Goal: Answer question/provide support

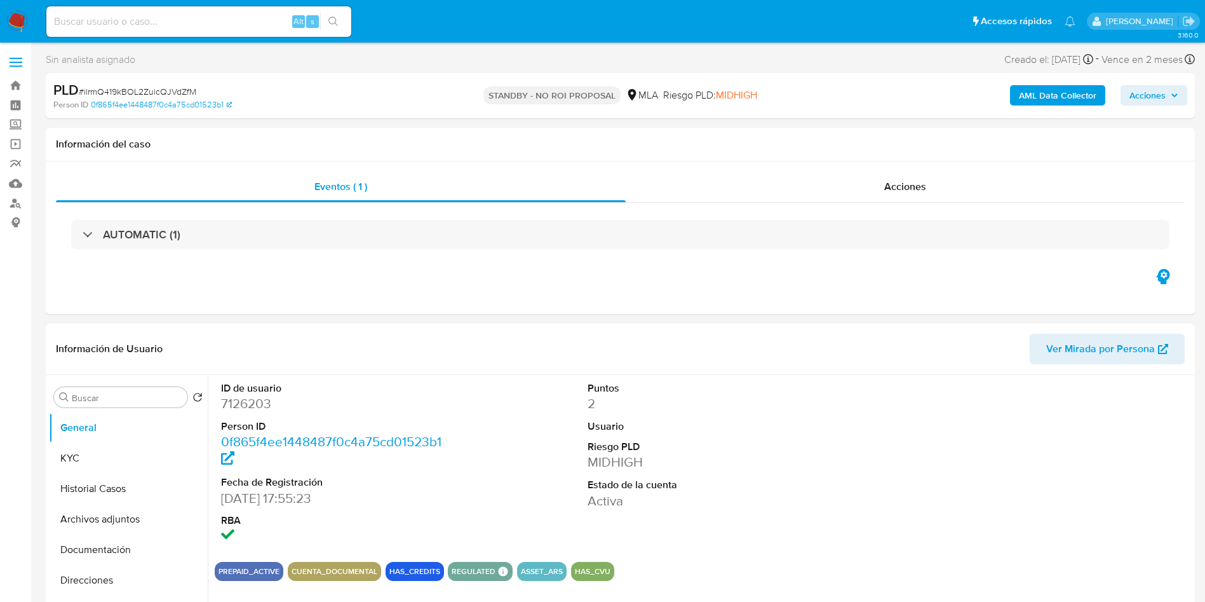
select select "10"
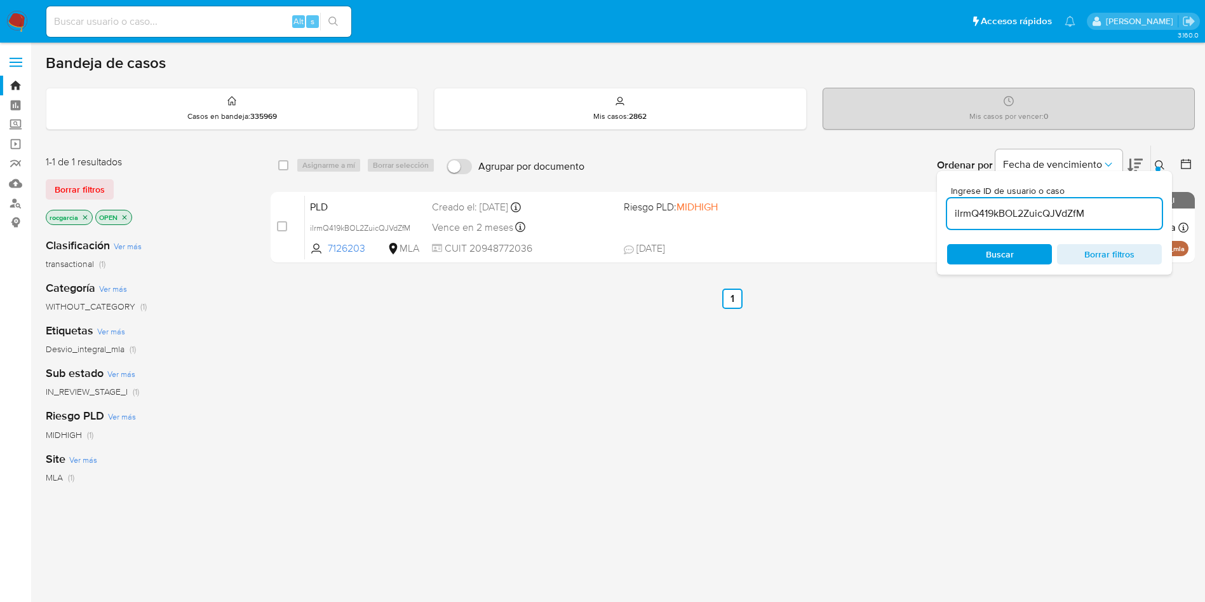
click at [21, 11] on img at bounding box center [17, 22] width 22 height 22
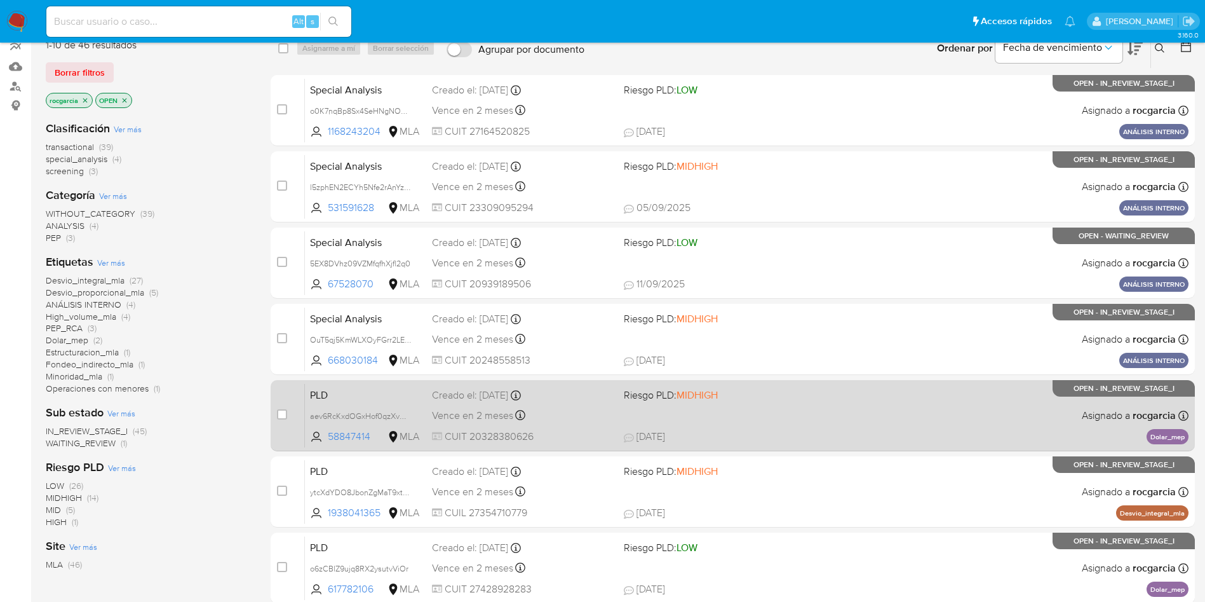
scroll to position [381, 0]
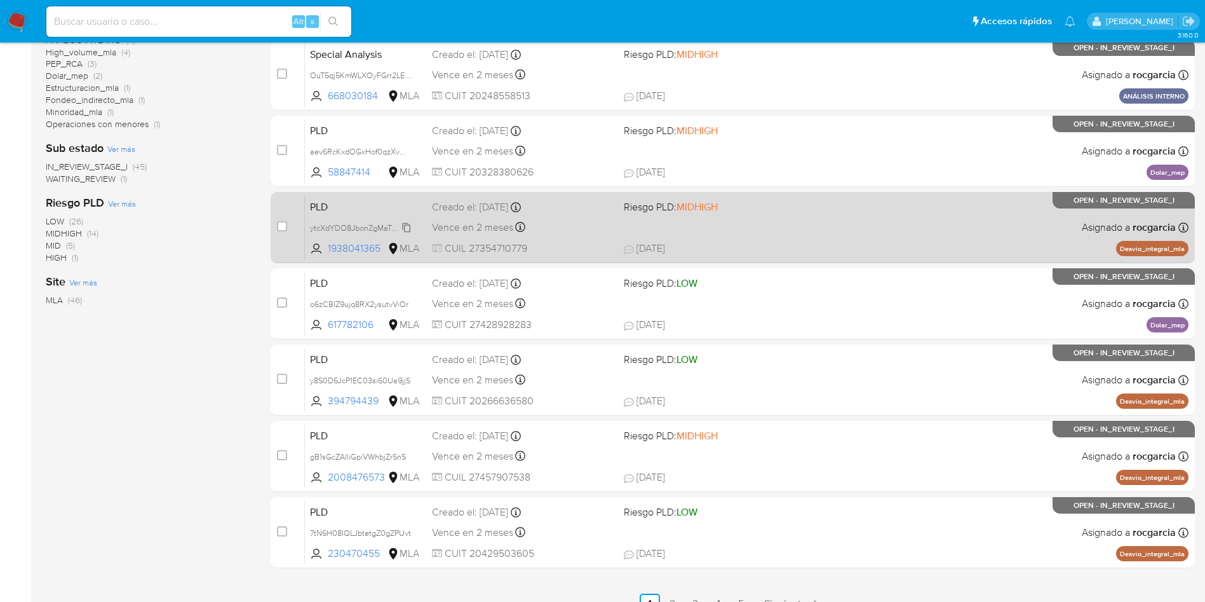
click at [403, 230] on span "ytcXdYDO8JbonZgMaT9xtzW1" at bounding box center [363, 227] width 106 height 14
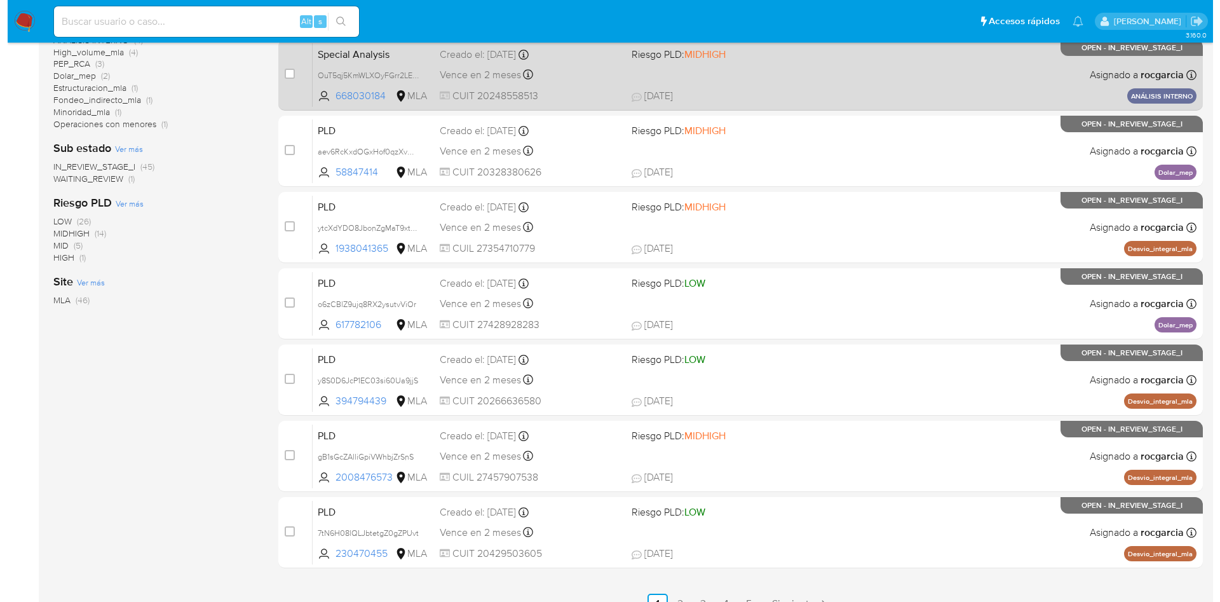
scroll to position [0, 0]
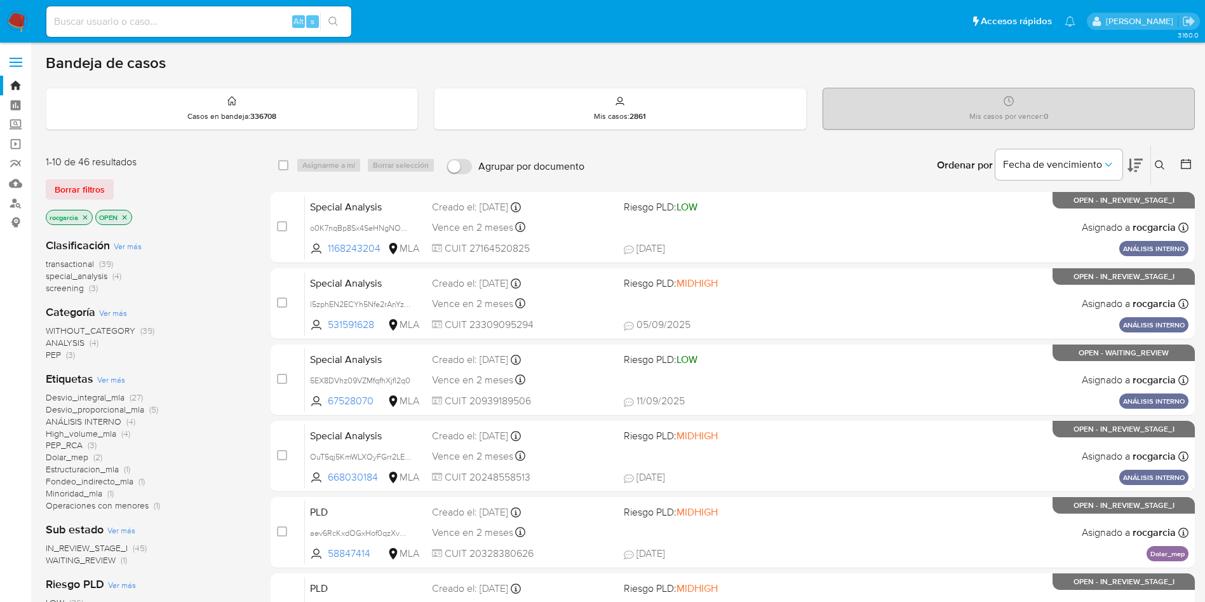
click at [1161, 166] on icon at bounding box center [1160, 165] width 10 height 10
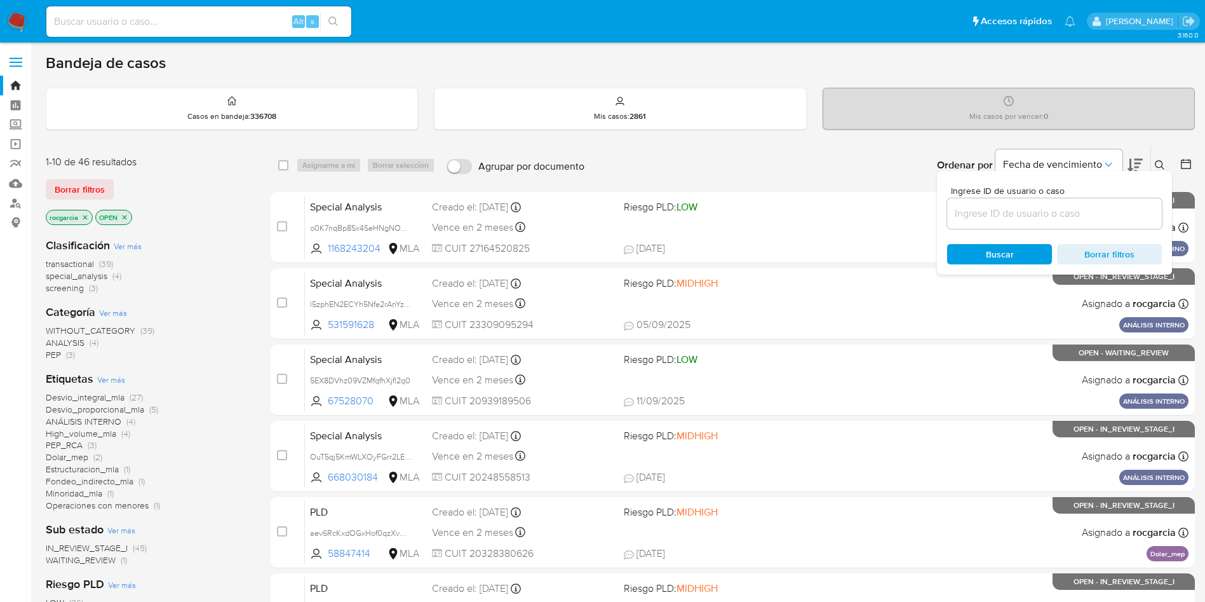
click at [1023, 210] on input at bounding box center [1054, 213] width 215 height 17
type input "ytcXdYDO8JbonZgMaT9xtzW1"
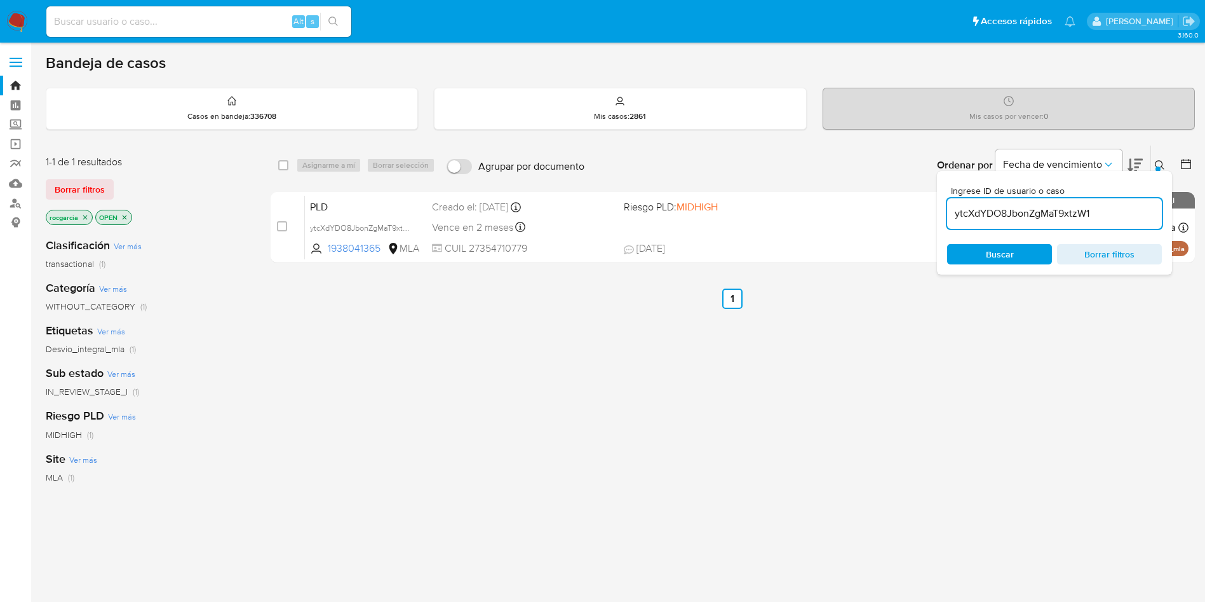
click at [1159, 163] on icon at bounding box center [1160, 165] width 10 height 10
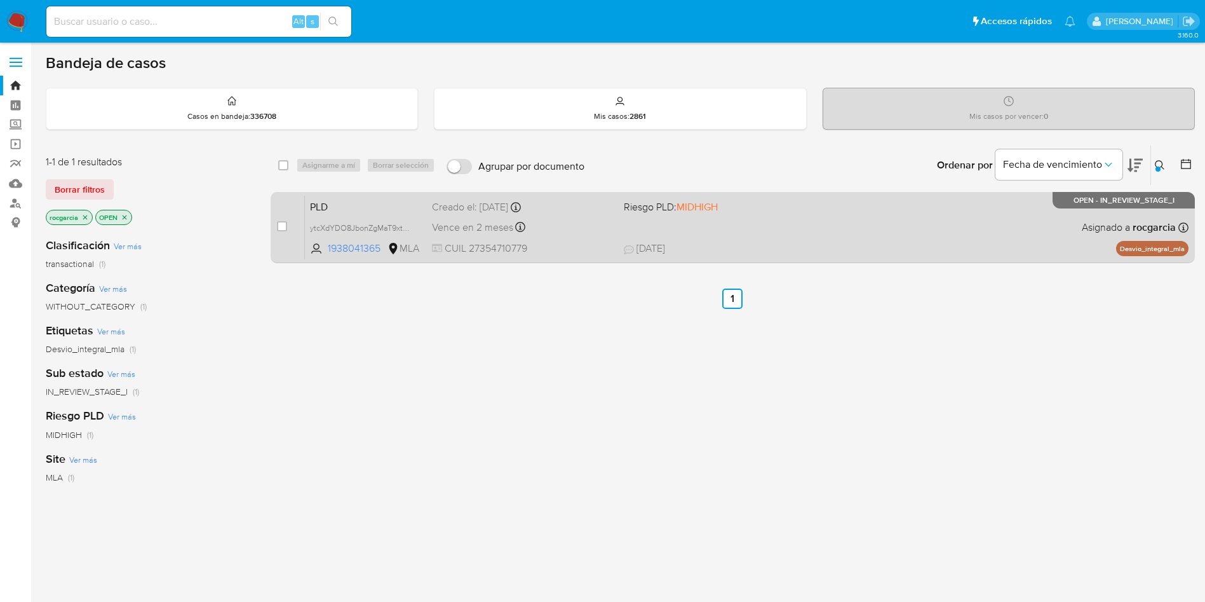
click at [710, 234] on div "PLD ytcXdYDO8JbonZgMaT9xtzW1 1938041365 MLA Riesgo PLD: MIDHIGH Creado el: 12/0…" at bounding box center [747, 227] width 884 height 64
click at [277, 226] on input "checkbox" at bounding box center [282, 226] width 10 height 10
checkbox input "true"
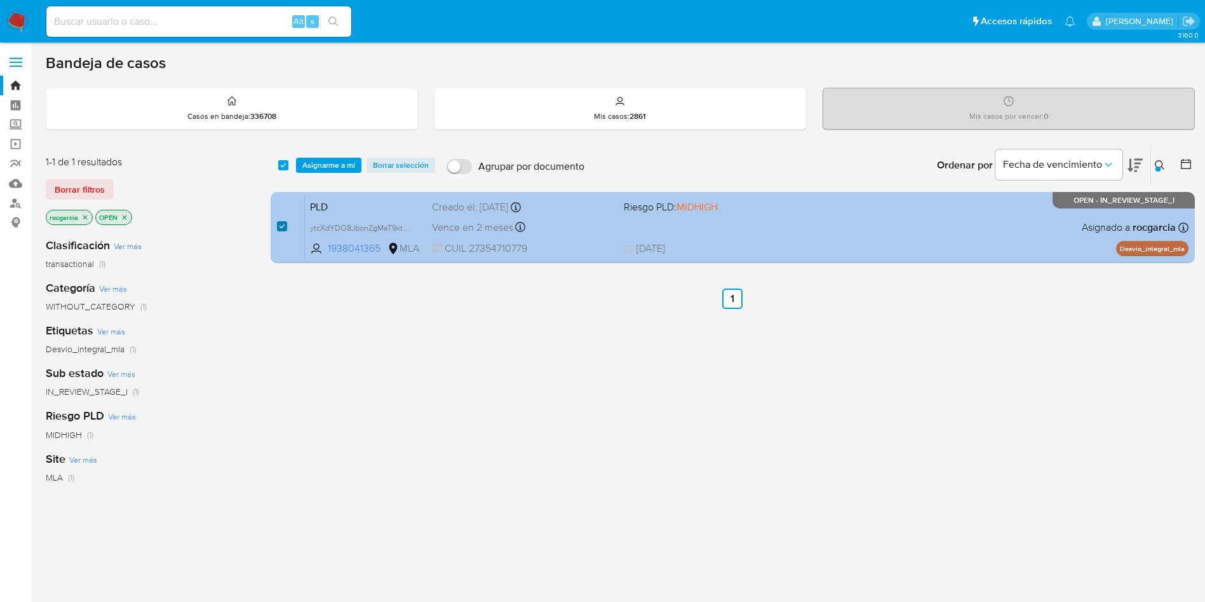
checkbox input "true"
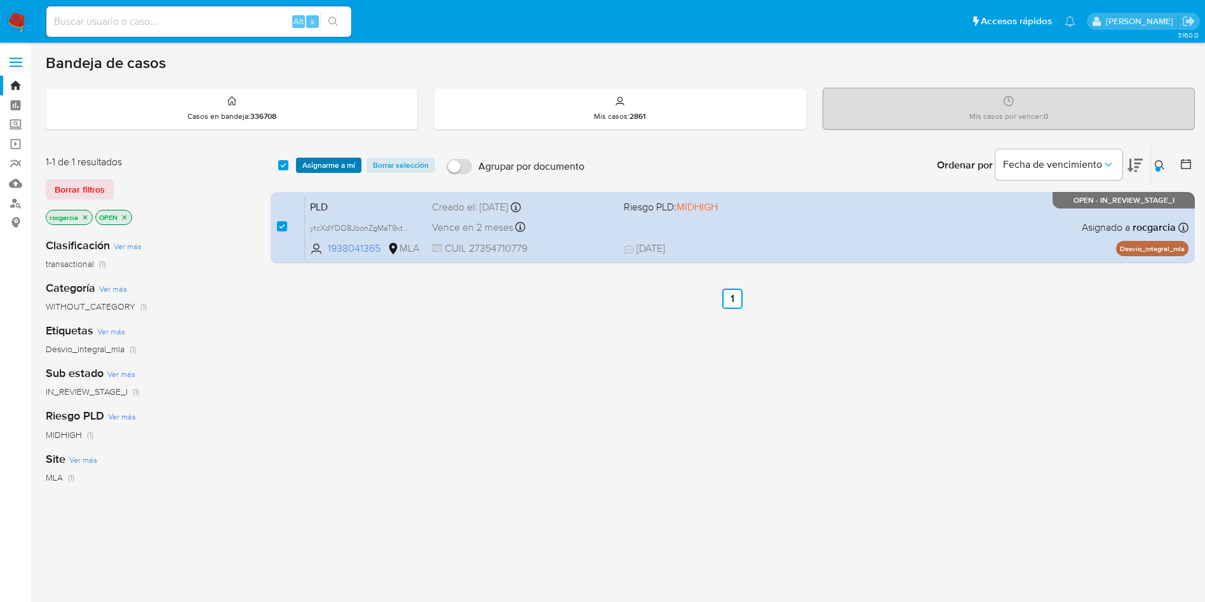
click at [332, 163] on span "Asignarme a mí" at bounding box center [328, 165] width 53 height 13
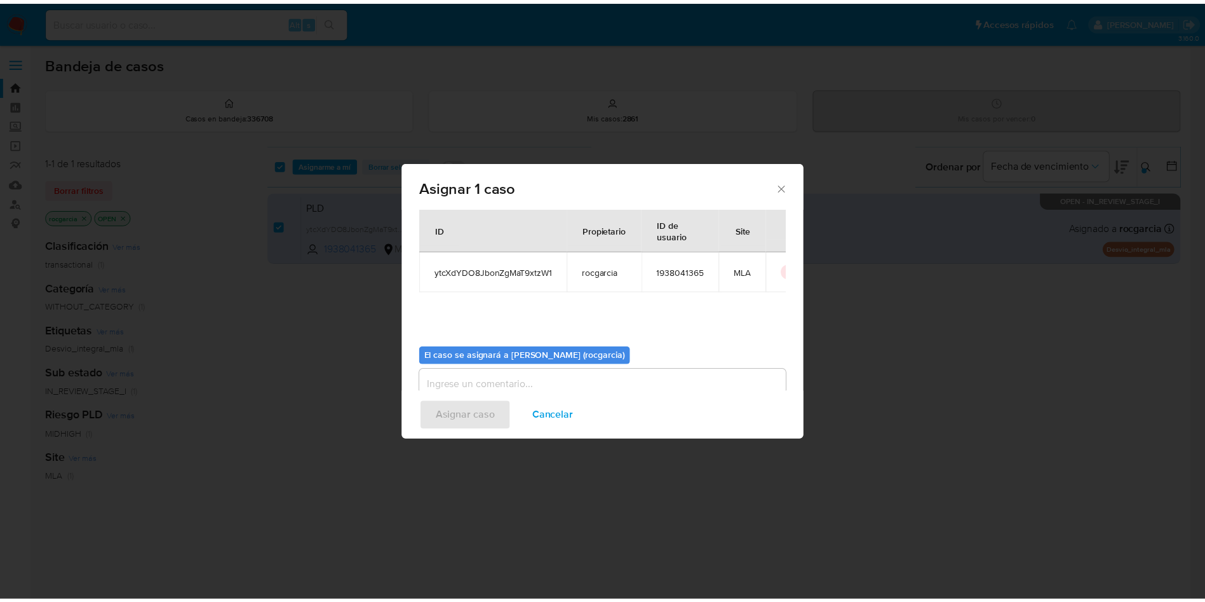
scroll to position [66, 0]
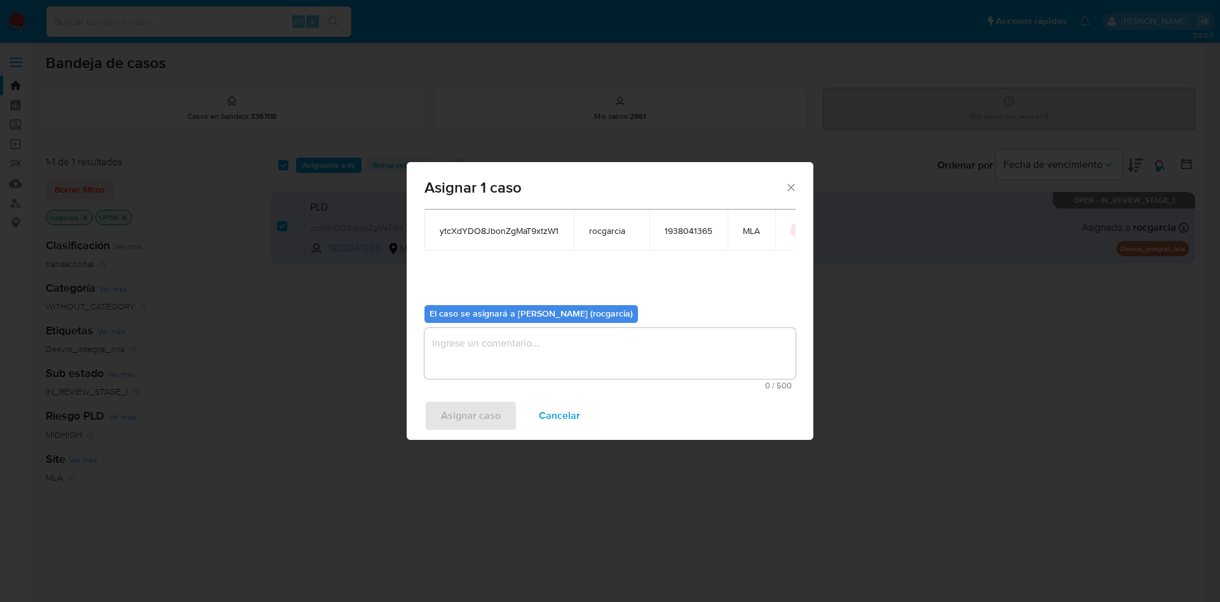
click at [492, 367] on textarea "assign-modal" at bounding box center [609, 353] width 371 height 51
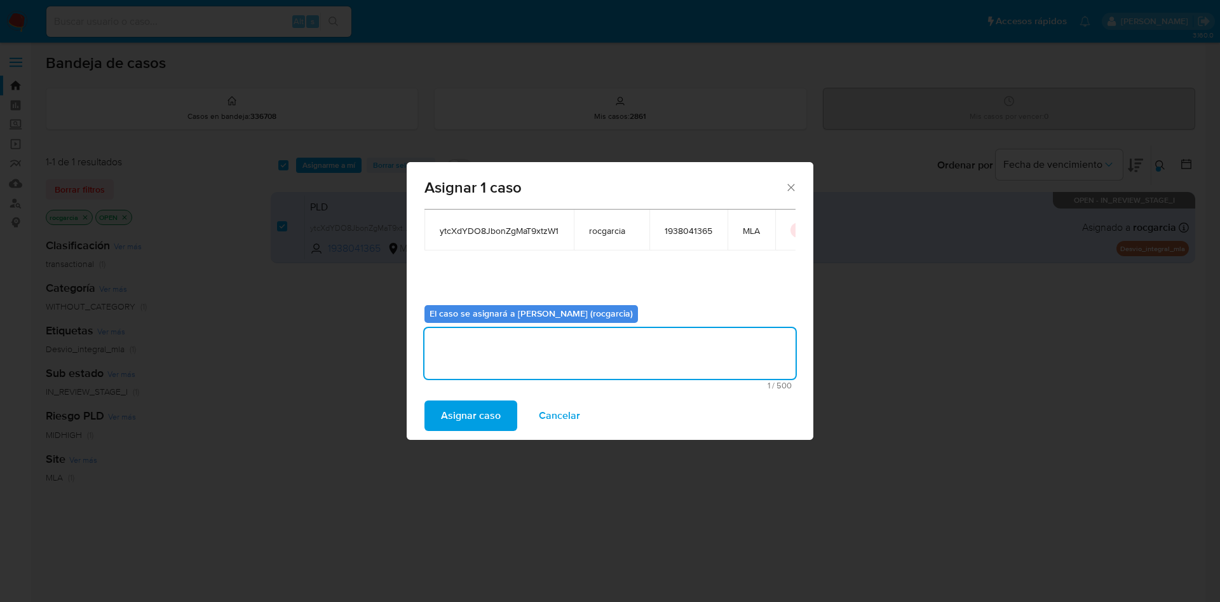
click at [490, 408] on span "Asignar caso" at bounding box center [471, 415] width 60 height 28
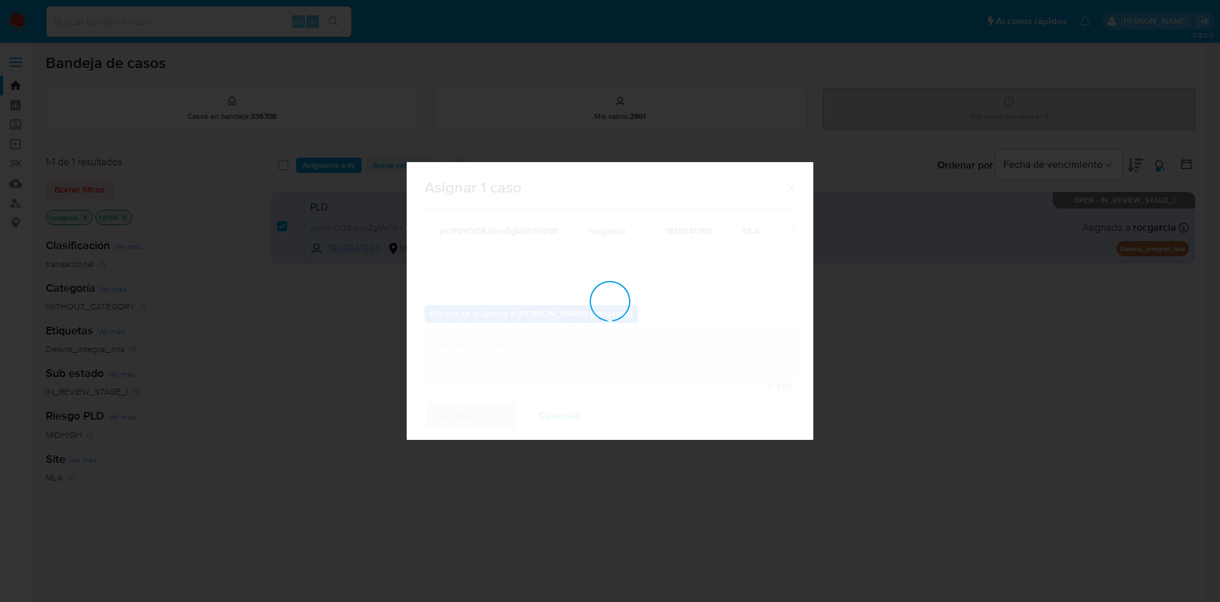
checkbox input "false"
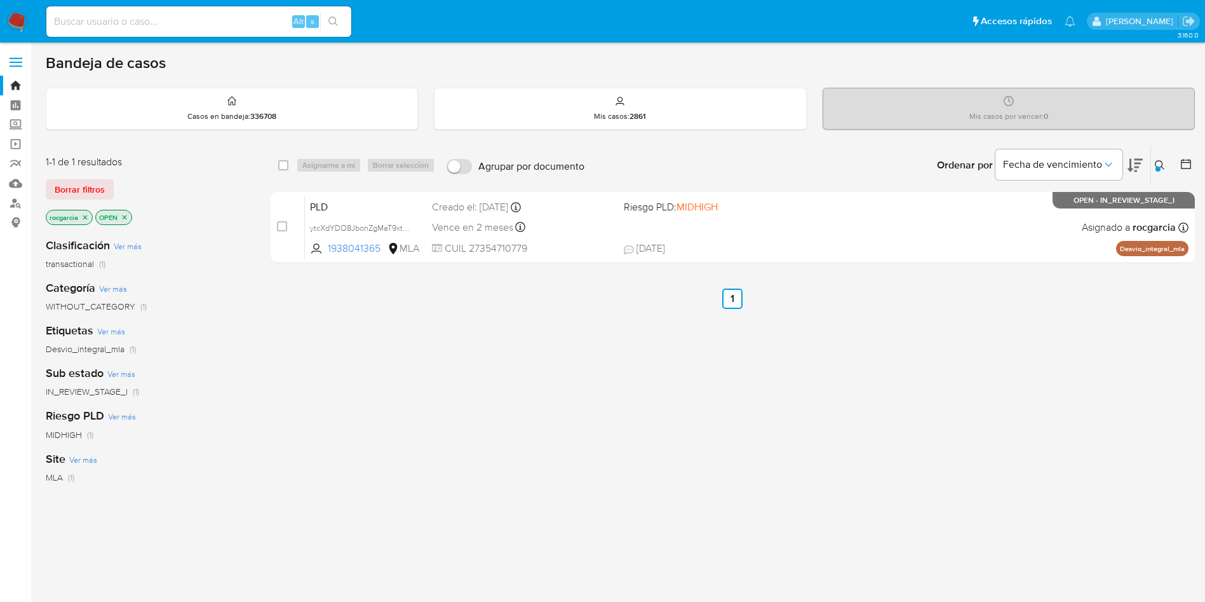
click at [18, 24] on img at bounding box center [17, 22] width 22 height 22
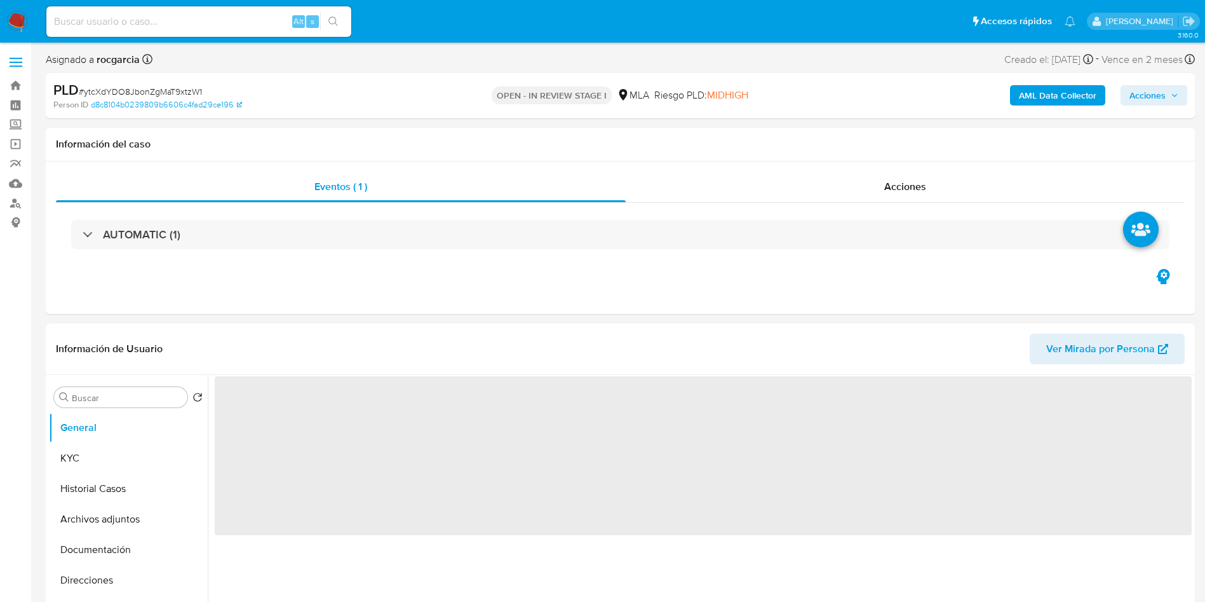
select select "10"
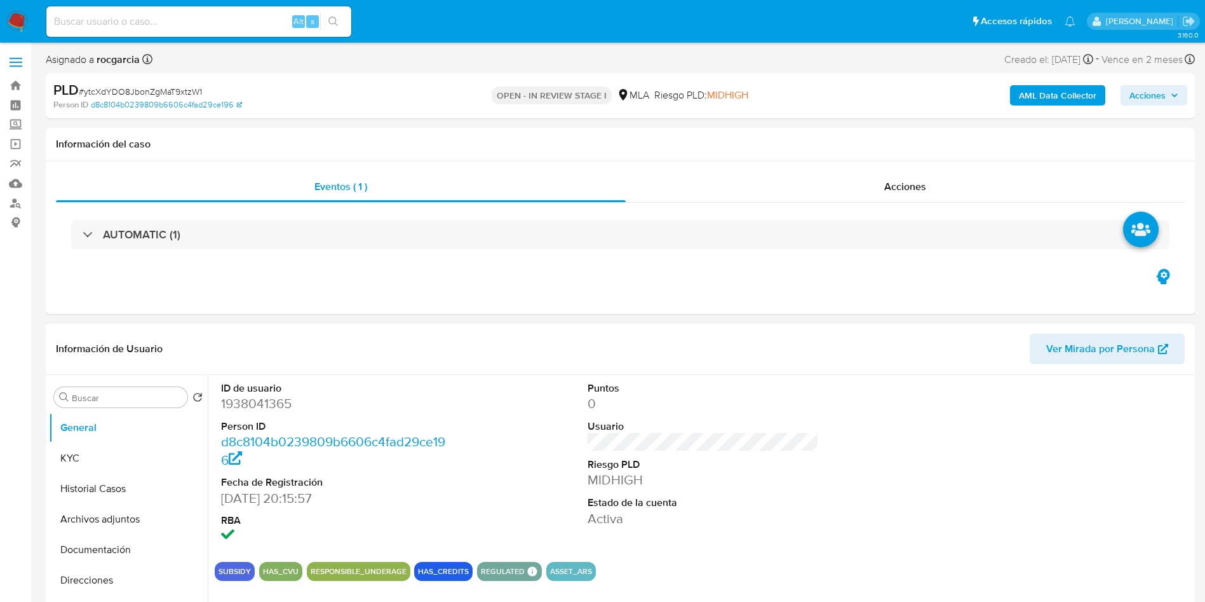
click at [259, 408] on dd "1938041365" at bounding box center [337, 403] width 232 height 18
copy dd "1938041365"
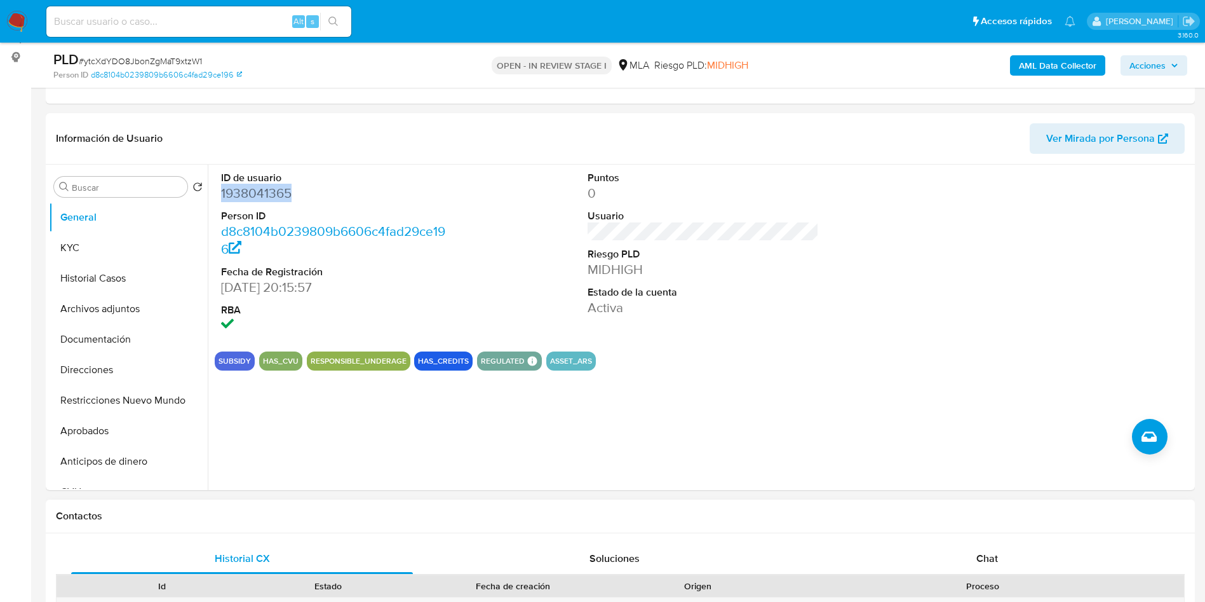
scroll to position [381, 0]
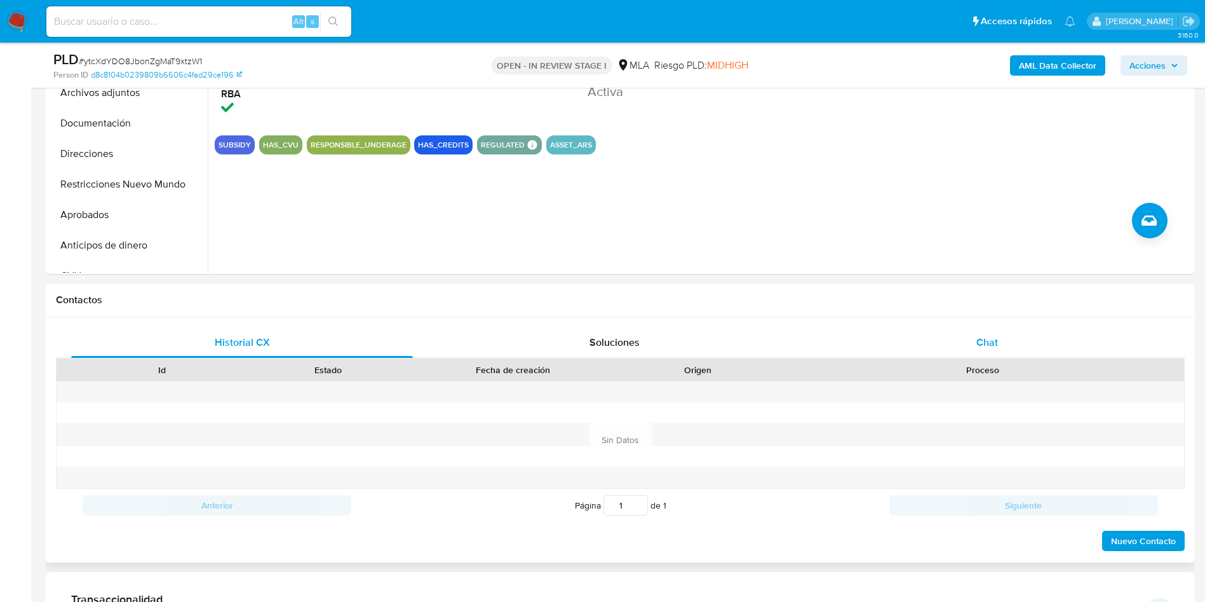
click at [981, 328] on div "Chat" at bounding box center [987, 342] width 342 height 30
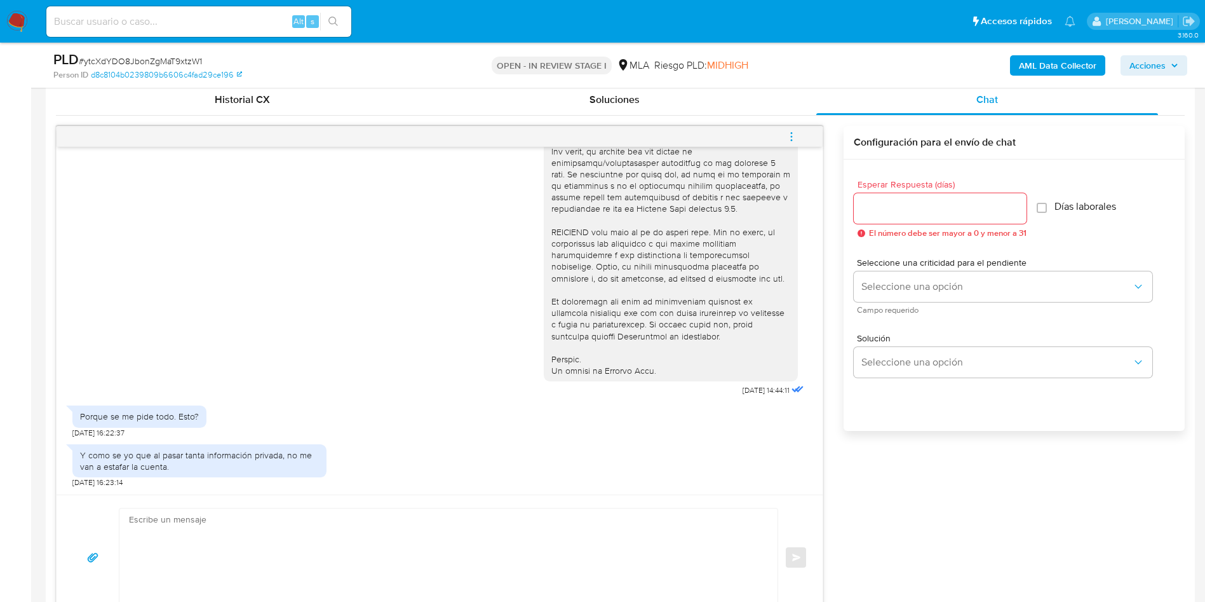
scroll to position [667, 0]
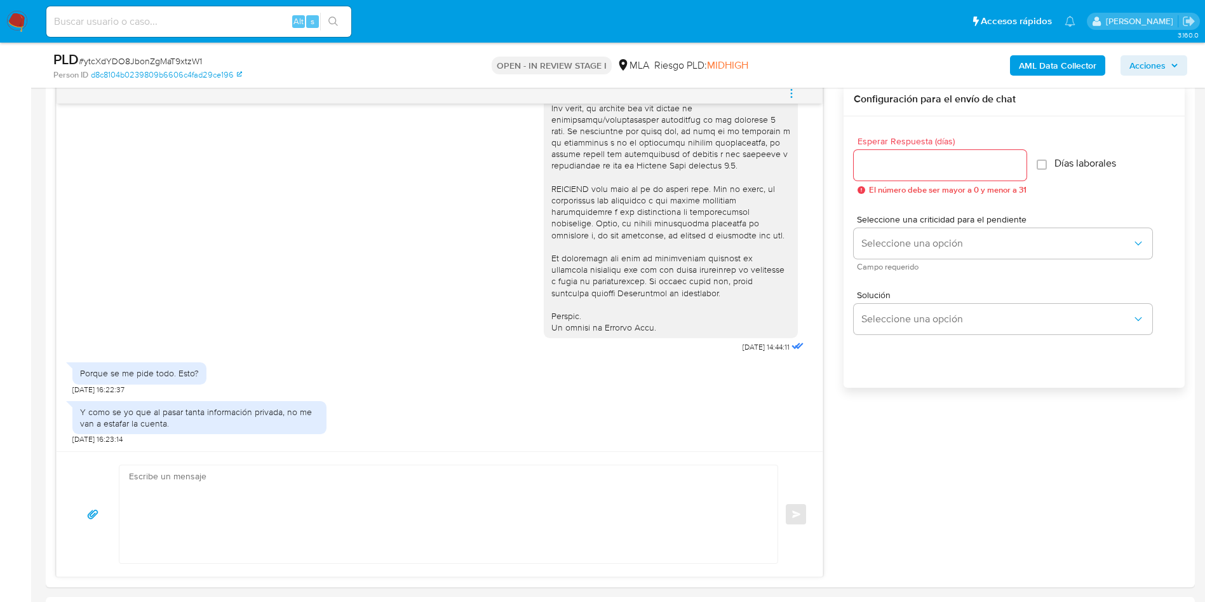
click at [1, 363] on aside "Bandeja Tablero Screening Búsqueda en Listas Watchlist Herramientas Operaciones…" at bounding box center [15, 606] width 31 height 2546
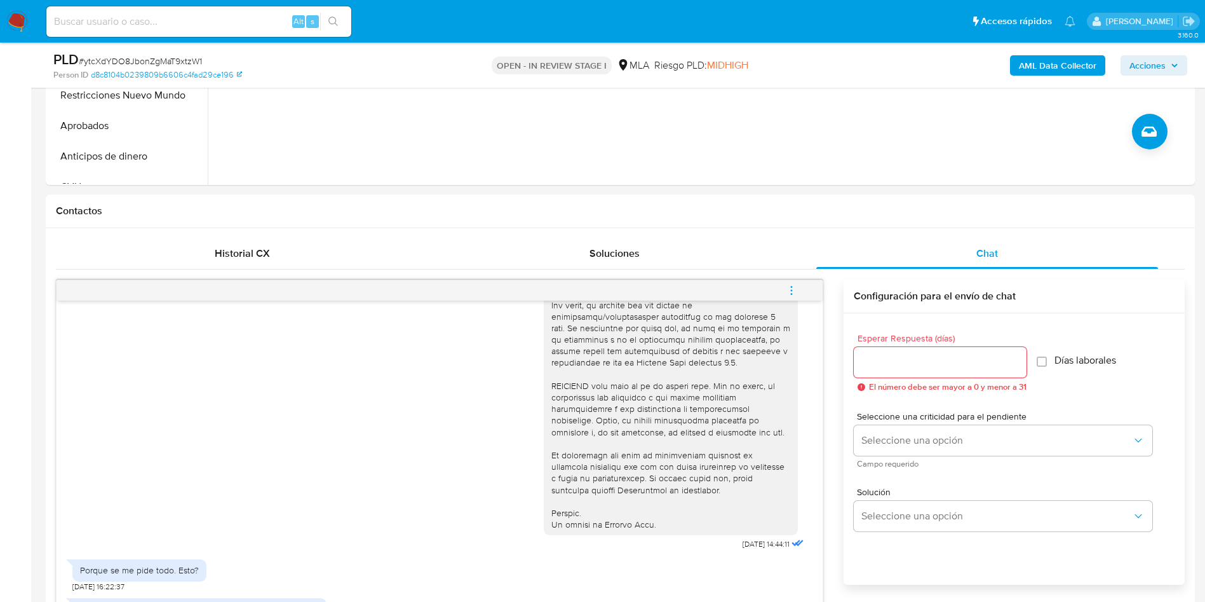
scroll to position [286, 0]
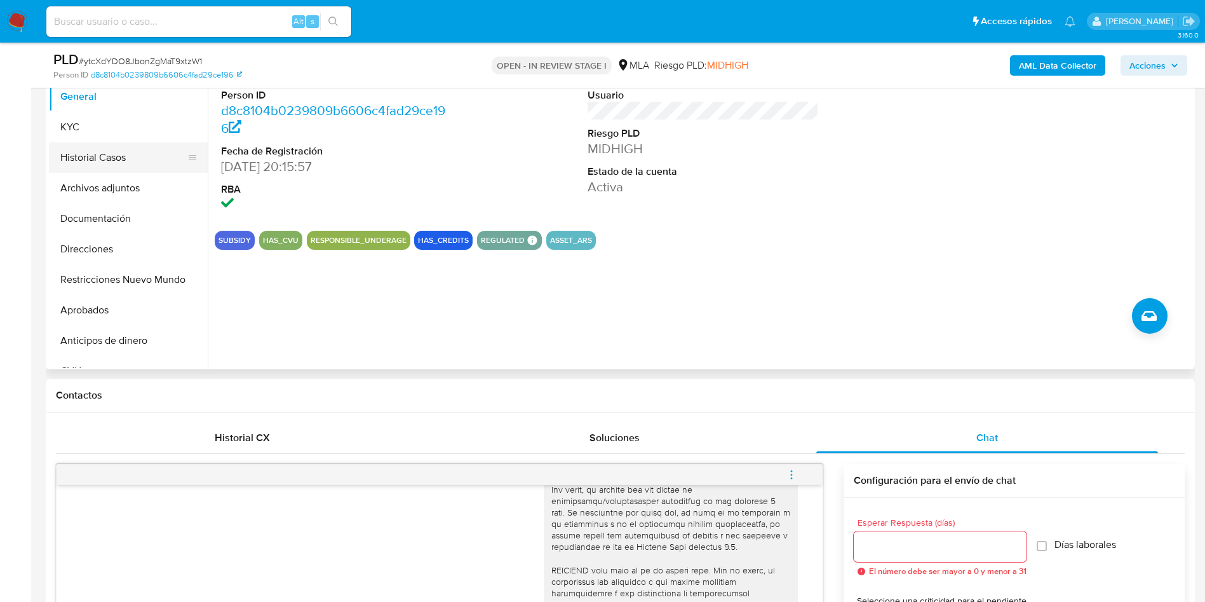
click at [102, 146] on button "Historial Casos" at bounding box center [123, 157] width 149 height 30
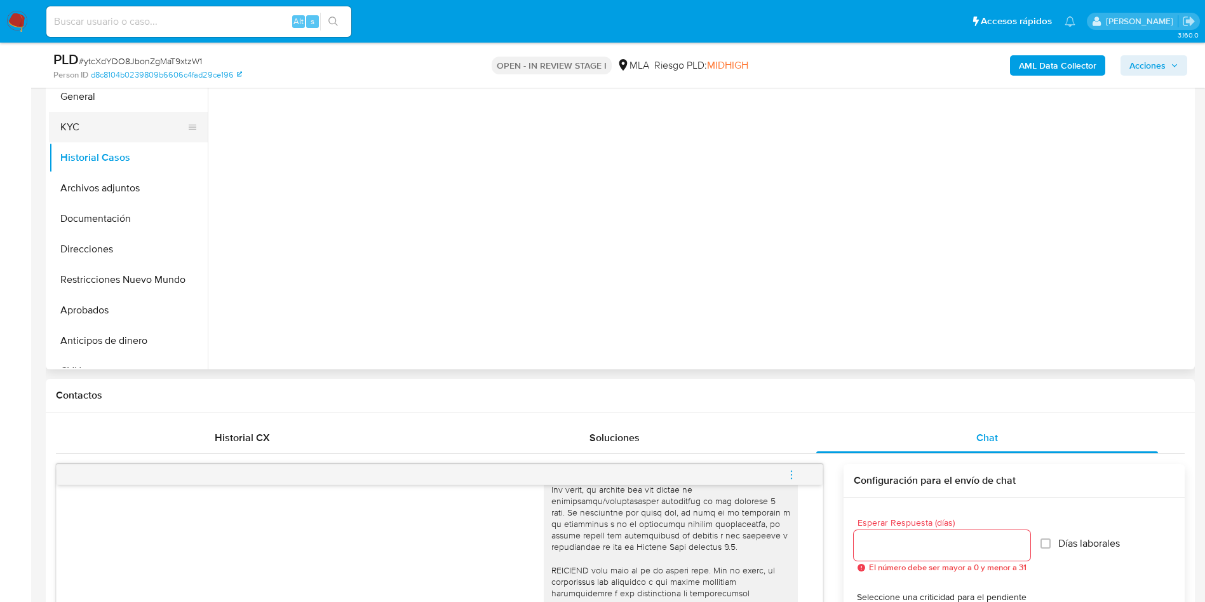
click at [91, 128] on button "KYC" at bounding box center [123, 127] width 149 height 30
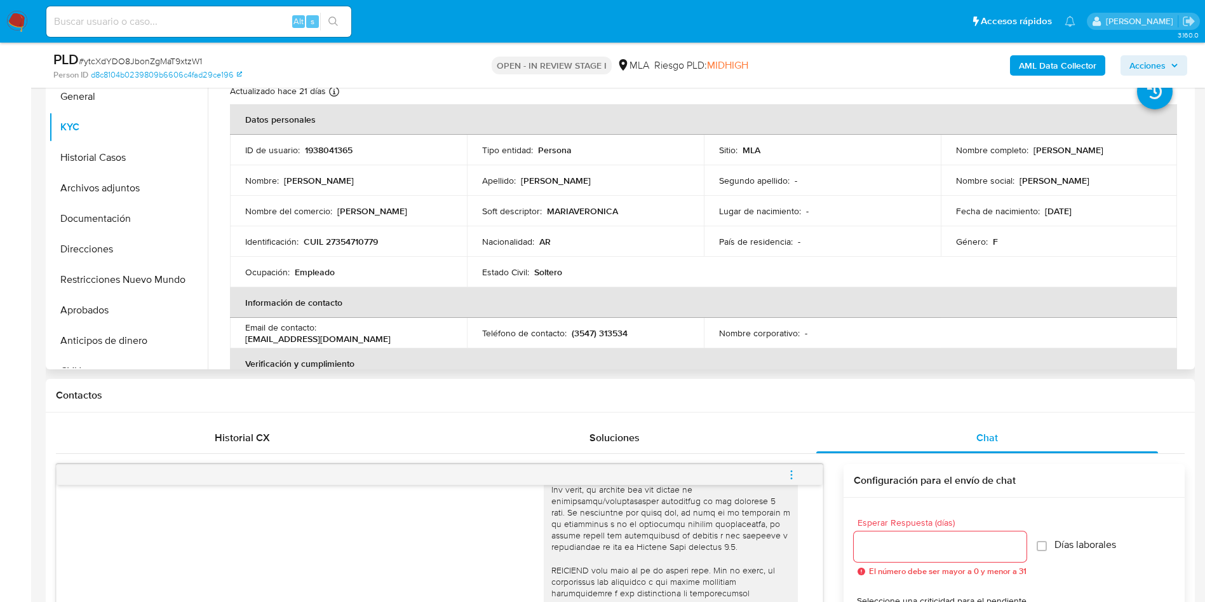
click at [346, 244] on p "CUIL 27354710779" at bounding box center [341, 241] width 74 height 11
copy p "27354710779"
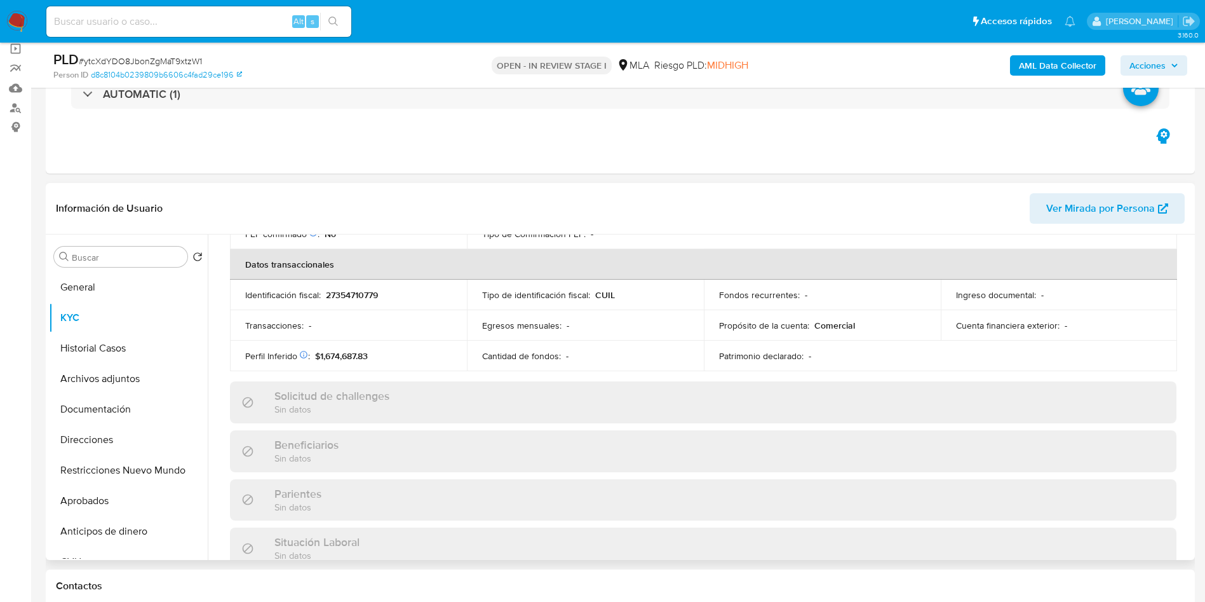
scroll to position [657, 0]
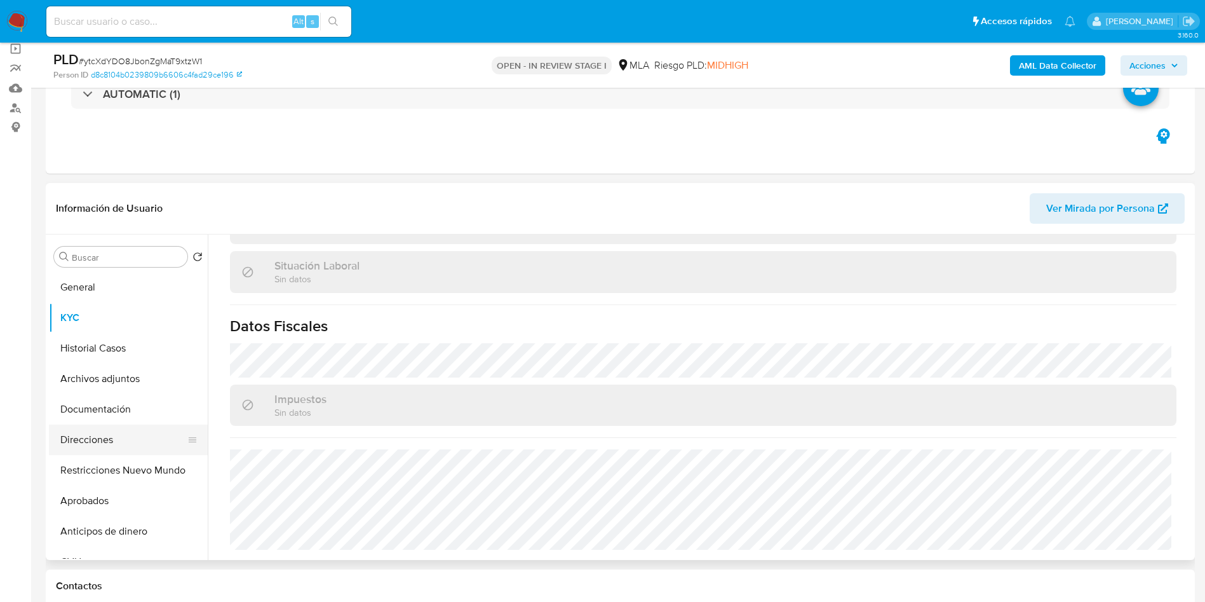
click at [92, 437] on button "Direcciones" at bounding box center [123, 439] width 149 height 30
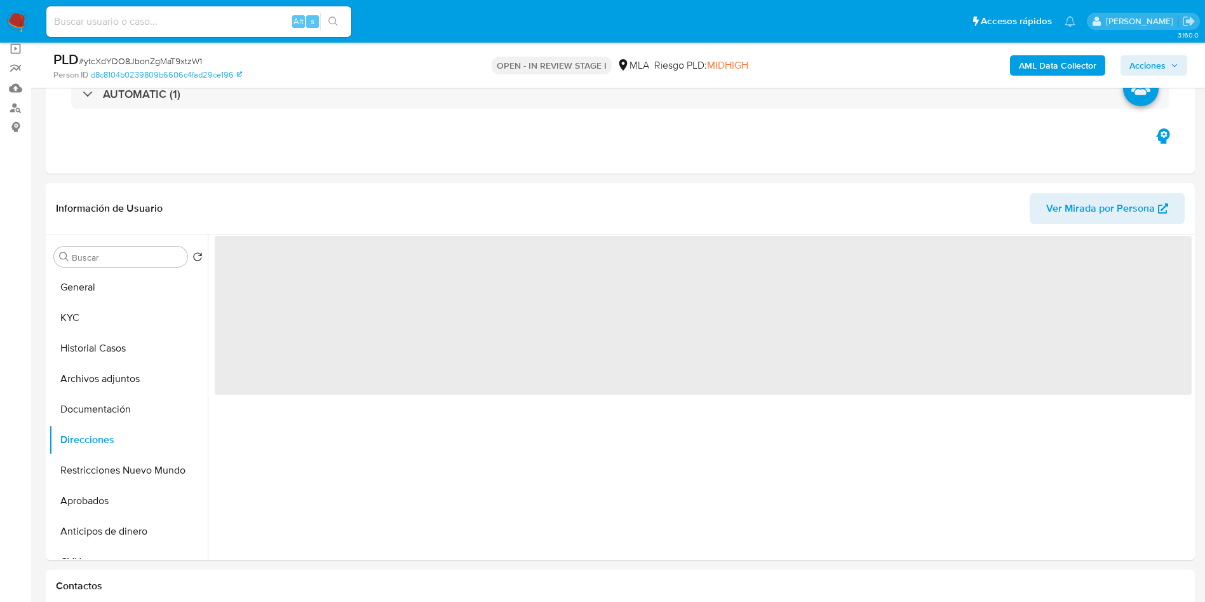
scroll to position [0, 0]
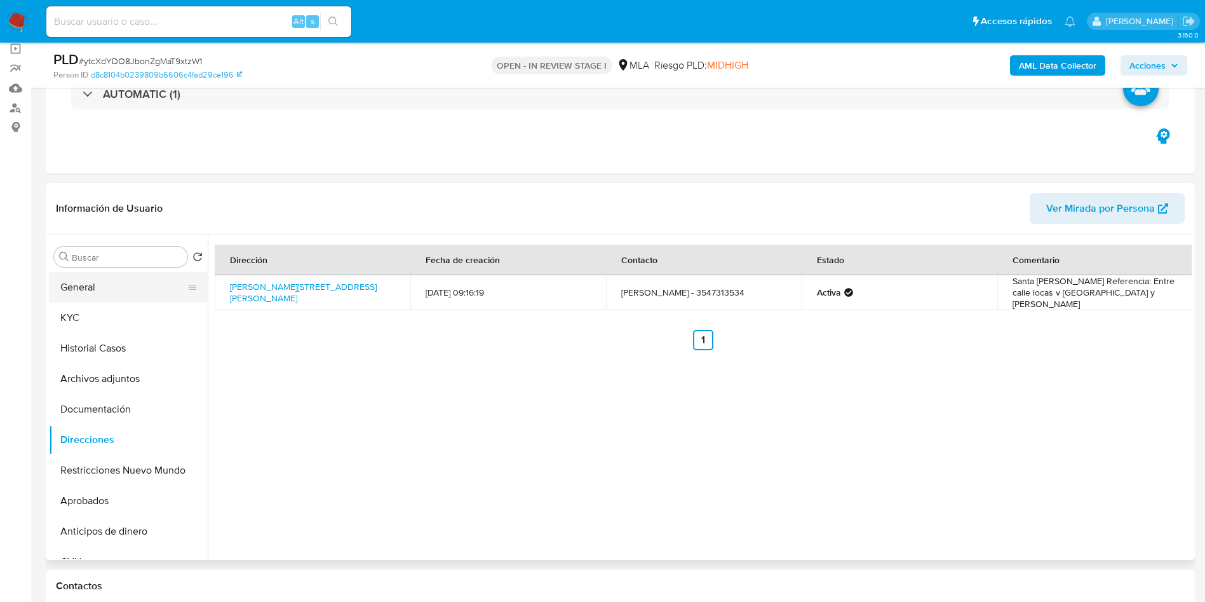
click at [119, 292] on button "General" at bounding box center [123, 287] width 149 height 30
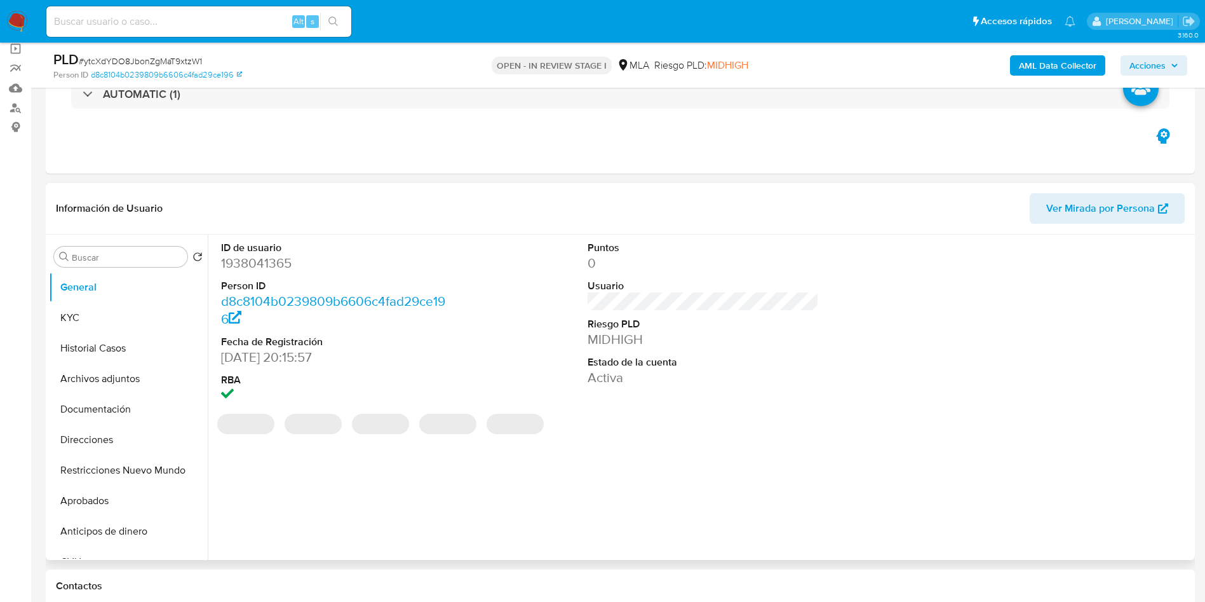
click at [258, 261] on dd "1938041365" at bounding box center [337, 263] width 232 height 18
copy dd "1938041365"
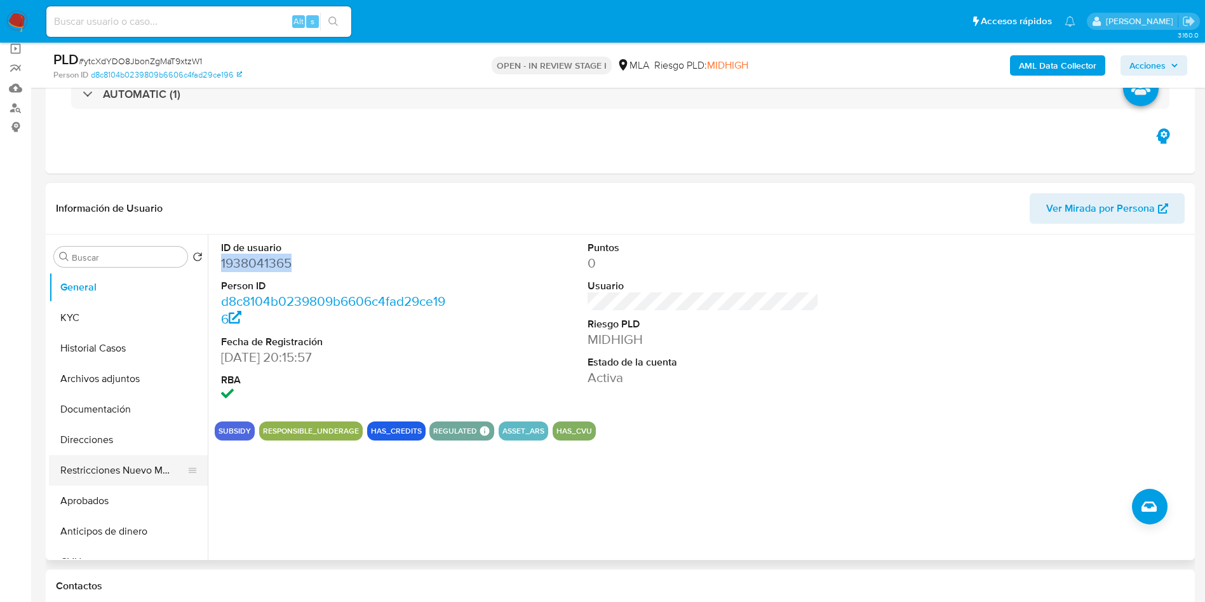
click at [84, 479] on button "Restricciones Nuevo Mundo" at bounding box center [123, 470] width 149 height 30
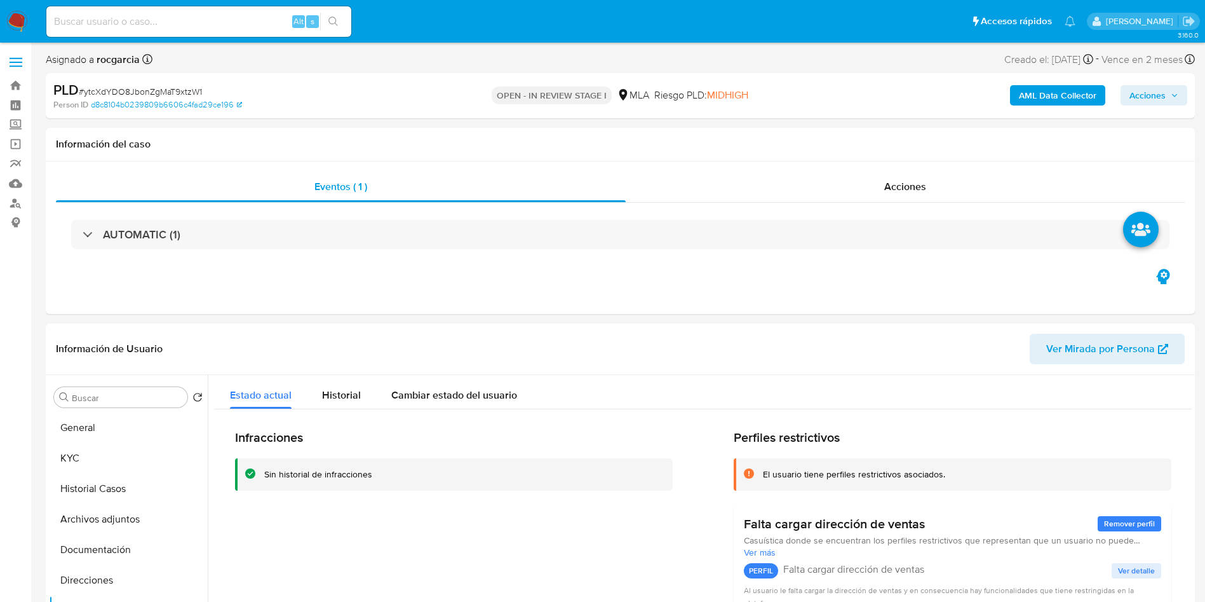
click at [1055, 97] on b "AML Data Collector" at bounding box center [1058, 95] width 78 height 20
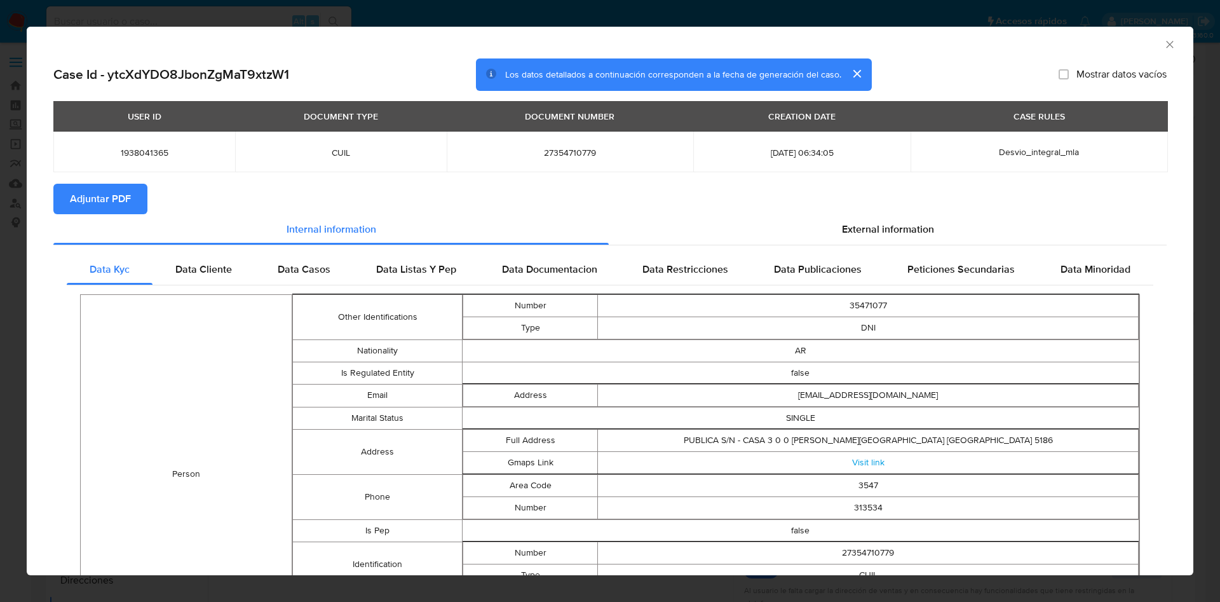
click at [871, 207] on section "Adjuntar PDF" at bounding box center [609, 199] width 1113 height 30
click at [865, 228] on span "External information" at bounding box center [888, 229] width 92 height 15
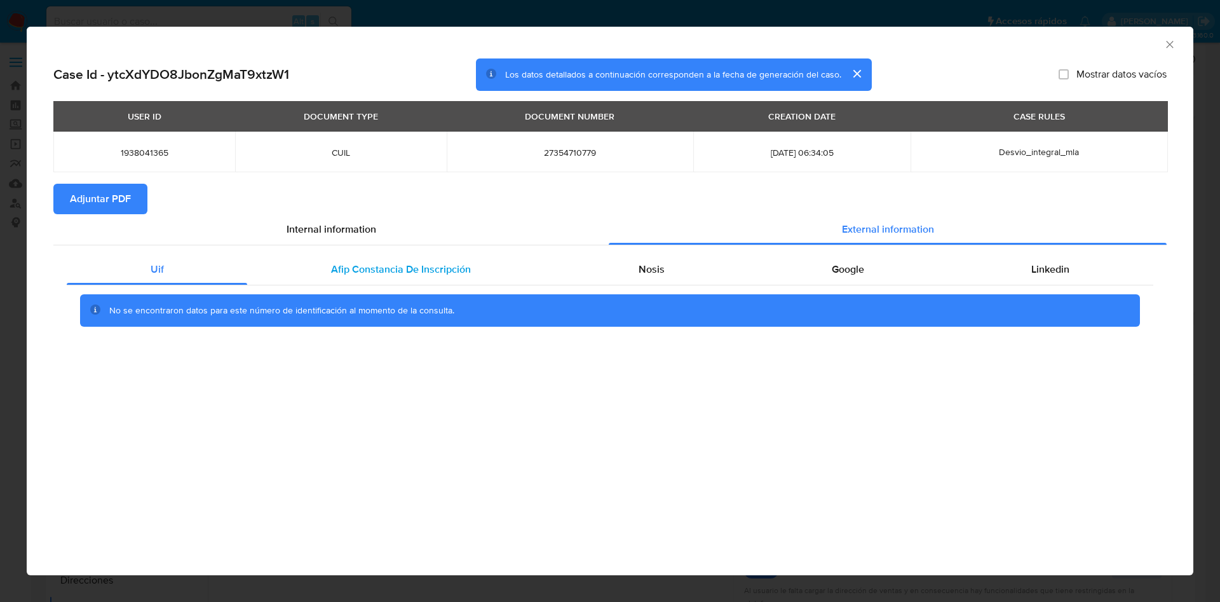
click at [403, 262] on span "Afip Constancia De Inscripción" at bounding box center [401, 269] width 140 height 15
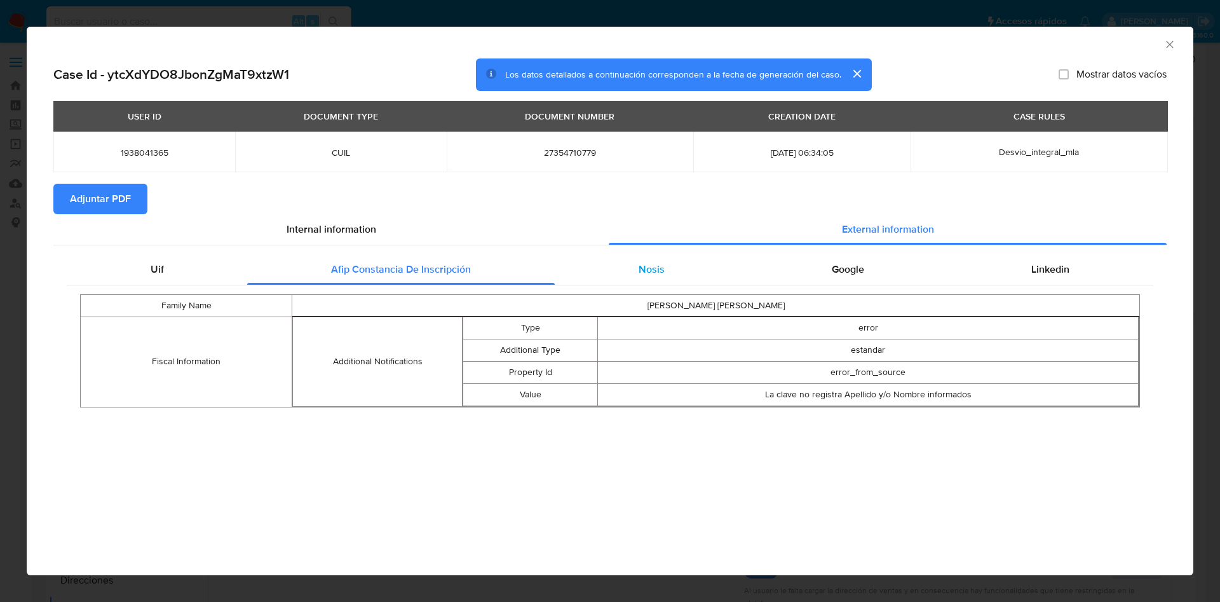
click at [617, 269] on div "Nosis" at bounding box center [651, 269] width 193 height 30
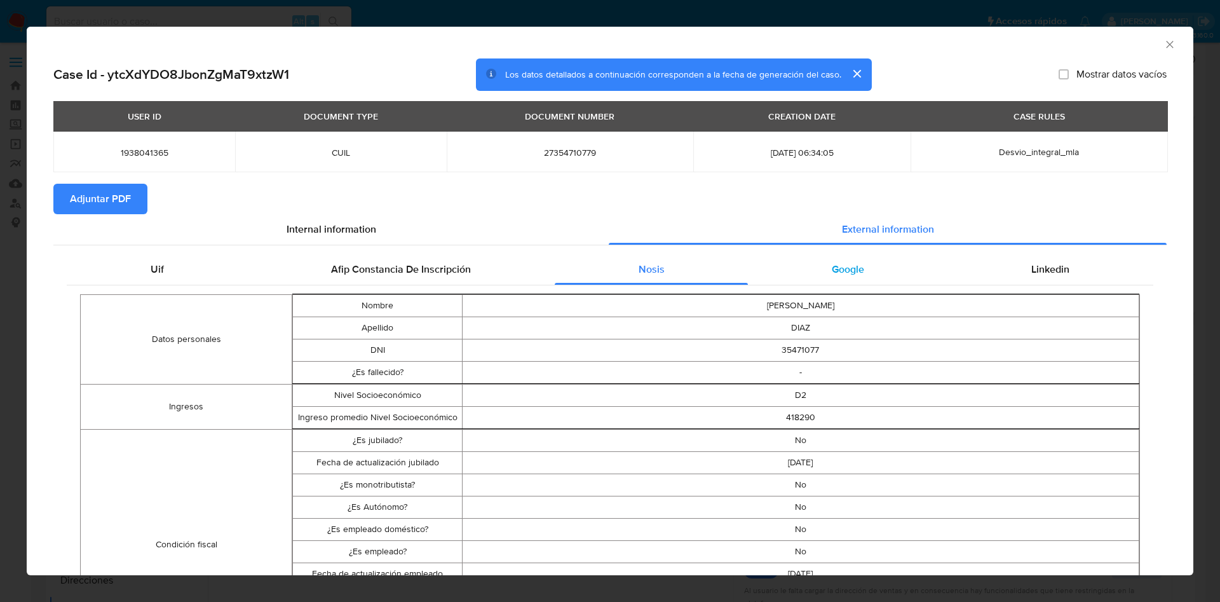
click at [851, 276] on div "Google" at bounding box center [847, 269] width 199 height 30
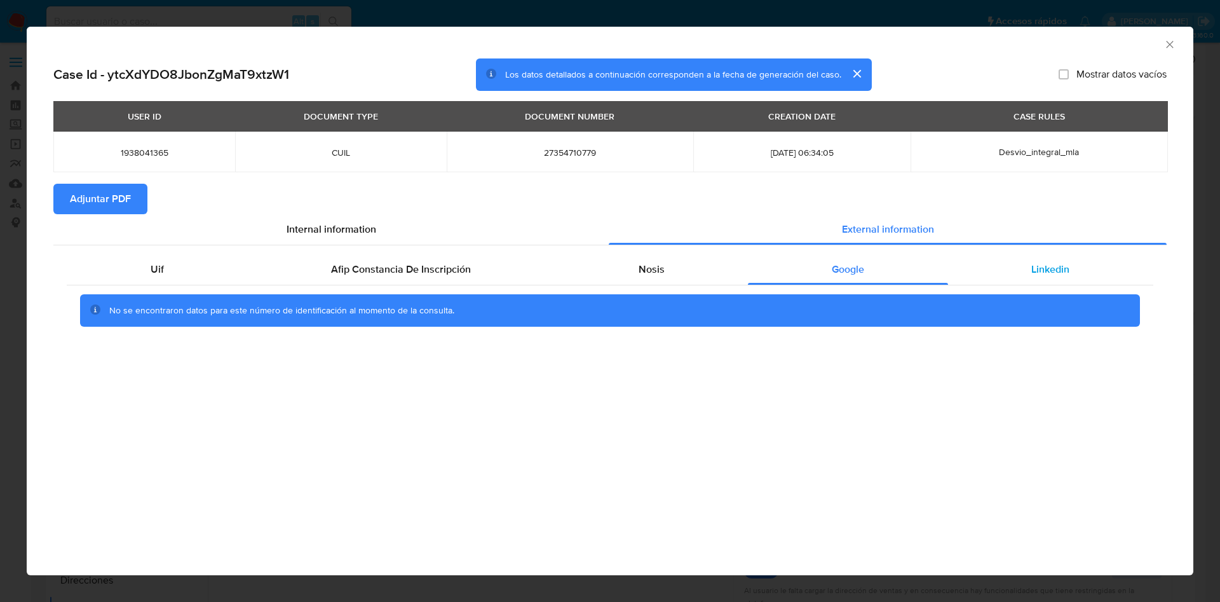
click at [995, 273] on div "Linkedin" at bounding box center [1050, 269] width 205 height 30
click at [116, 199] on span "Adjuntar PDF" at bounding box center [100, 199] width 61 height 28
click at [1166, 50] on icon "Cerrar ventana" at bounding box center [1169, 44] width 13 height 13
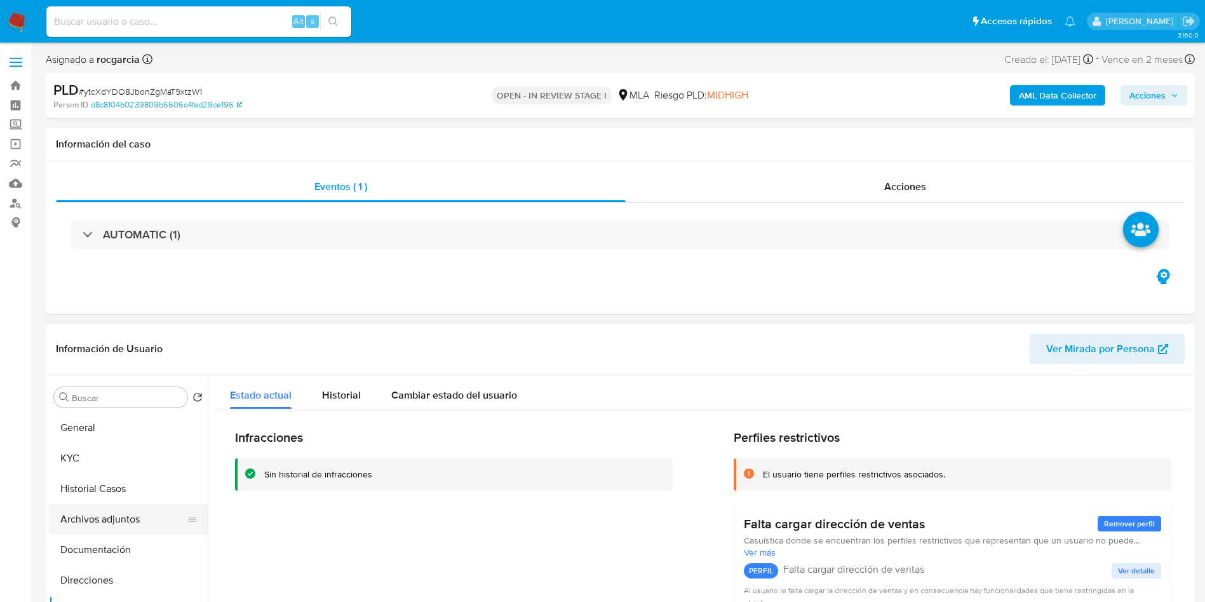
click at [83, 515] on button "Archivos adjuntos" at bounding box center [123, 519] width 149 height 30
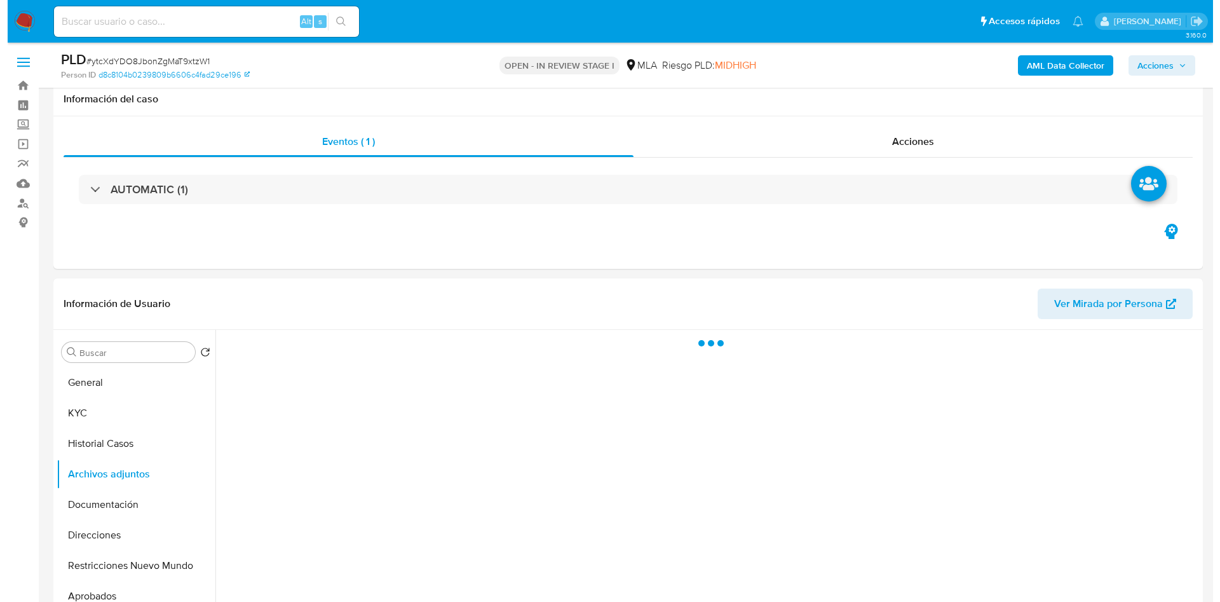
scroll to position [95, 0]
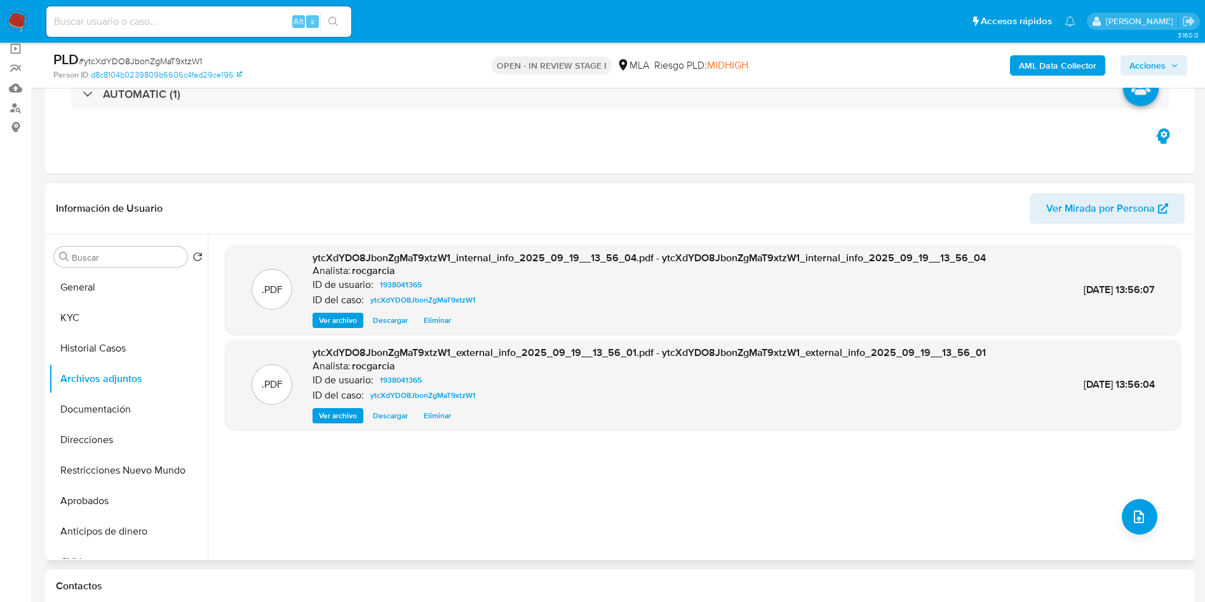
click at [1146, 531] on div ".PDF ytcXdYDO8JbonZgMaT9xtzW1_internal_info_2025_09_19__13_56_04.pdf - ytcXdYDO…" at bounding box center [703, 397] width 957 height 305
click at [1142, 514] on icon "upload-file" at bounding box center [1138, 516] width 15 height 15
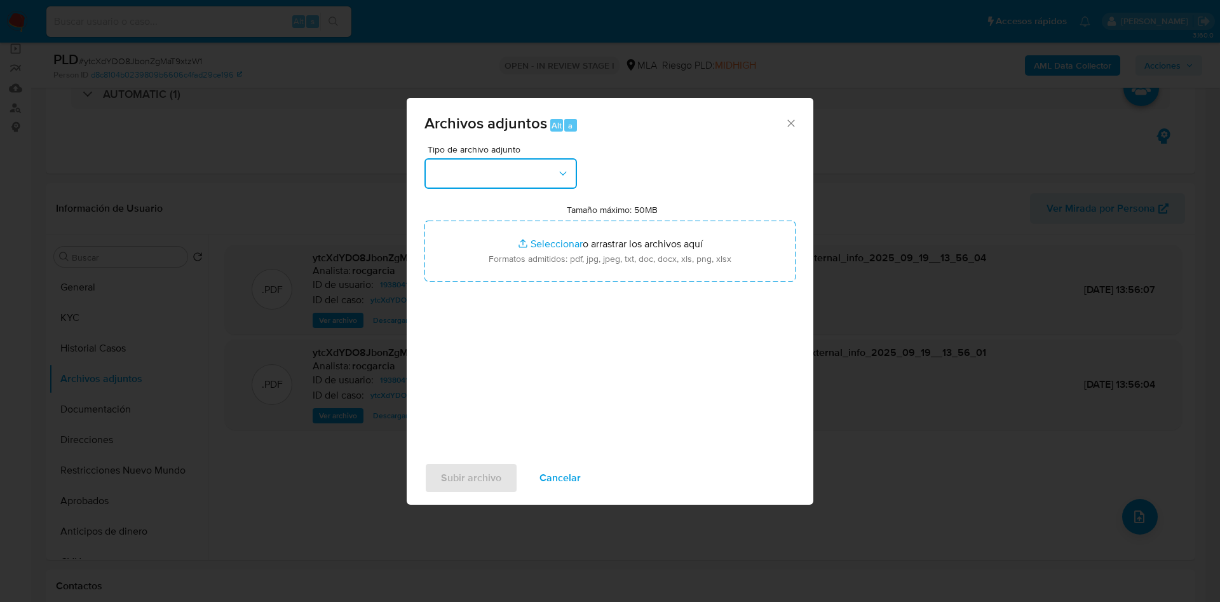
click at [490, 171] on button "button" at bounding box center [500, 173] width 152 height 30
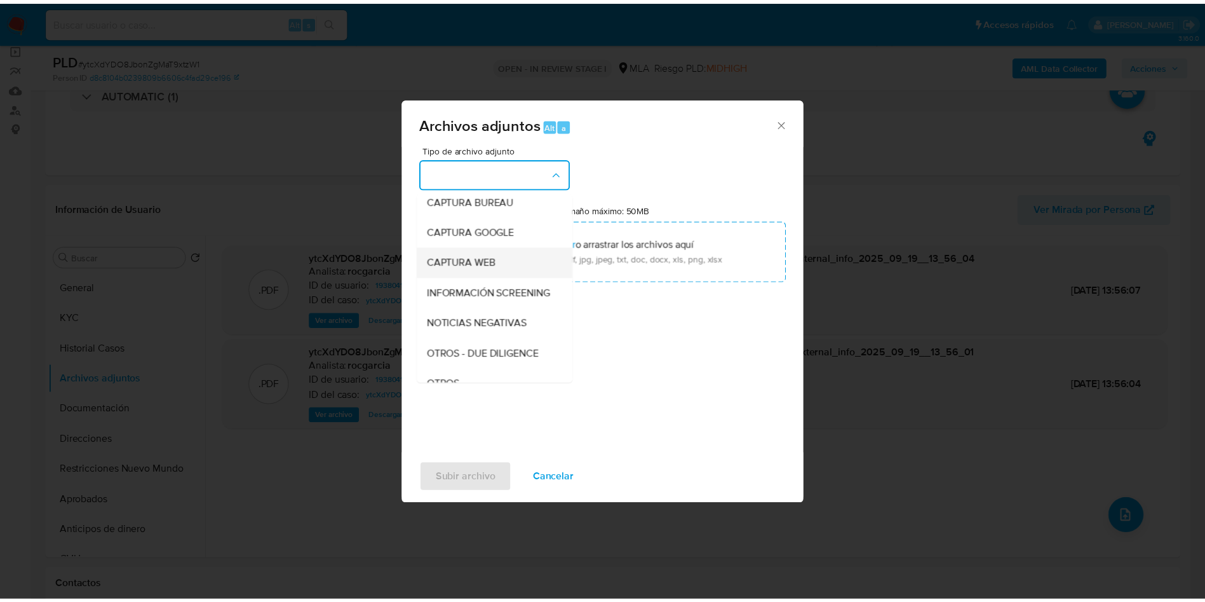
scroll to position [98, 0]
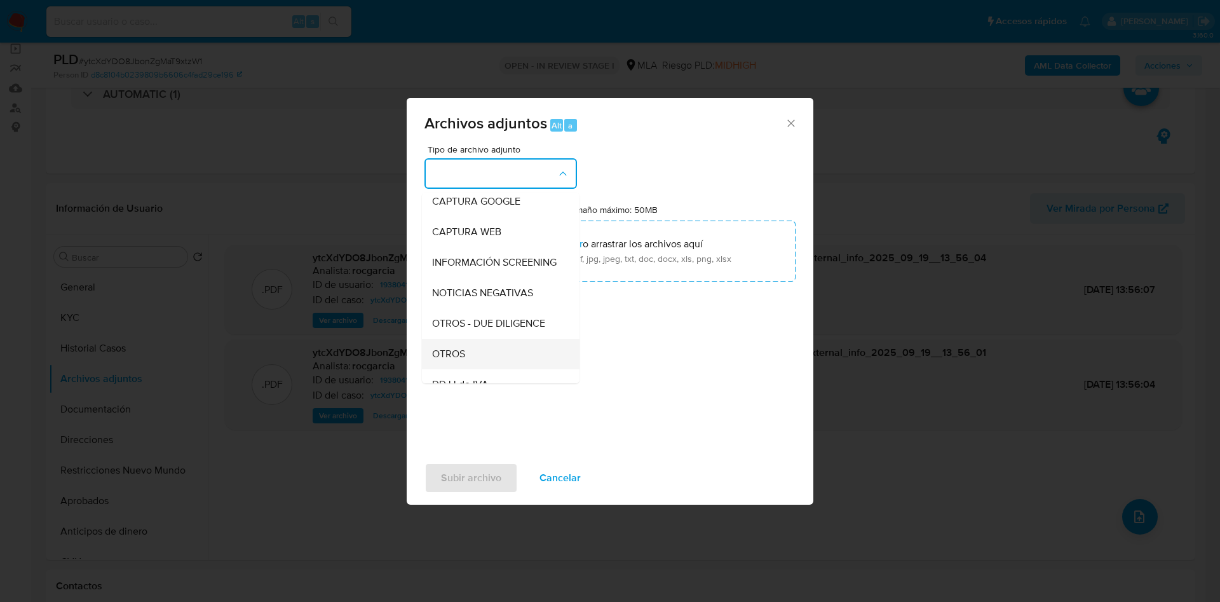
click at [475, 360] on div "OTROS" at bounding box center [497, 354] width 130 height 30
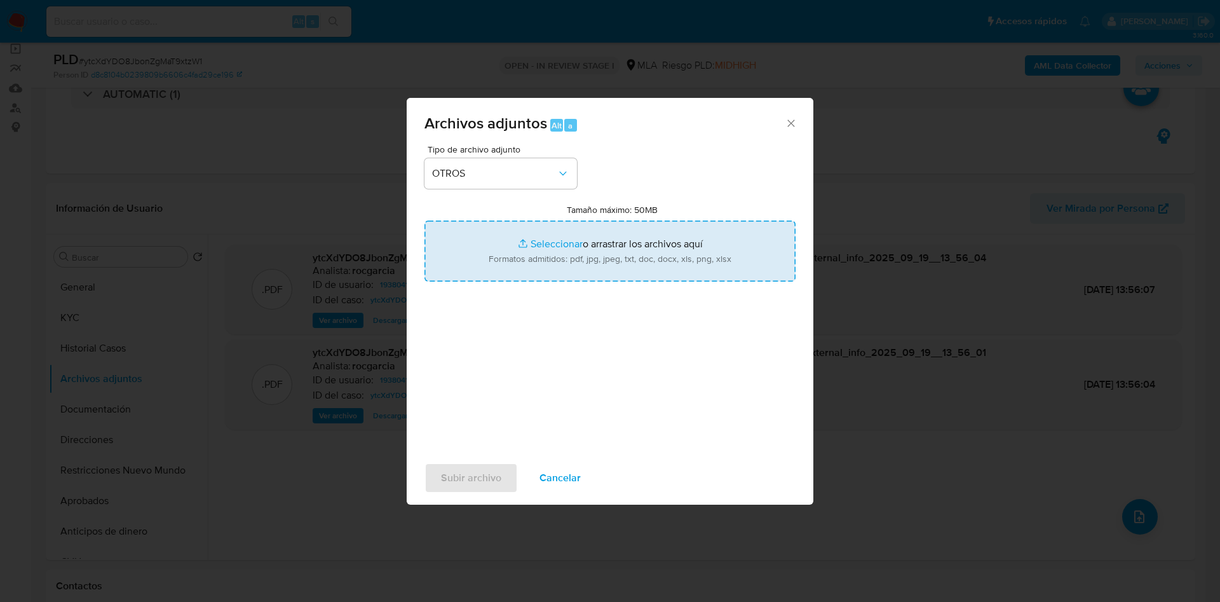
click at [546, 251] on input "Tamaño máximo: 50MB Seleccionar archivos" at bounding box center [609, 250] width 371 height 61
type input "C:\fakepath\Caselog ytcXdYDO8JbonZgMaT9xtzW1 - 1938041365.docx"
click at [536, 245] on input "Tamaño máximo: 50MB Seleccionar archivos" at bounding box center [609, 250] width 371 height 61
type input "C:\fakepath\Movimientos 1938041365.xlsx"
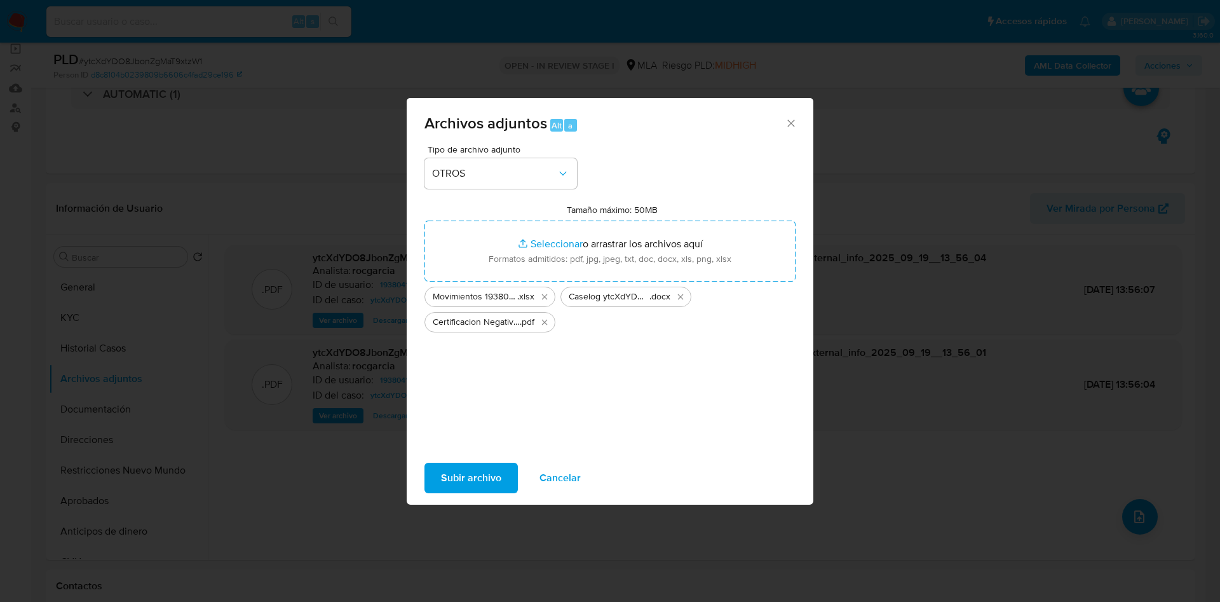
click at [458, 472] on span "Subir archivo" at bounding box center [471, 478] width 60 height 28
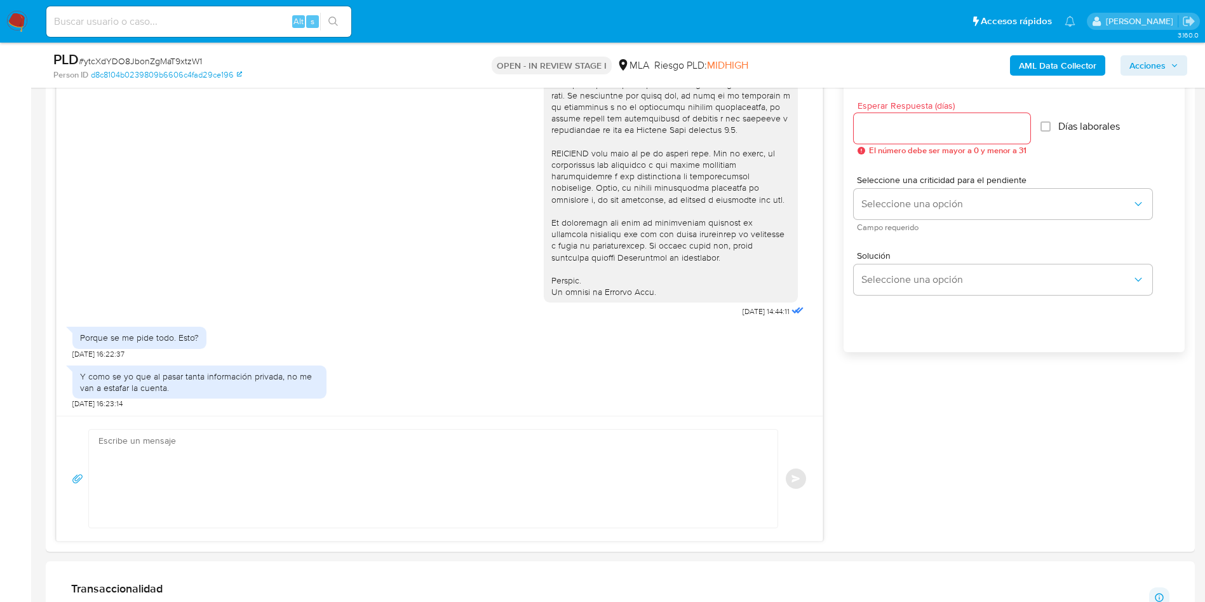
scroll to position [762, 0]
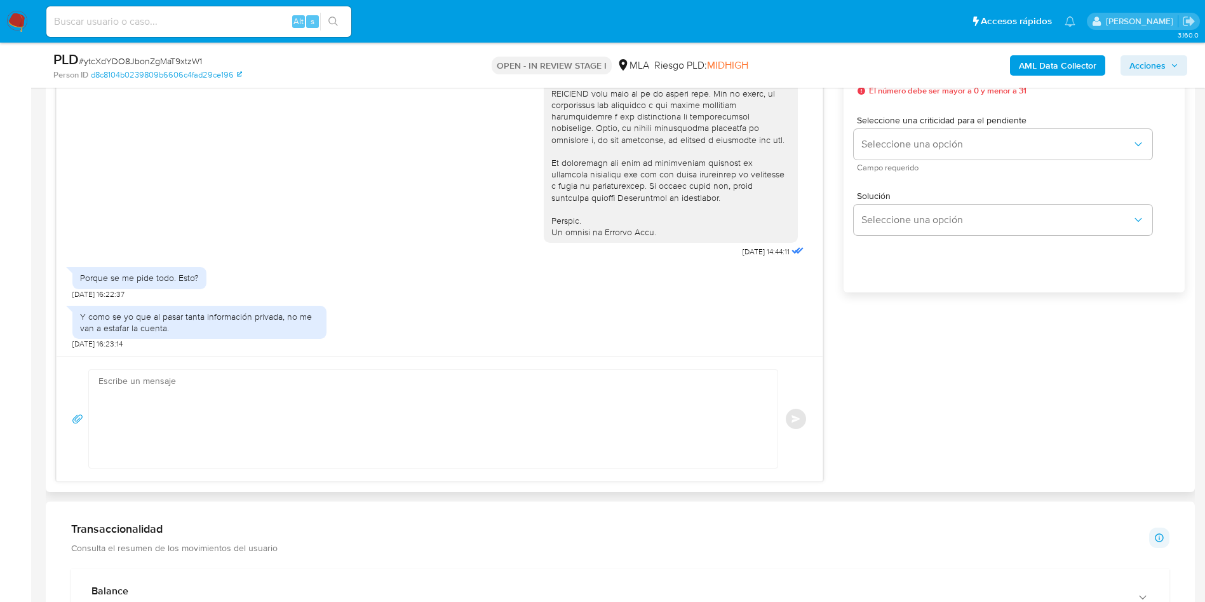
click at [285, 395] on textarea at bounding box center [429, 419] width 663 height 98
paste textarea "Muchas gracias por tu respuesta. Analizamos tu caso y verificamos que no te enc…"
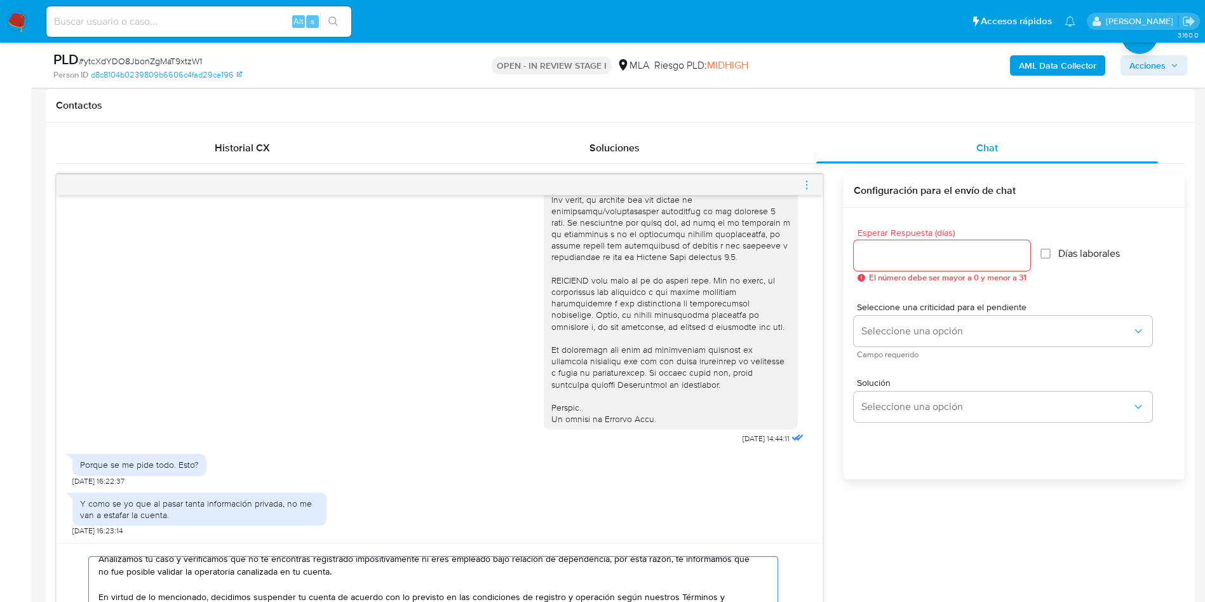
scroll to position [572, 0]
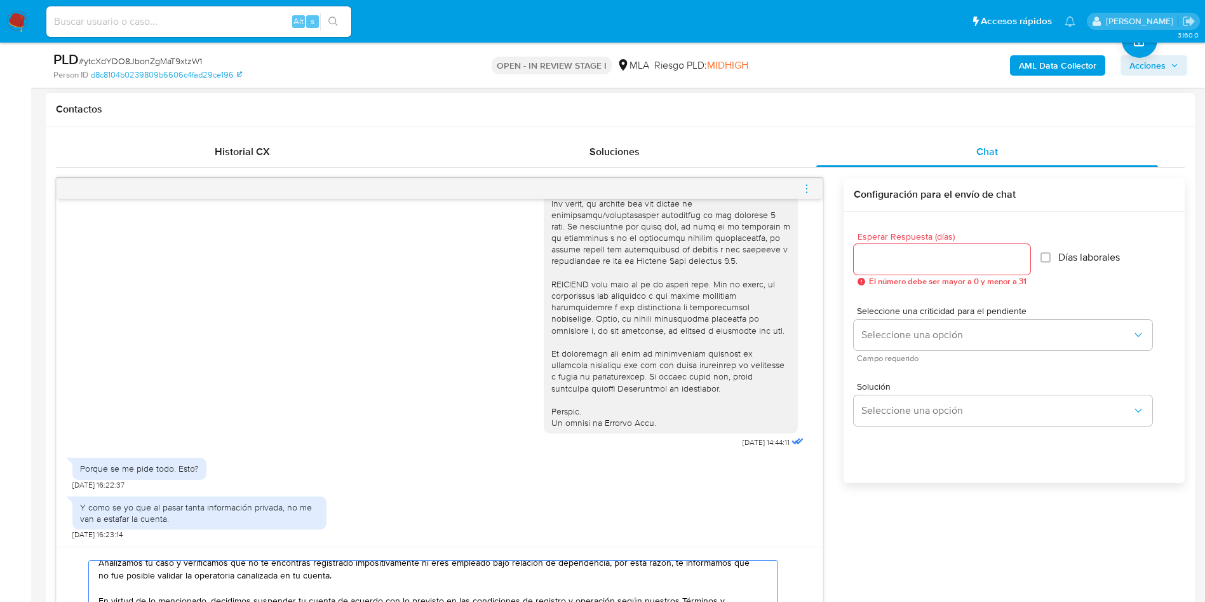
type textarea "Muchas gracias por tu respuesta. Analizamos tu caso y verificamos que no te enc…"
click at [870, 253] on input "Esperar Respuesta (días)" at bounding box center [942, 259] width 177 height 17
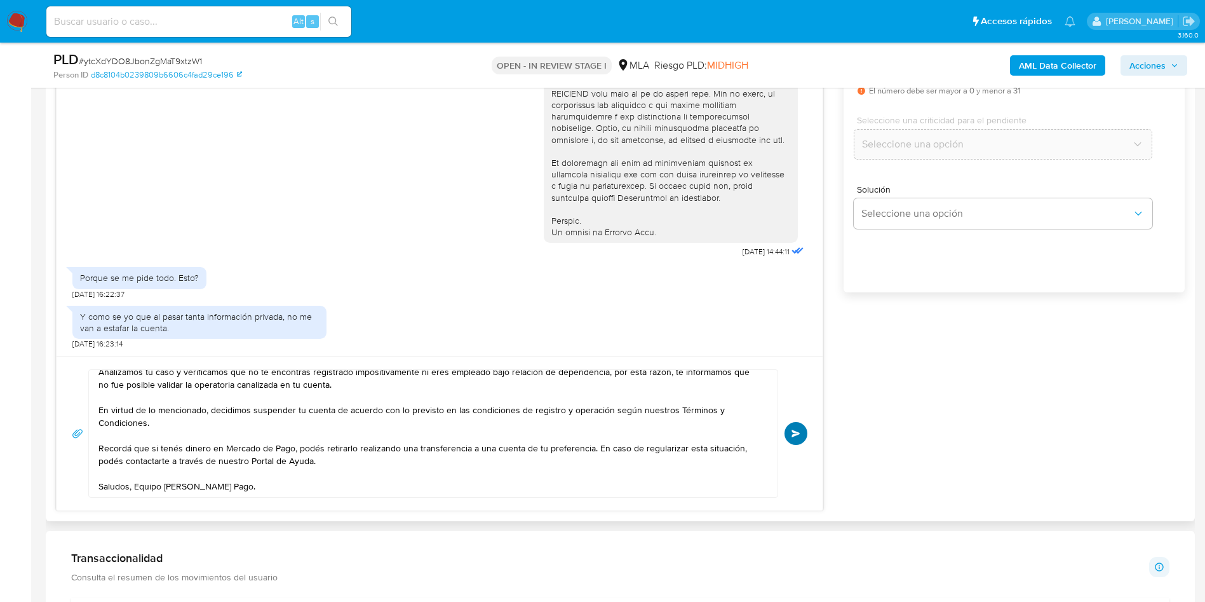
type input "0"
click at [800, 429] on span "Enviar" at bounding box center [796, 433] width 9 height 8
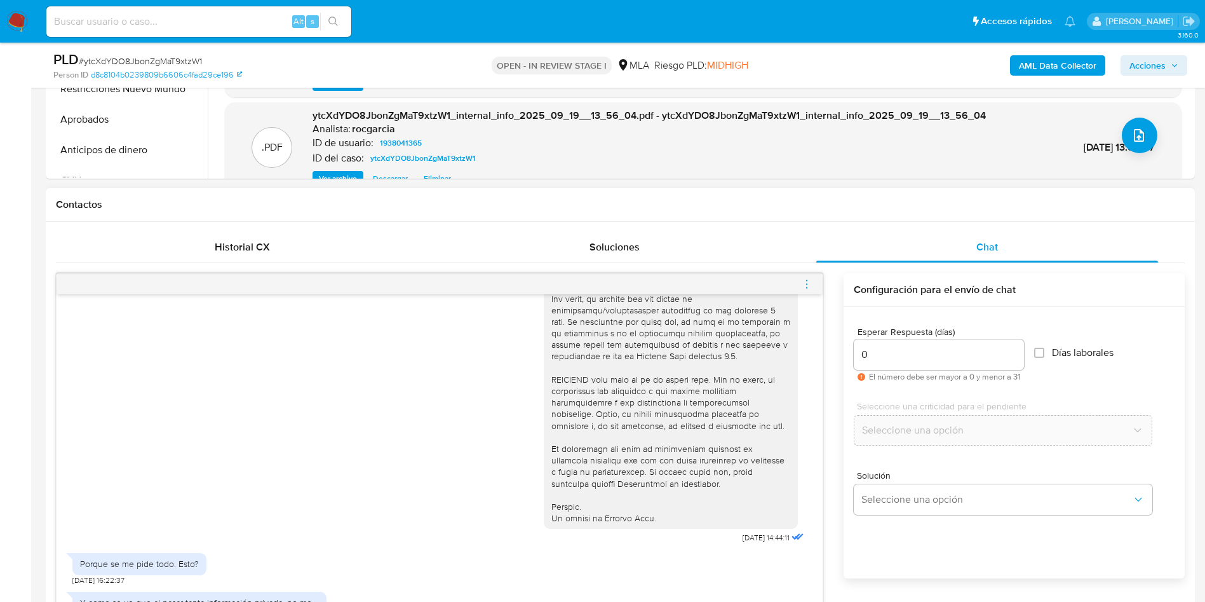
scroll to position [706, 0]
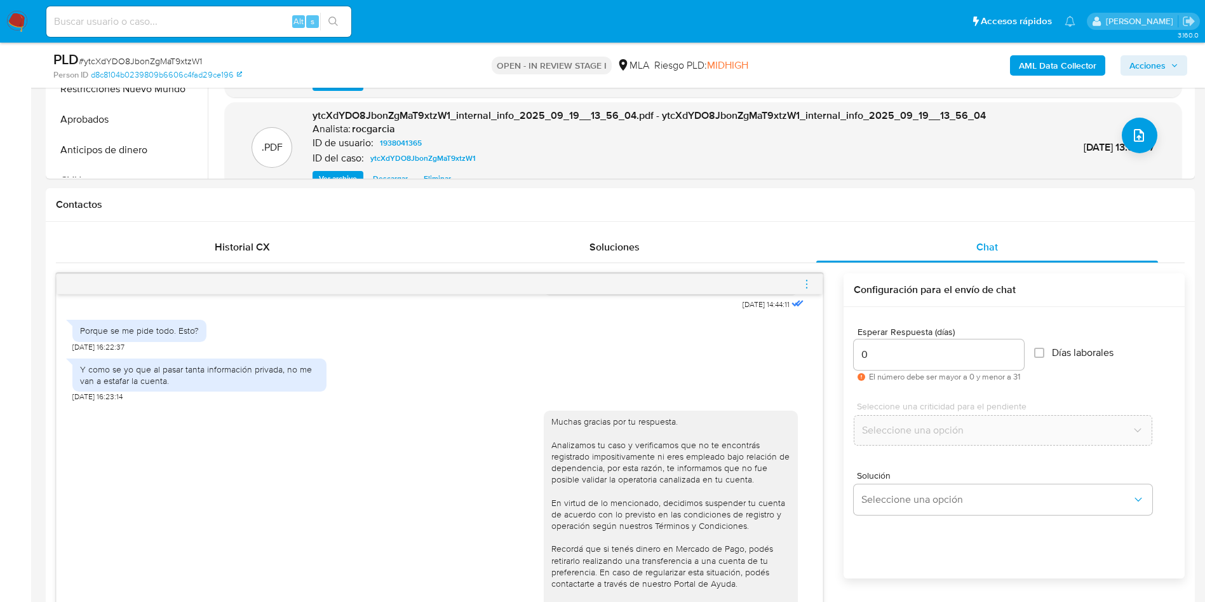
click at [808, 286] on icon "menu-action" at bounding box center [806, 283] width 11 height 11
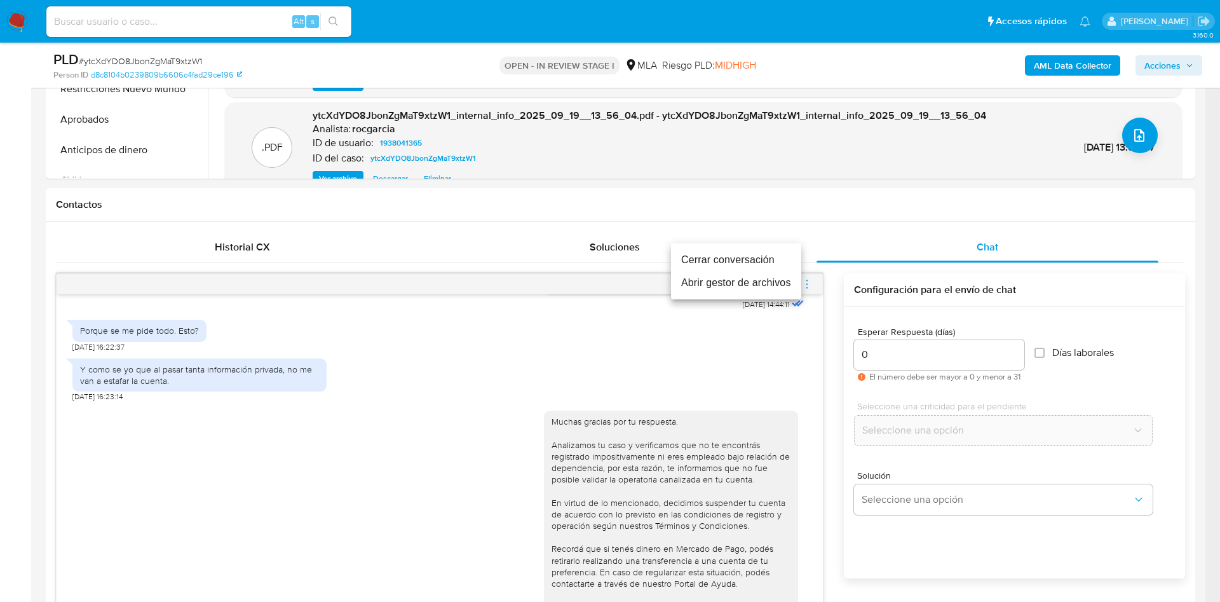
click at [735, 260] on li "Cerrar conversación" at bounding box center [736, 259] width 130 height 23
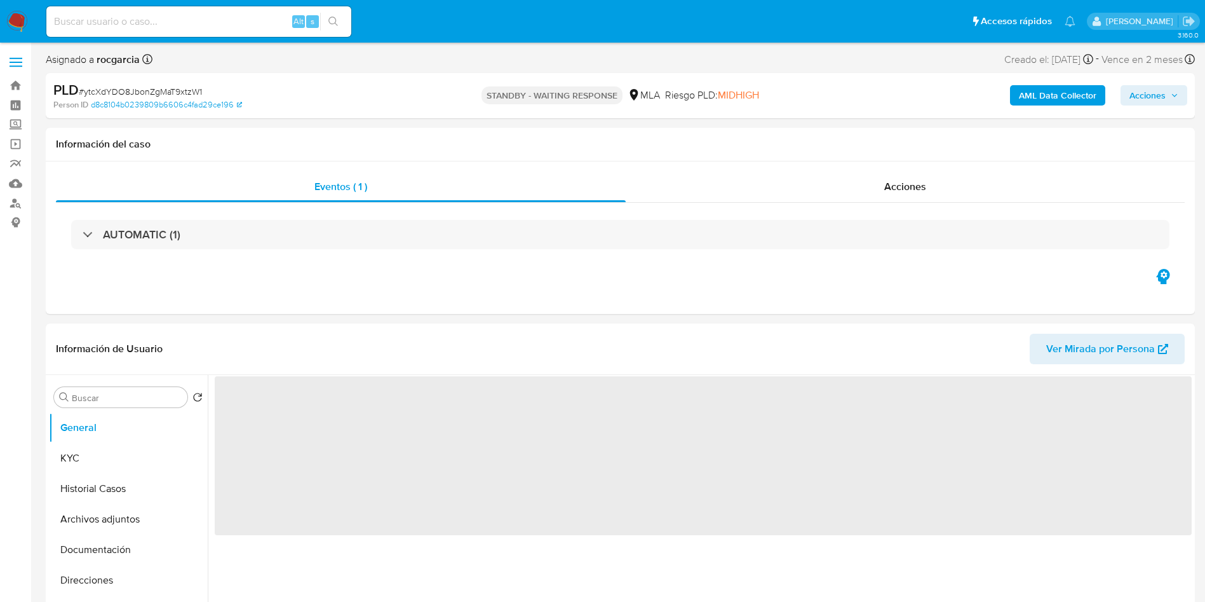
select select "10"
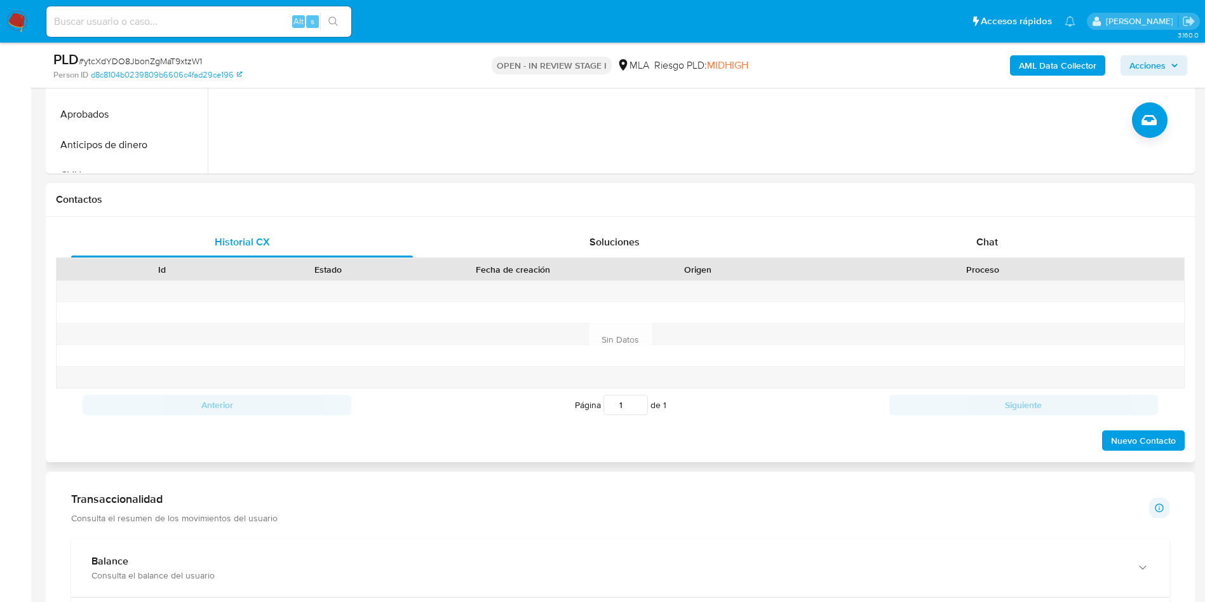
scroll to position [476, 0]
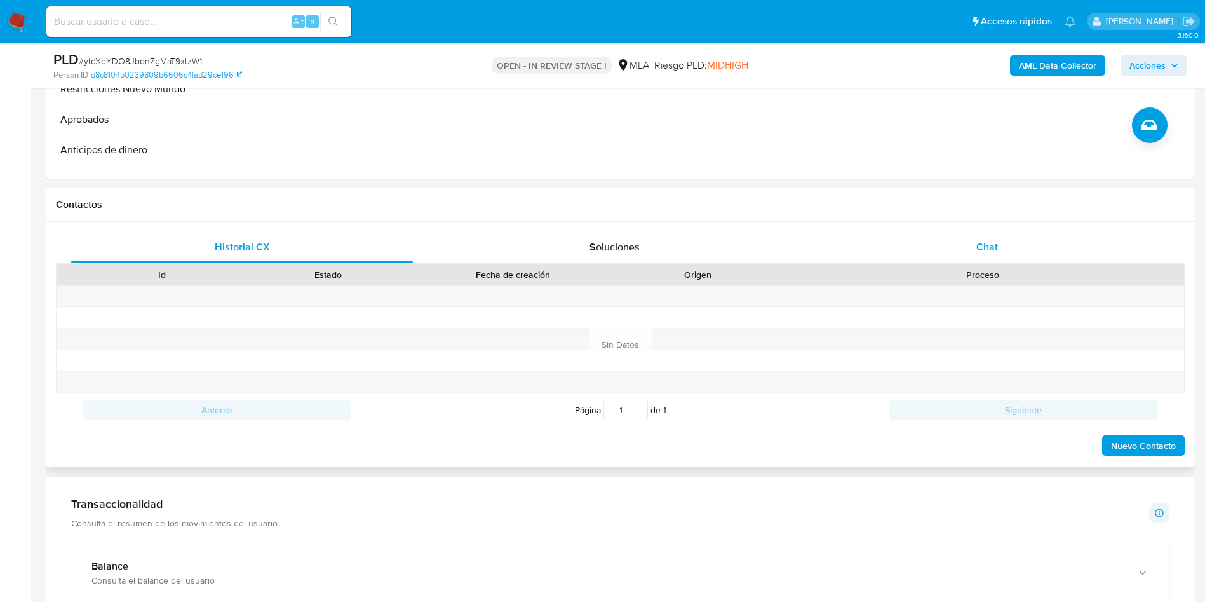
click at [999, 241] on div "Chat" at bounding box center [987, 247] width 342 height 30
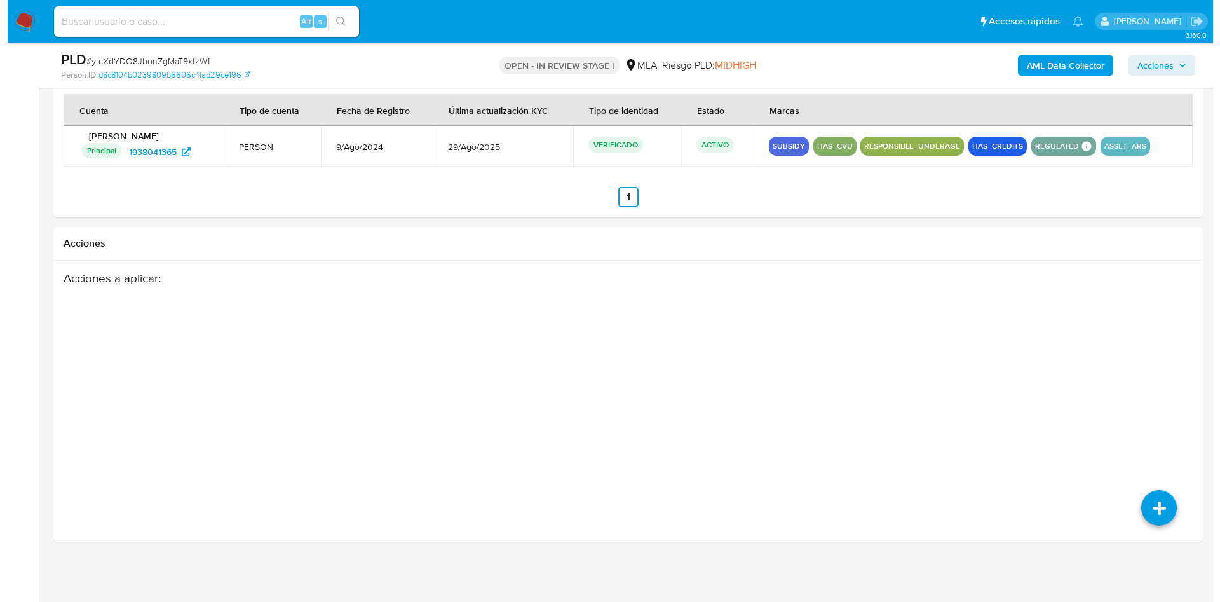
scroll to position [1944, 0]
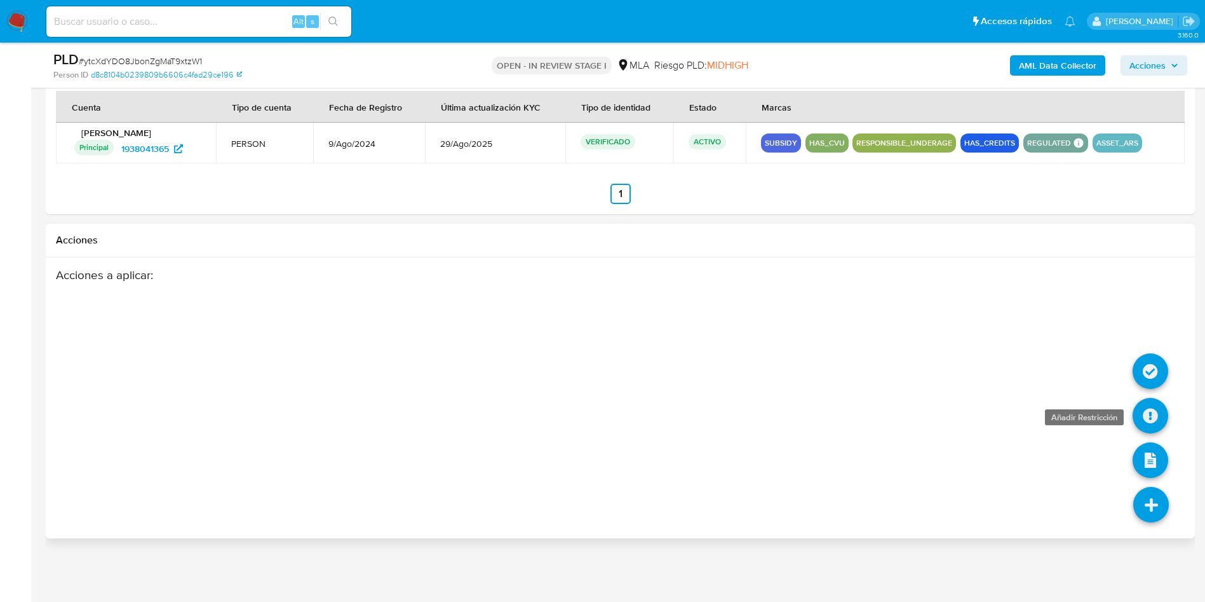
click at [1150, 417] on icon at bounding box center [1151, 416] width 36 height 36
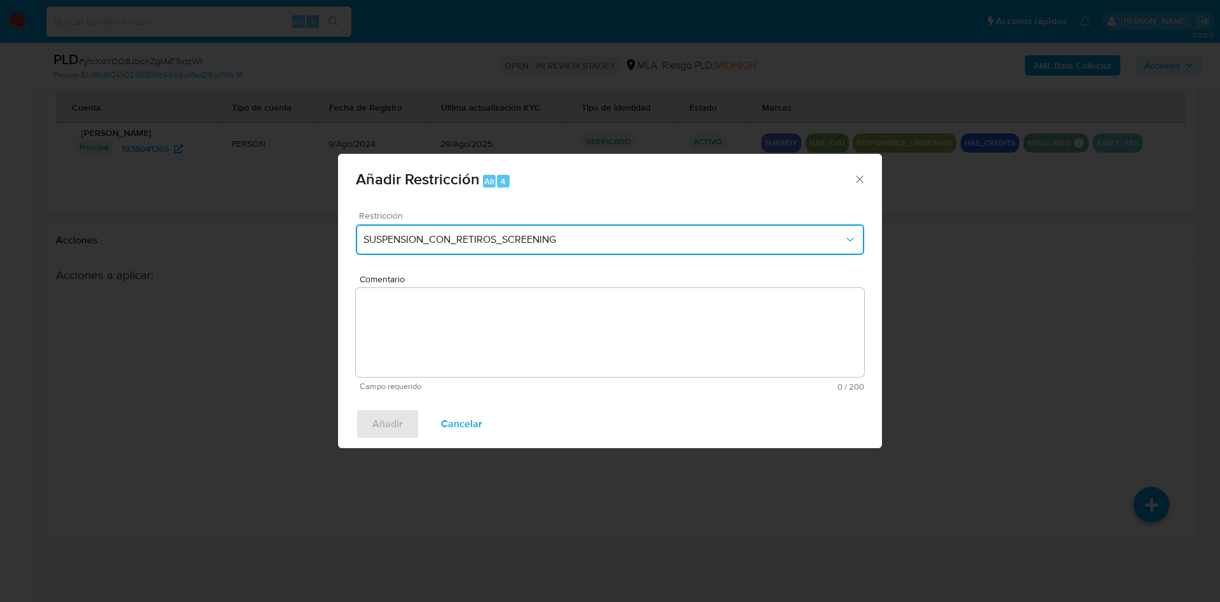
click at [408, 246] on button "SUSPENSION_CON_RETIROS_SCREENING" at bounding box center [610, 239] width 508 height 30
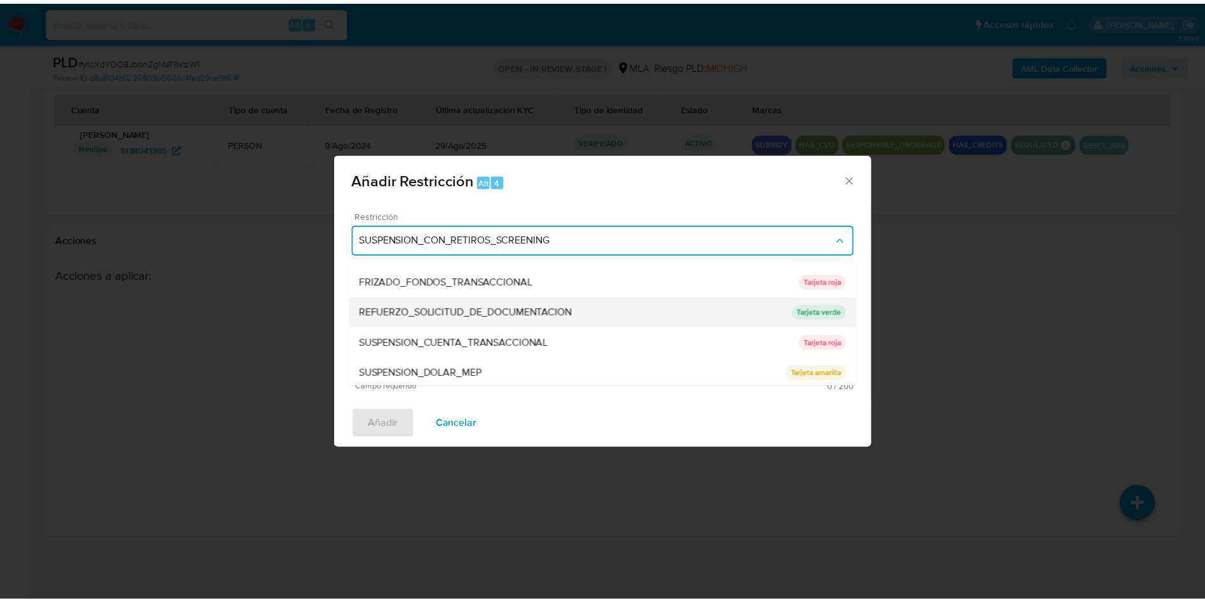
scroll to position [269, 0]
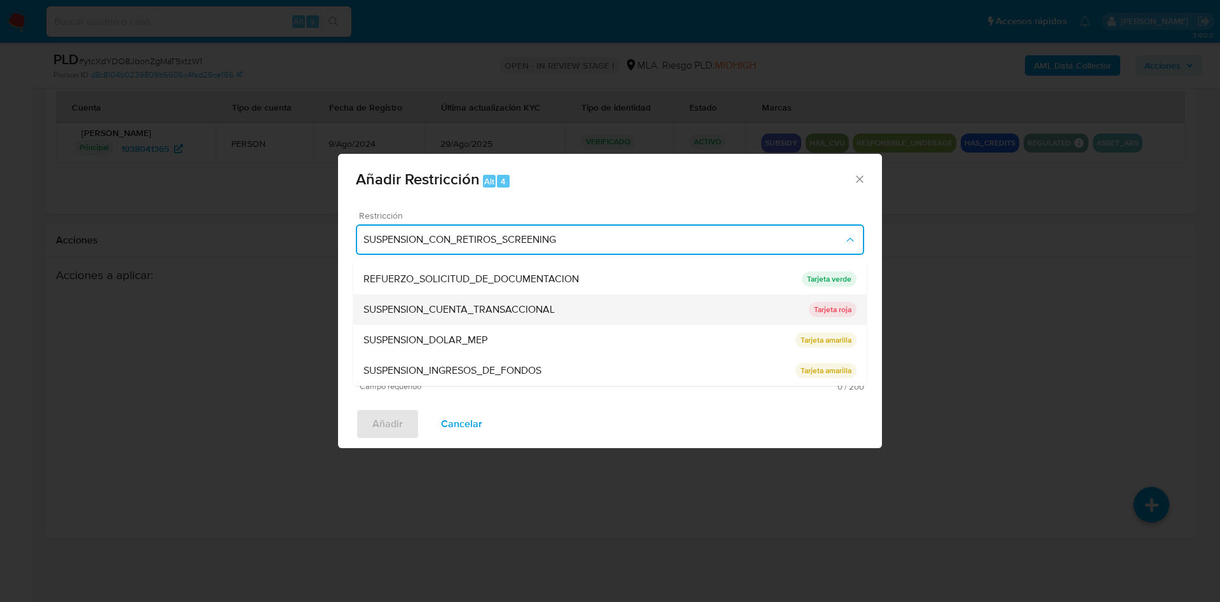
click at [480, 311] on span "SUSPENSION_CUENTA_TRANSACCIONAL" at bounding box center [458, 309] width 191 height 13
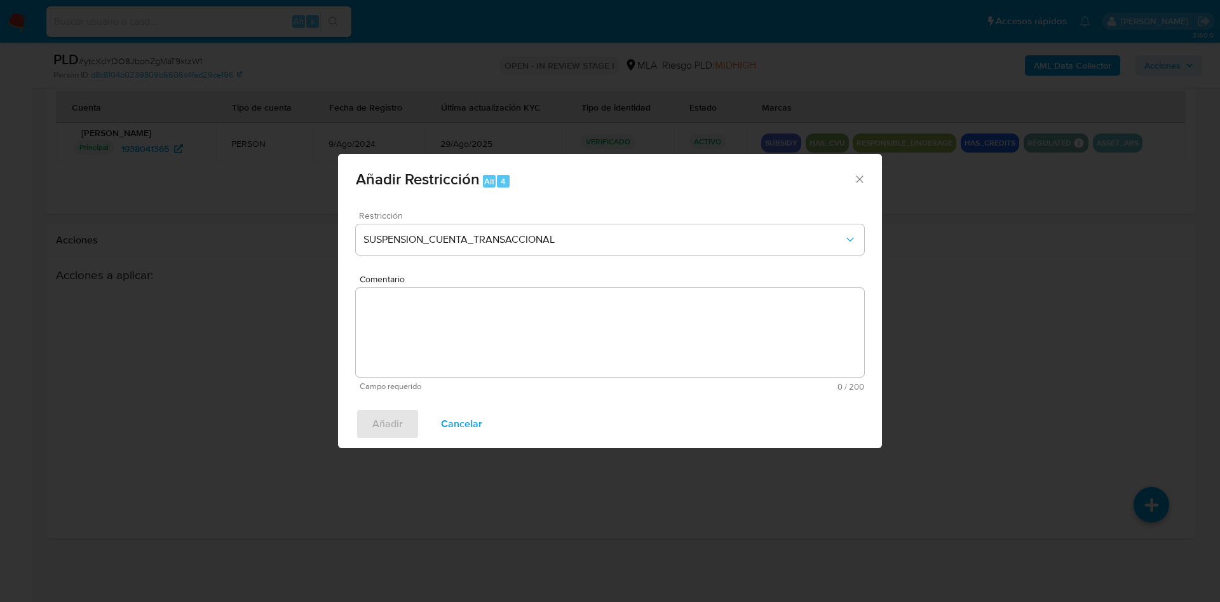
click at [494, 310] on textarea "Comentario" at bounding box center [610, 332] width 508 height 89
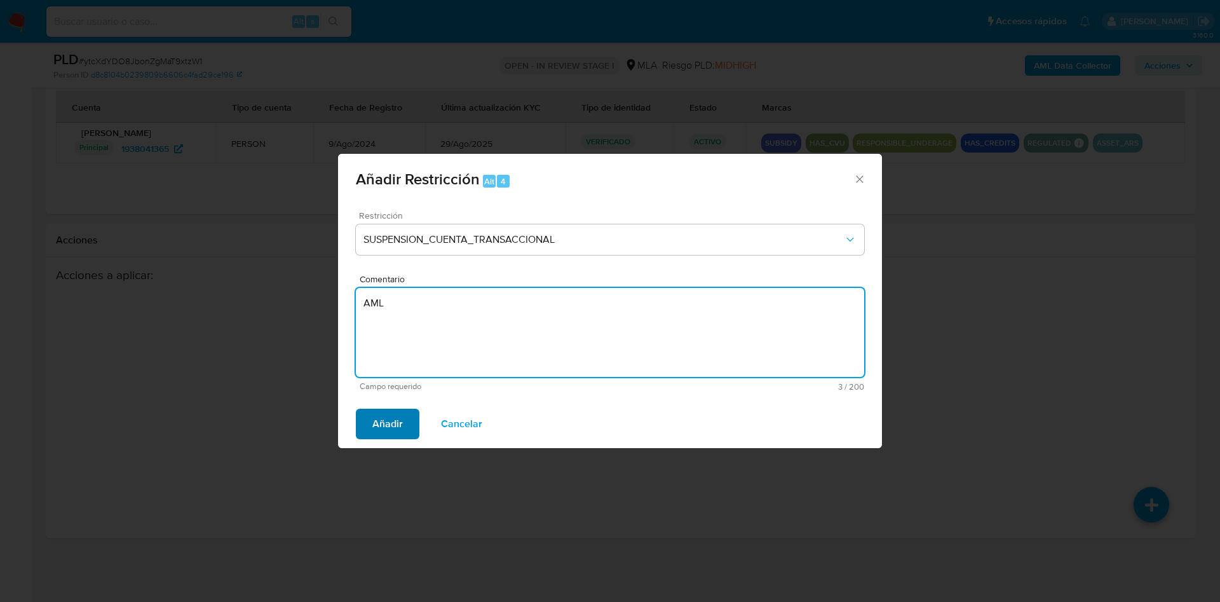
type textarea "AML"
click at [380, 426] on span "Añadir" at bounding box center [387, 424] width 30 height 28
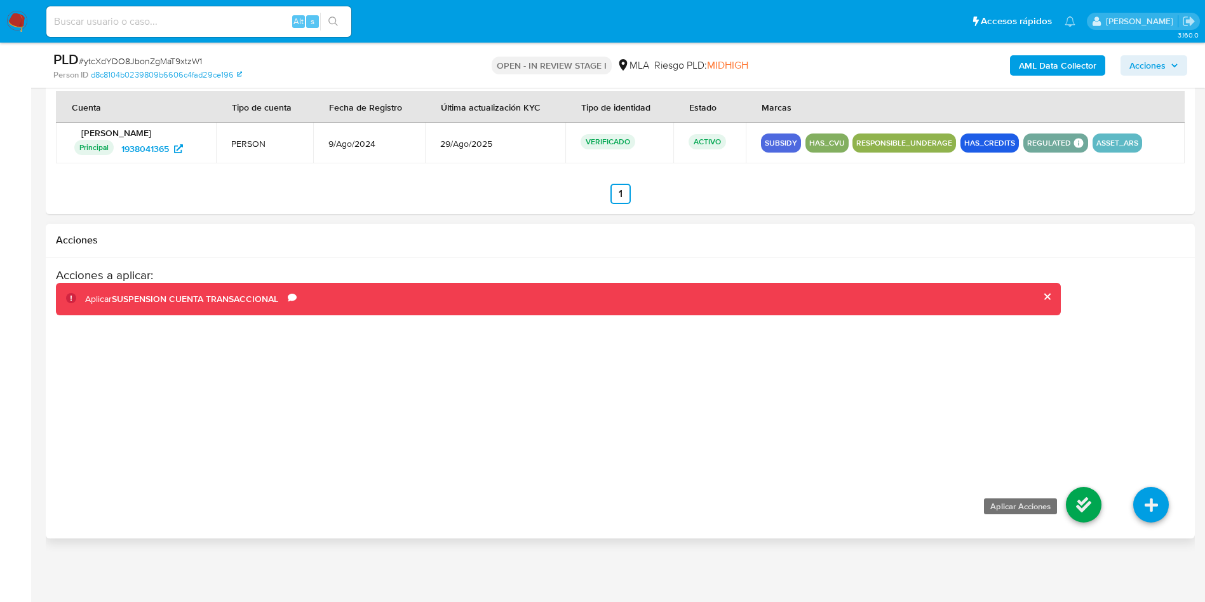
click at [1072, 517] on icon at bounding box center [1084, 505] width 36 height 36
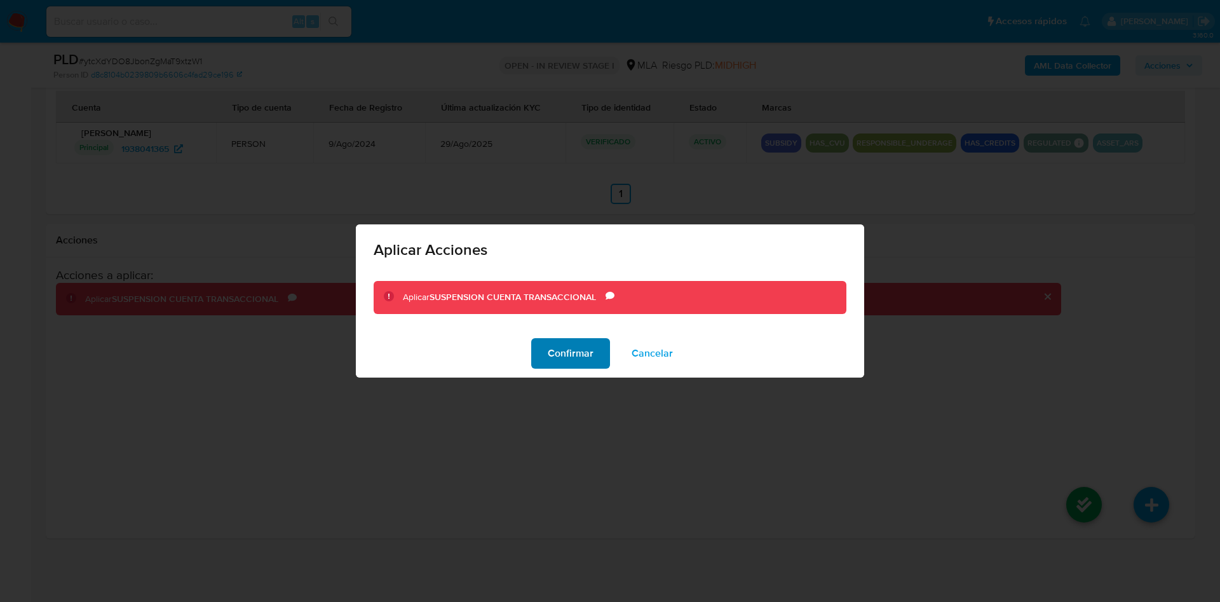
click at [586, 360] on span "Confirmar" at bounding box center [571, 353] width 46 height 28
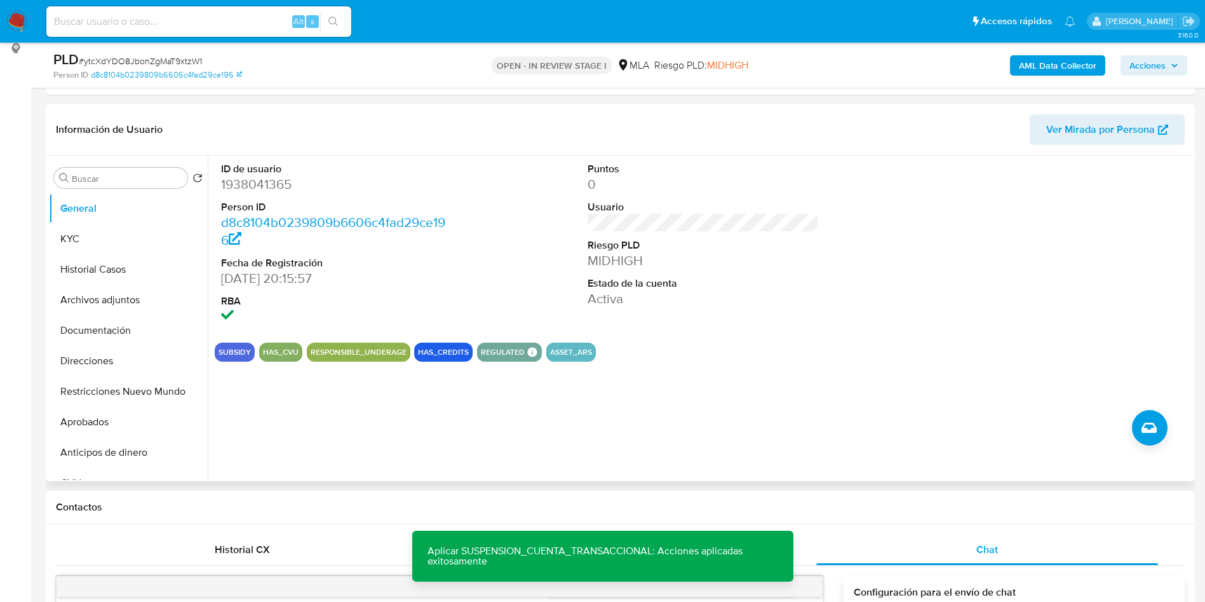
scroll to position [133, 0]
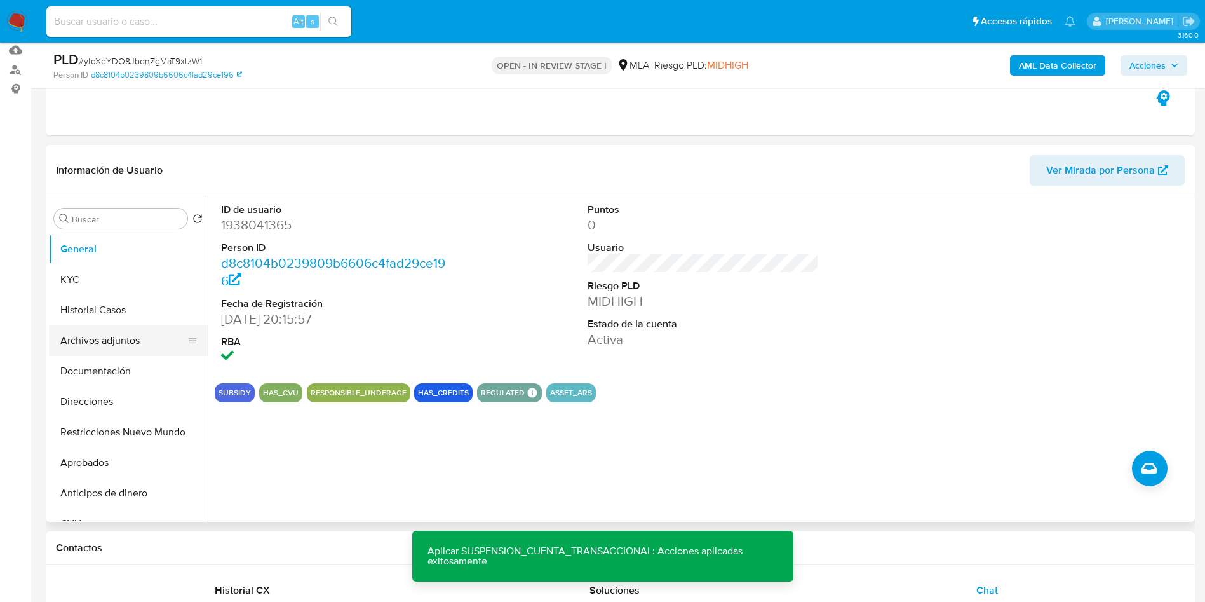
click at [95, 351] on button "Archivos adjuntos" at bounding box center [123, 340] width 149 height 30
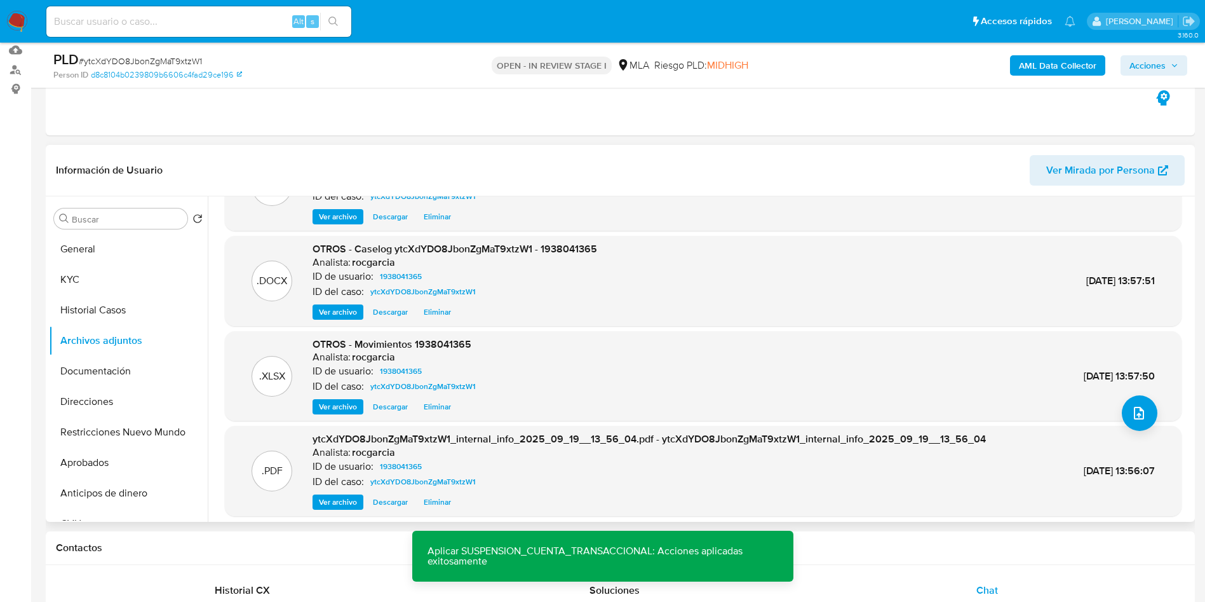
scroll to position [95, 0]
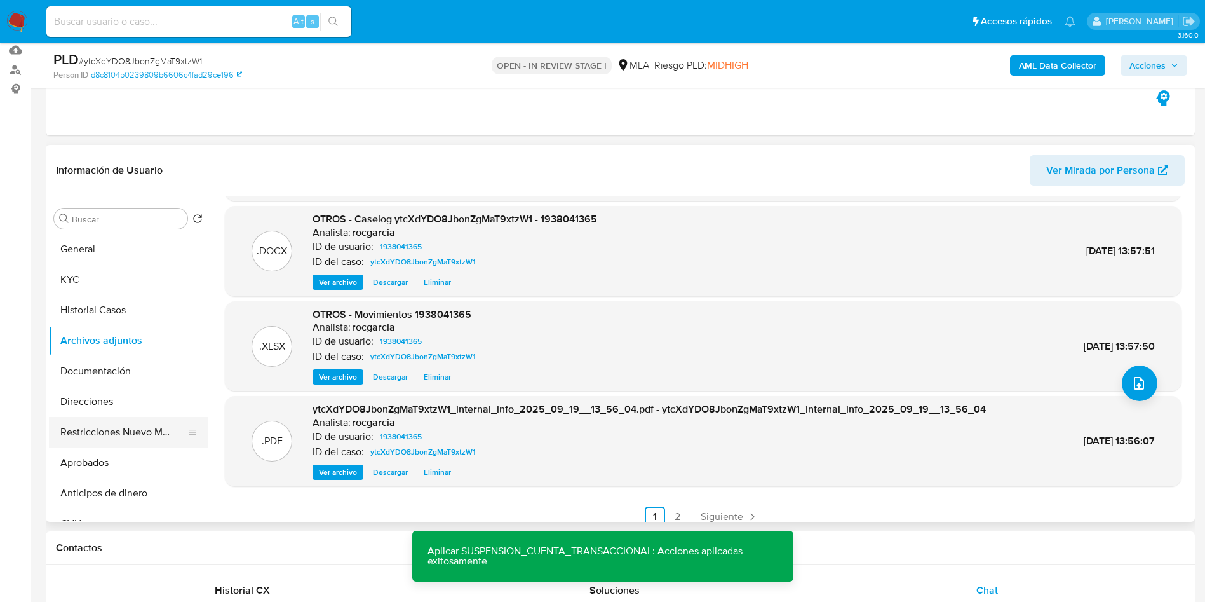
click at [94, 424] on button "Restricciones Nuevo Mundo" at bounding box center [123, 432] width 149 height 30
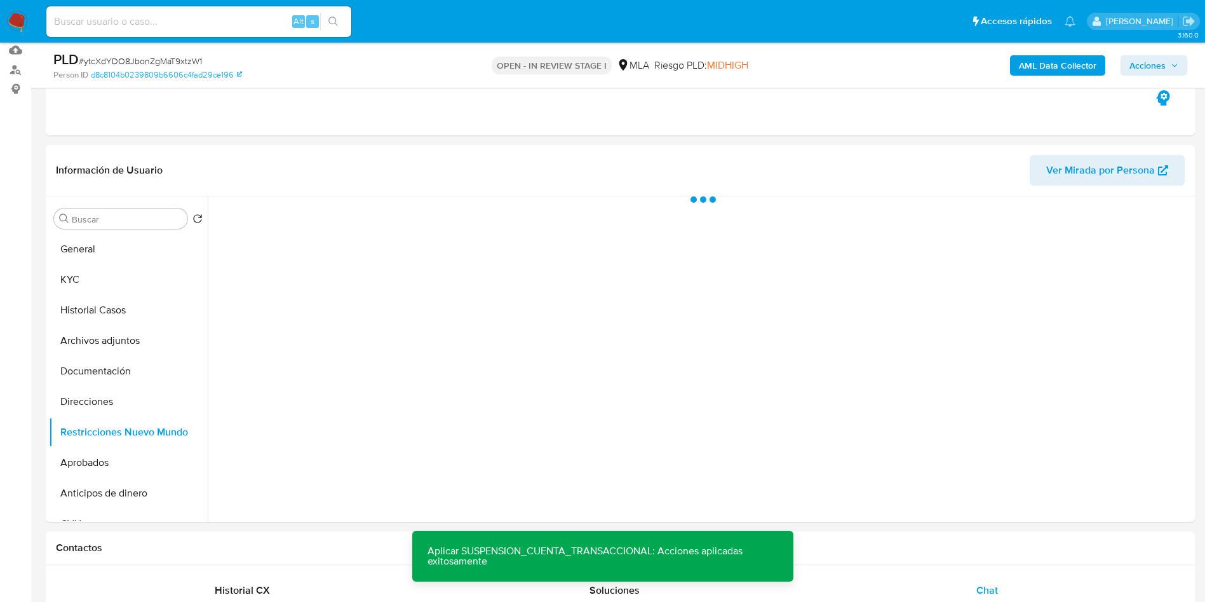
scroll to position [0, 0]
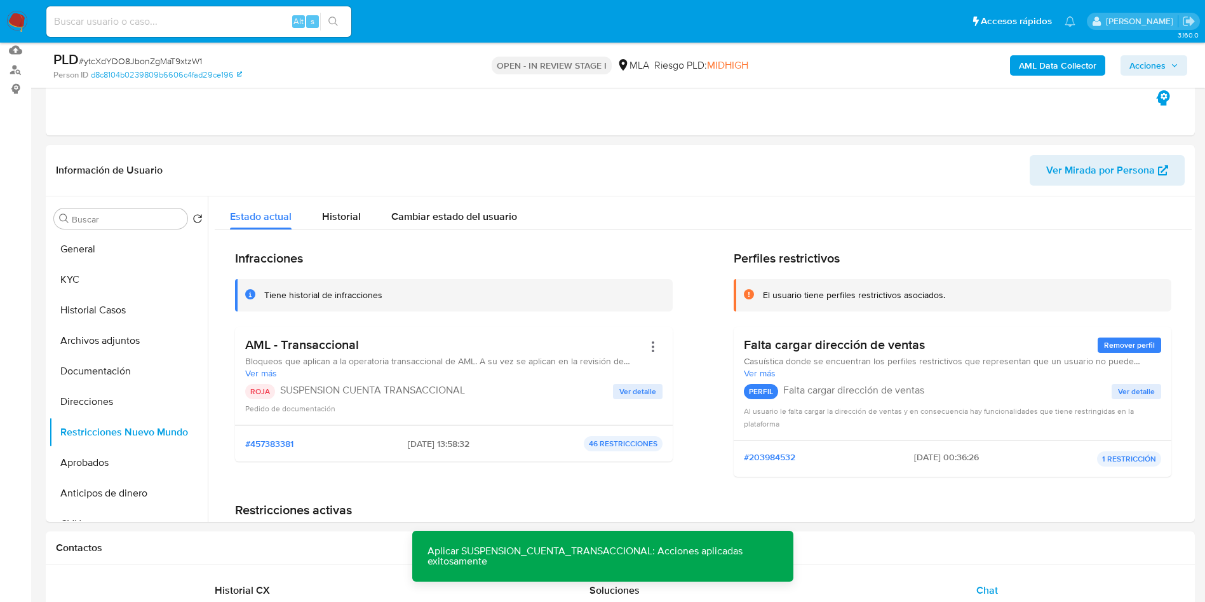
click at [1141, 65] on span "Acciones" at bounding box center [1147, 65] width 36 height 20
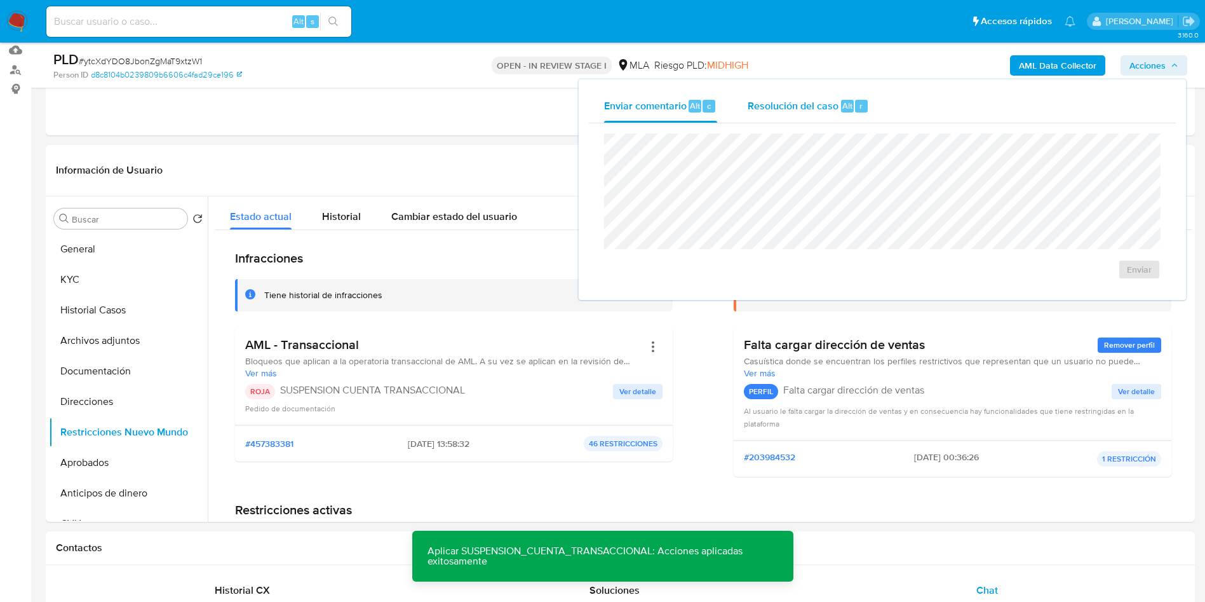
click at [785, 113] on div "Resolución del caso Alt r" at bounding box center [808, 106] width 121 height 33
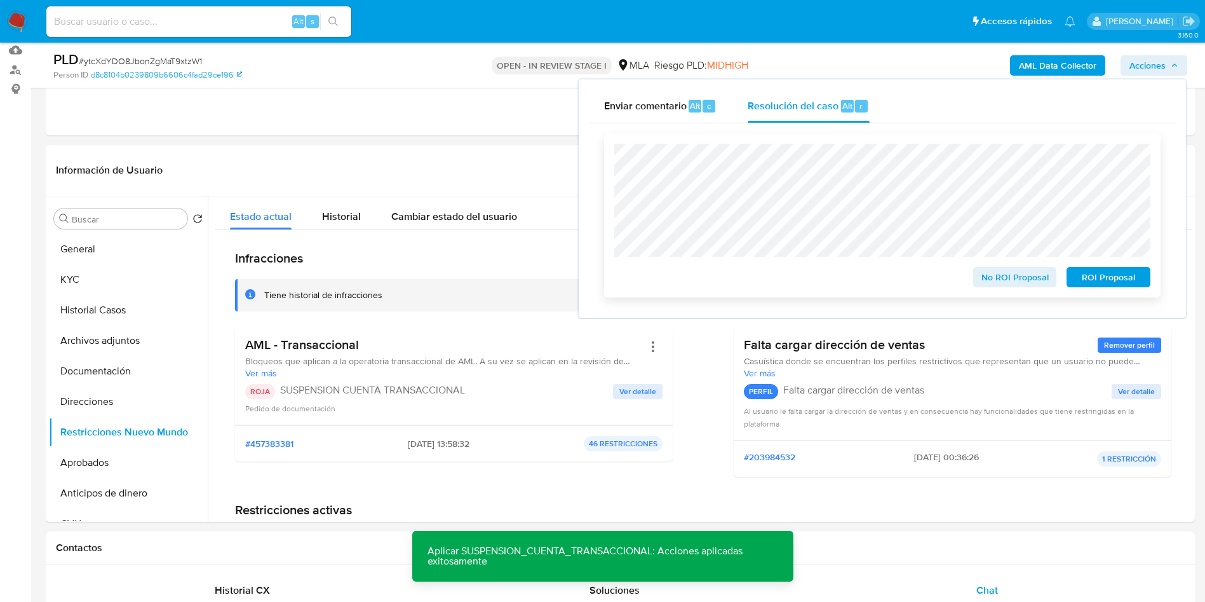
click at [788, 145] on div at bounding box center [882, 200] width 536 height 113
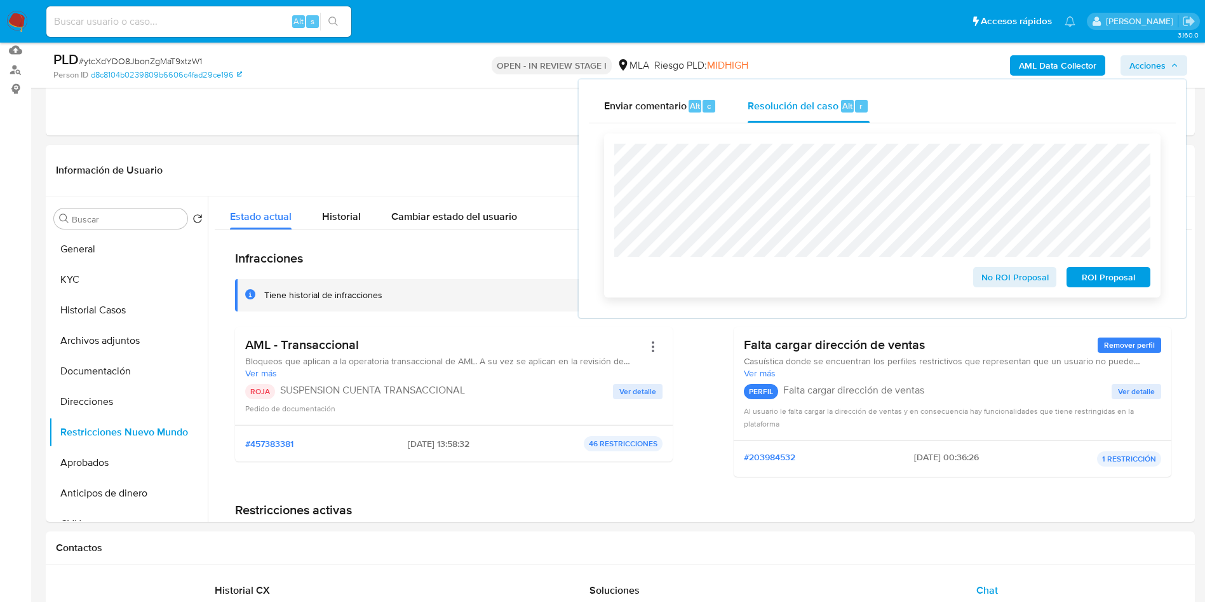
click at [1120, 286] on span "ROI Proposal" at bounding box center [1109, 277] width 66 height 18
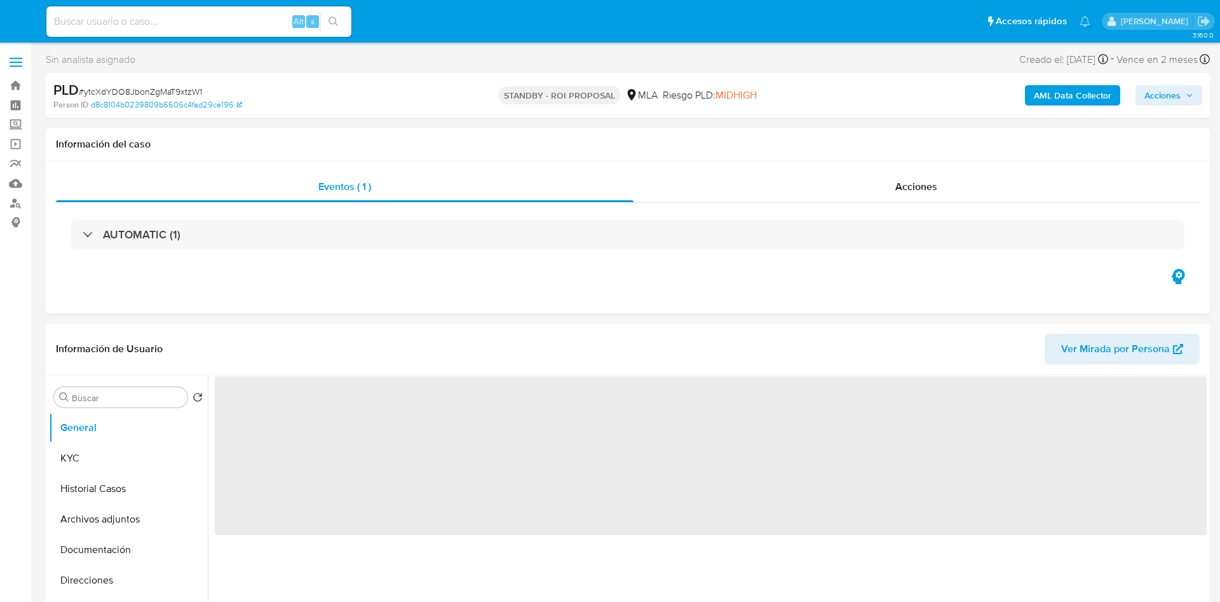
select select "10"
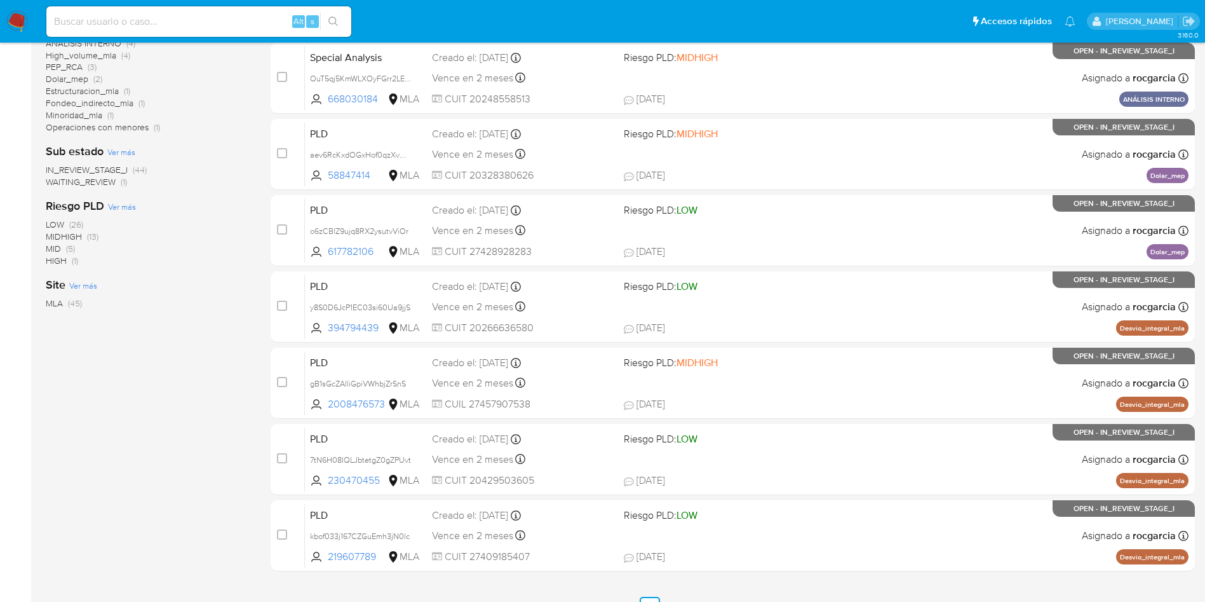
scroll to position [381, 0]
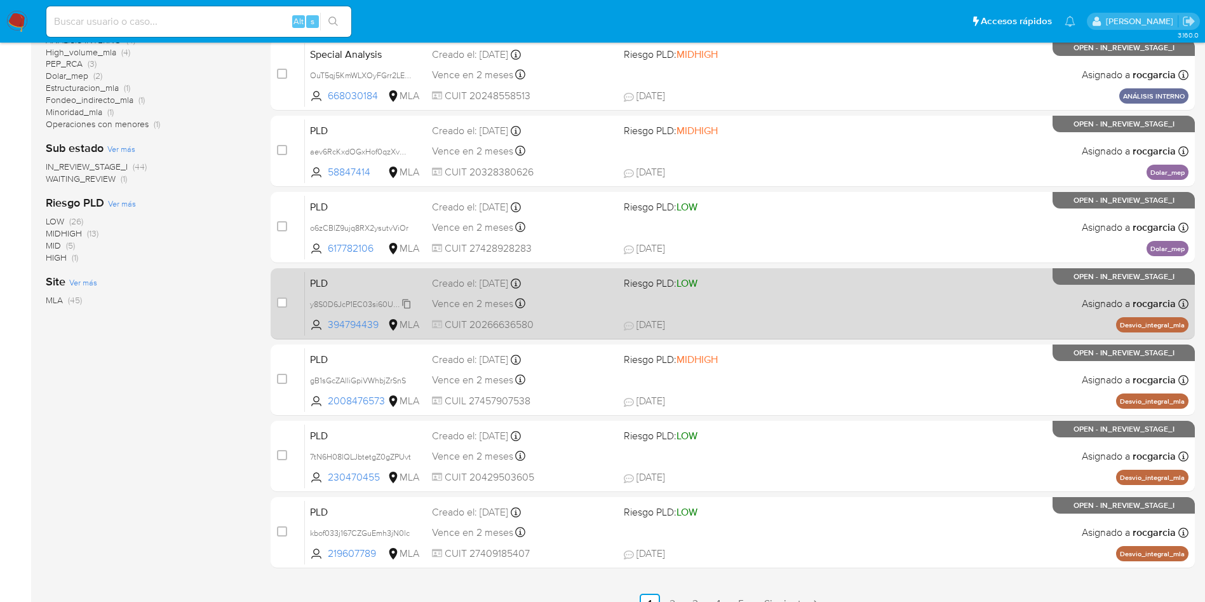
click at [405, 302] on span "y8S0D6JcP1EC03si60Ua9jjS" at bounding box center [360, 303] width 100 height 14
click at [746, 311] on div "PLD y8S0D6JcP1EC03si60Ua9jjS Copiado Copiado 394794439 MLA Riesgo PLD: LOW Crea…" at bounding box center [747, 303] width 884 height 64
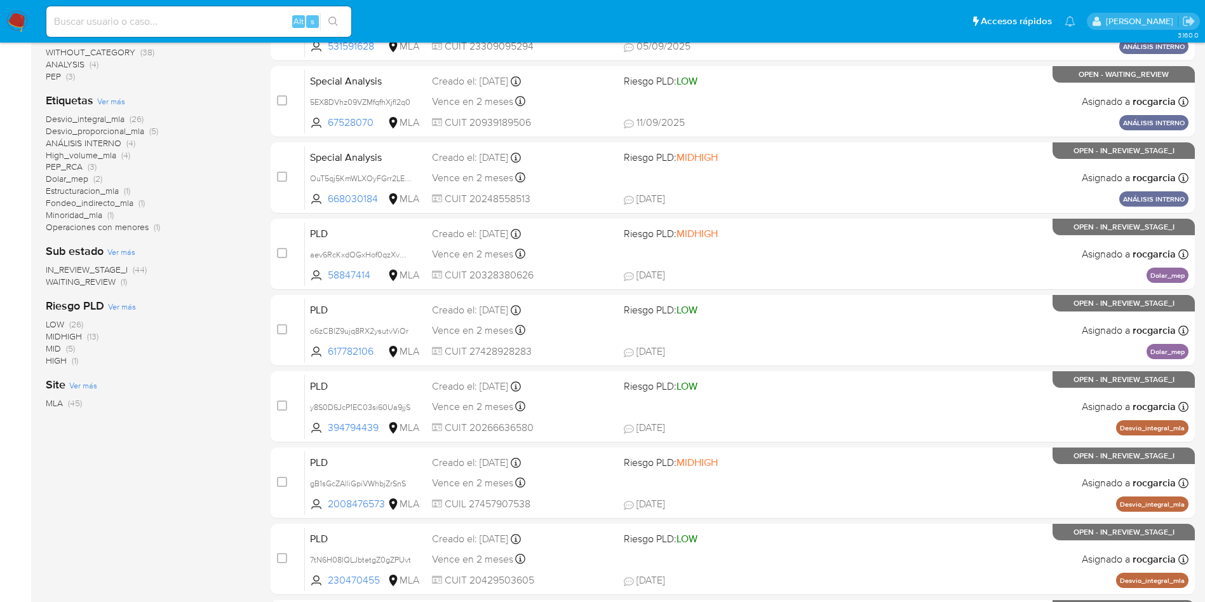
scroll to position [0, 0]
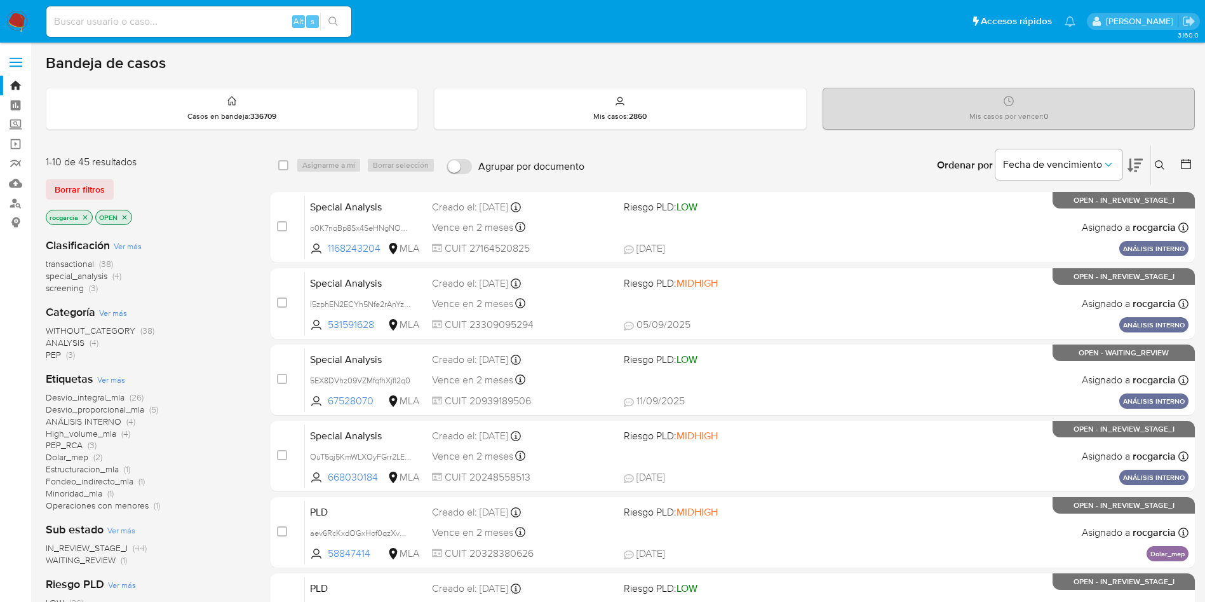
click at [1149, 166] on div "Ordenar por Fecha de vencimiento" at bounding box center [1039, 164] width 224 height 39
click at [1157, 166] on icon at bounding box center [1160, 165] width 10 height 10
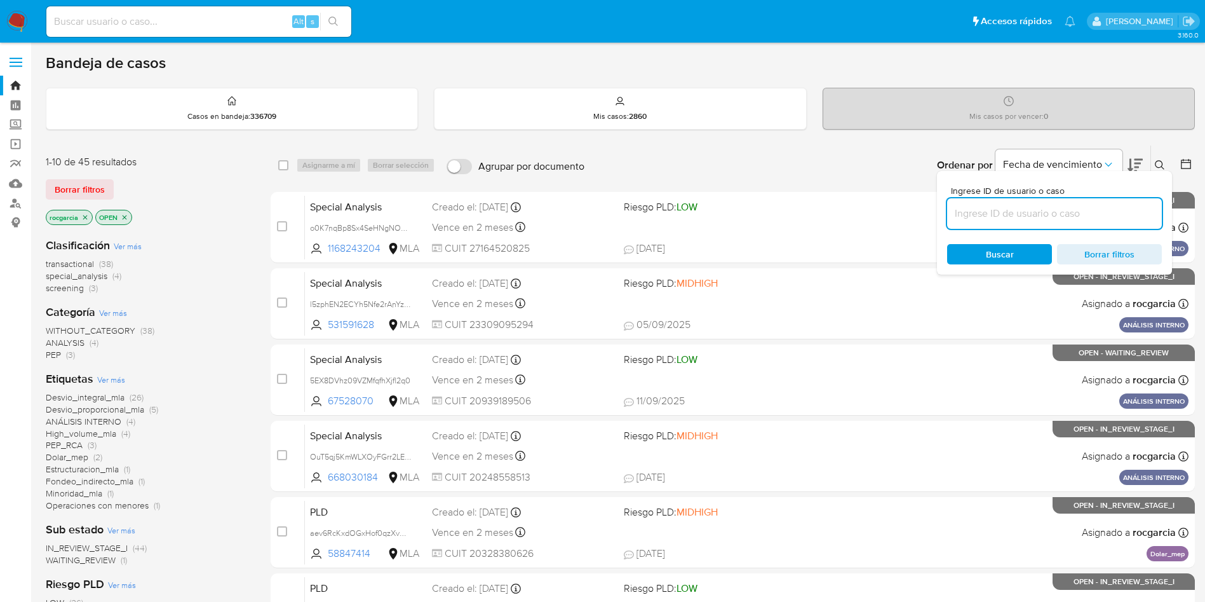
click at [983, 210] on input at bounding box center [1054, 213] width 215 height 17
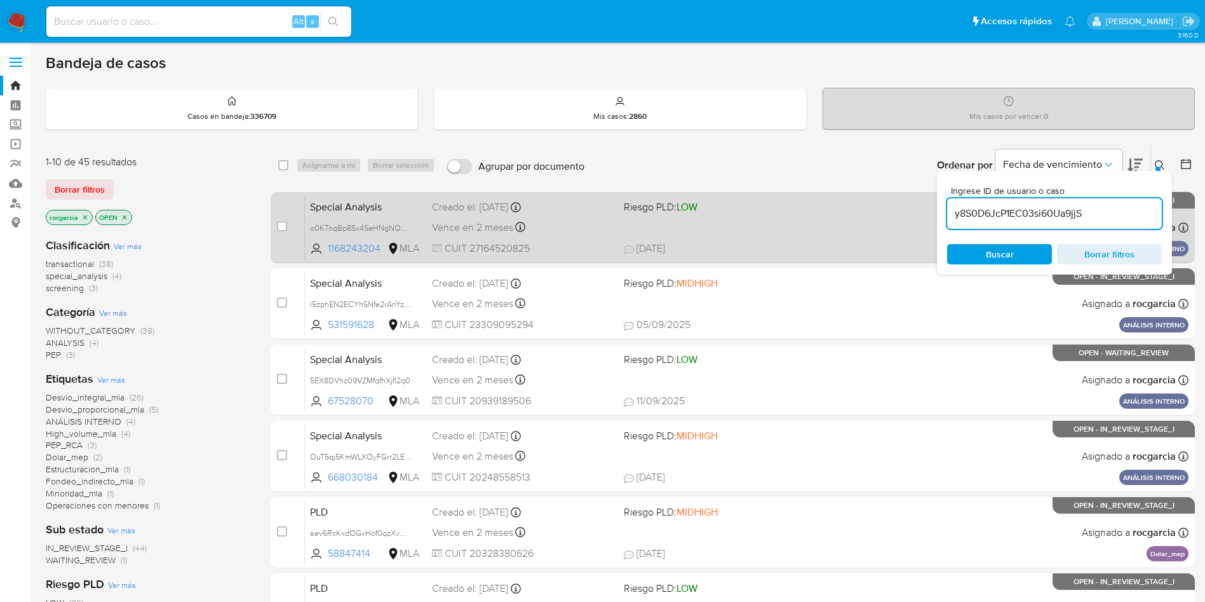
type input "y8S0D6JcP1EC03si60Ua9jjS"
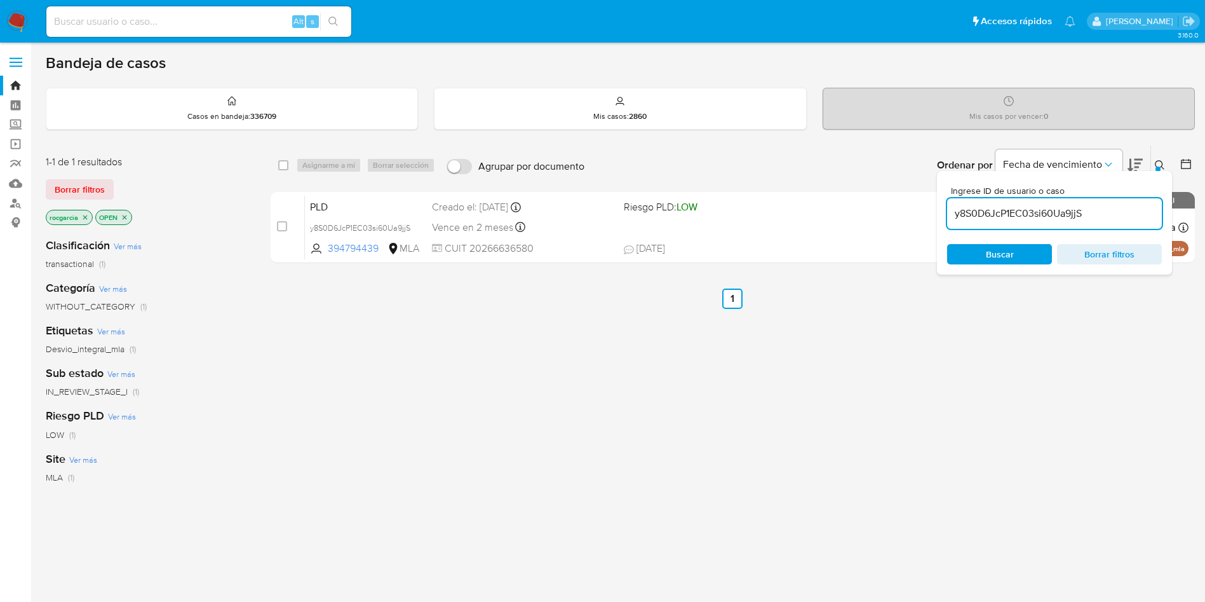
click at [1154, 167] on button at bounding box center [1161, 165] width 21 height 15
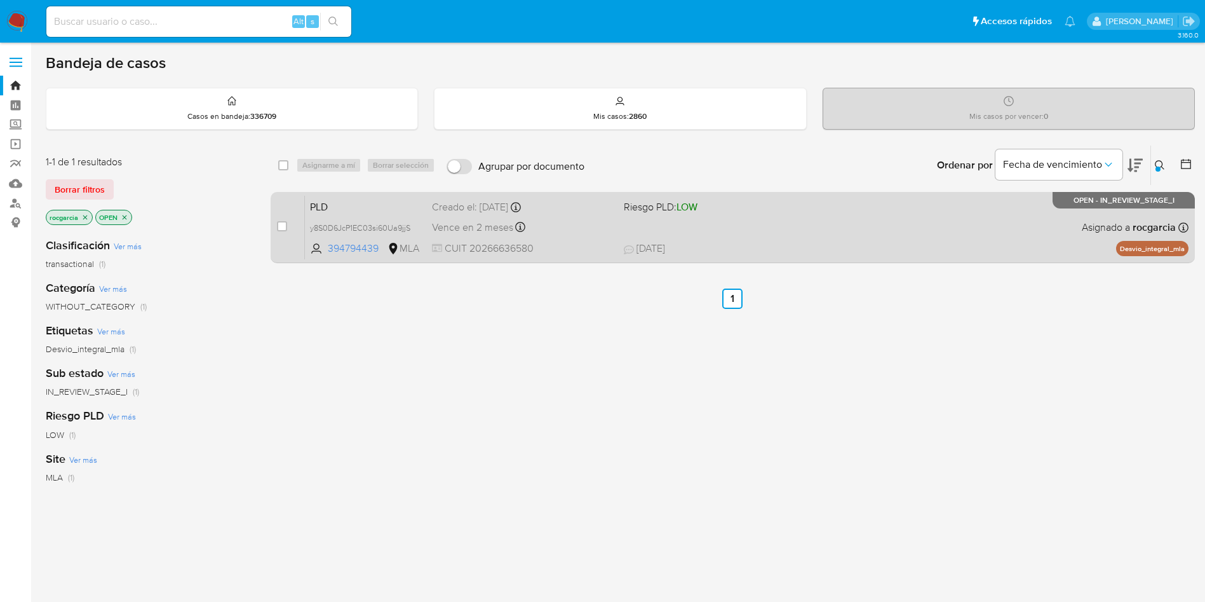
click at [882, 236] on div "PLD y8S0D6JcP1EC03si60Ua9jjS 394794439 MLA Riesgo PLD: LOW Creado el: 12/09/202…" at bounding box center [747, 227] width 884 height 64
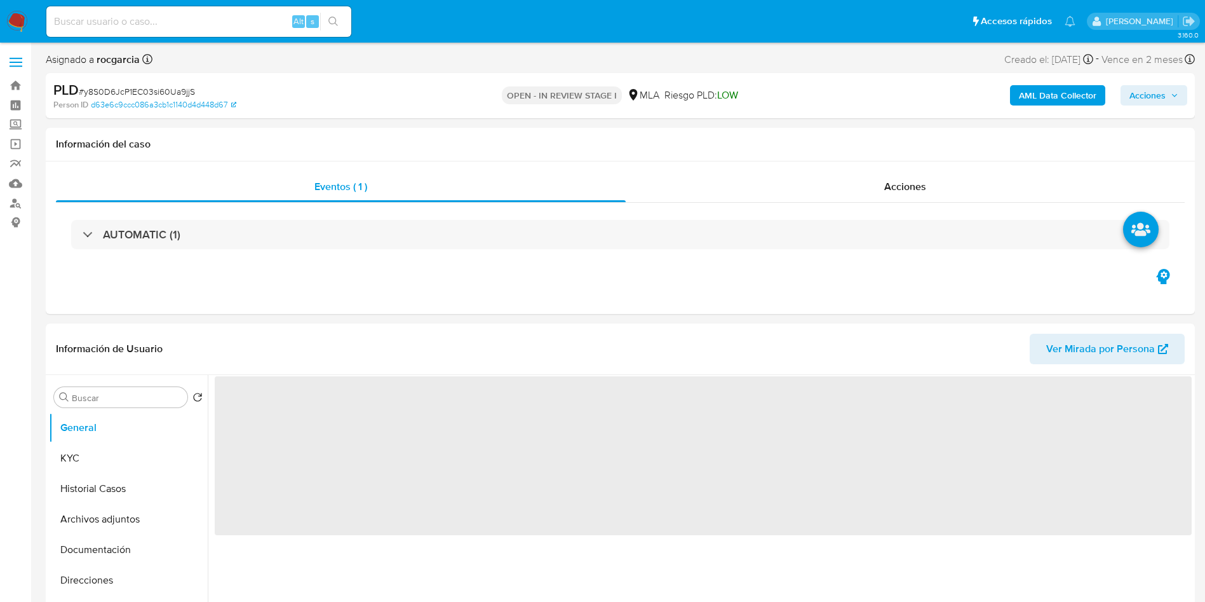
select select "10"
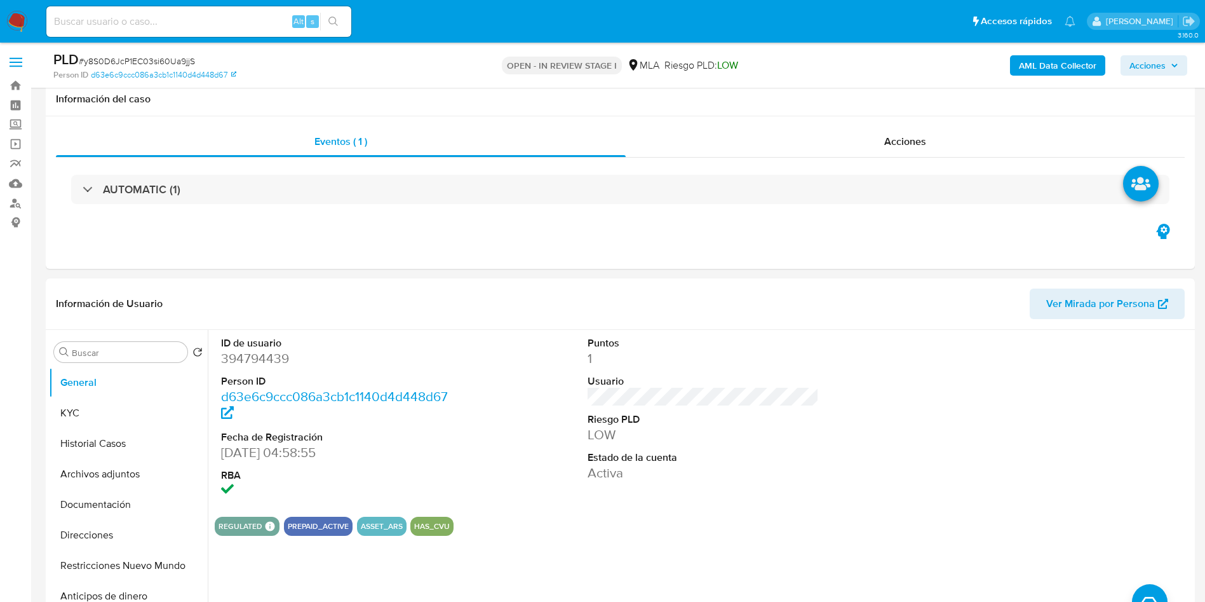
scroll to position [381, 0]
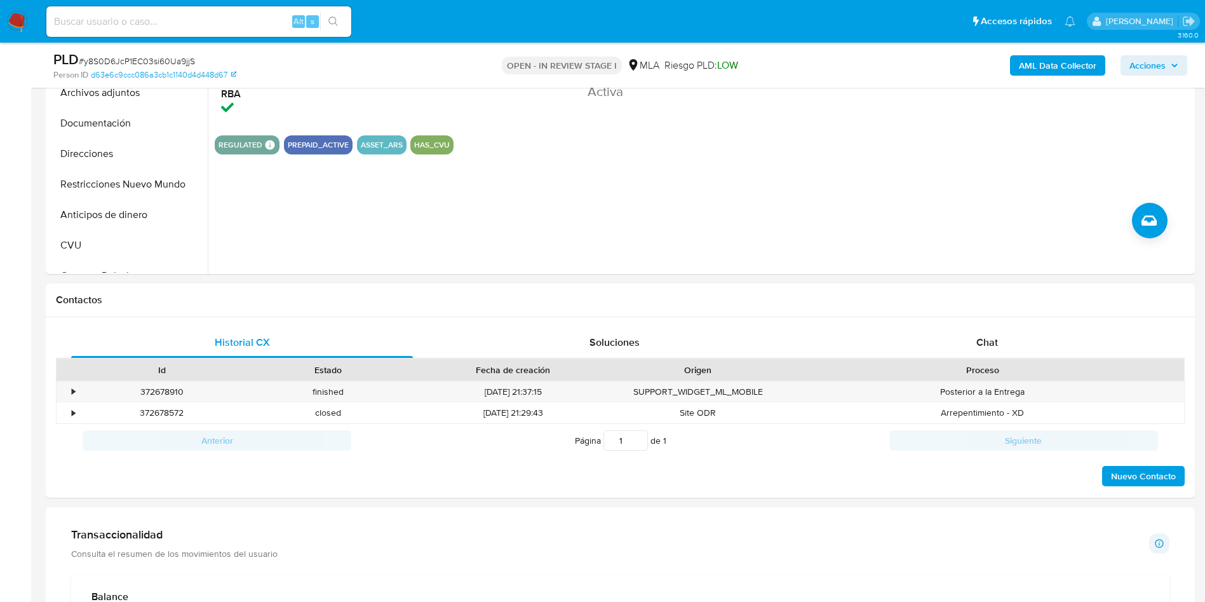
click at [987, 345] on span "Chat" at bounding box center [987, 342] width 22 height 15
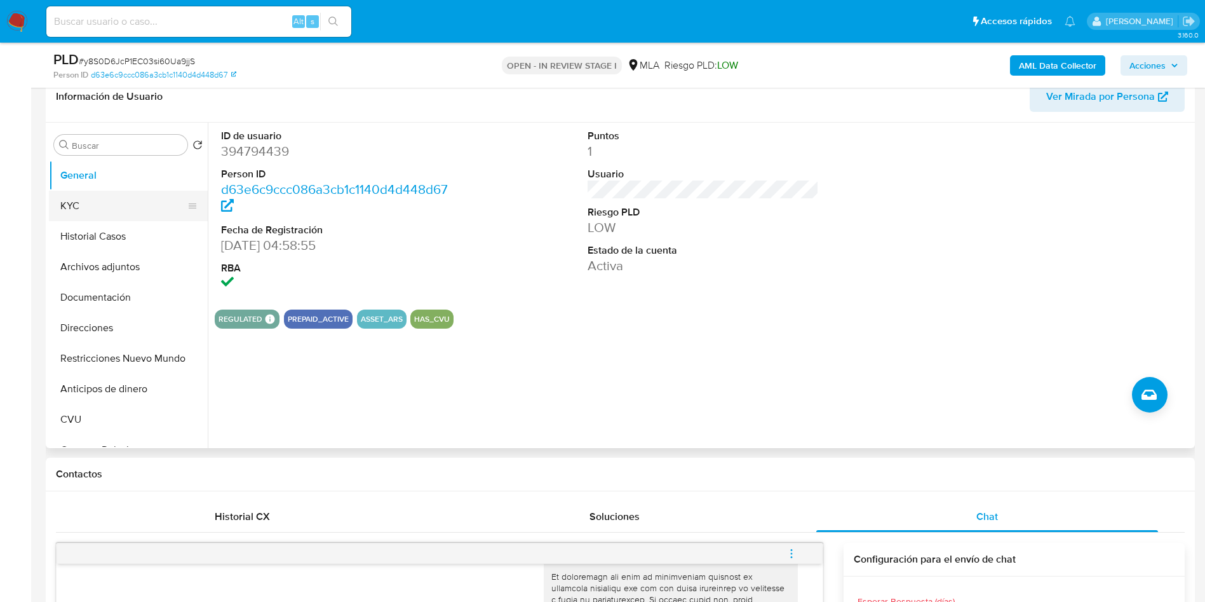
scroll to position [191, 0]
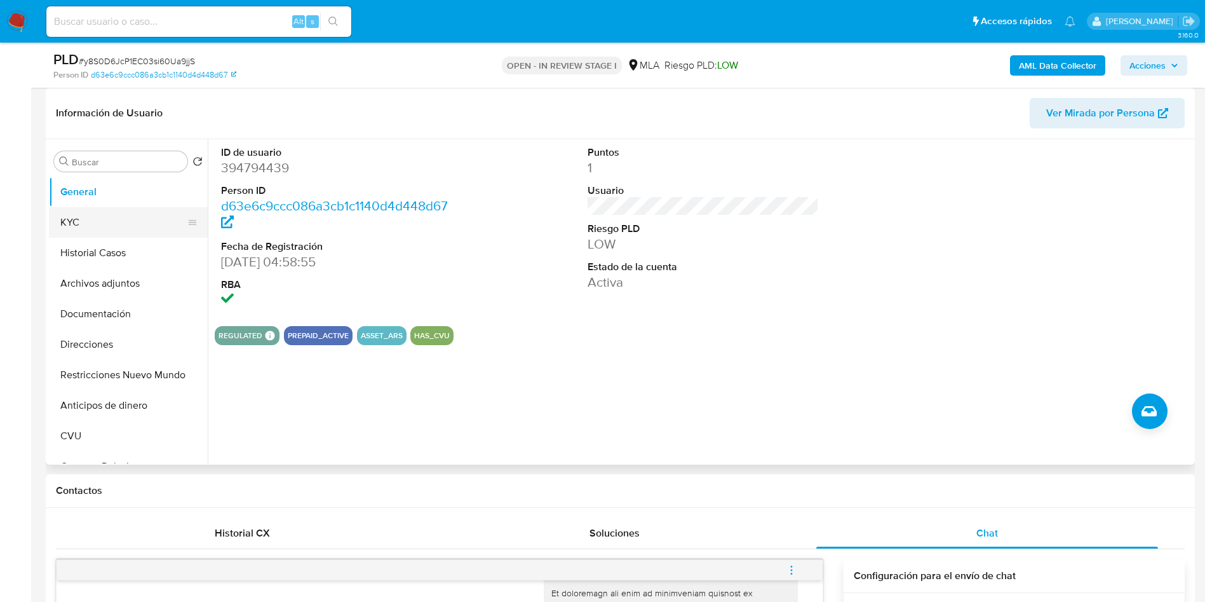
click at [93, 214] on button "KYC" at bounding box center [123, 222] width 149 height 30
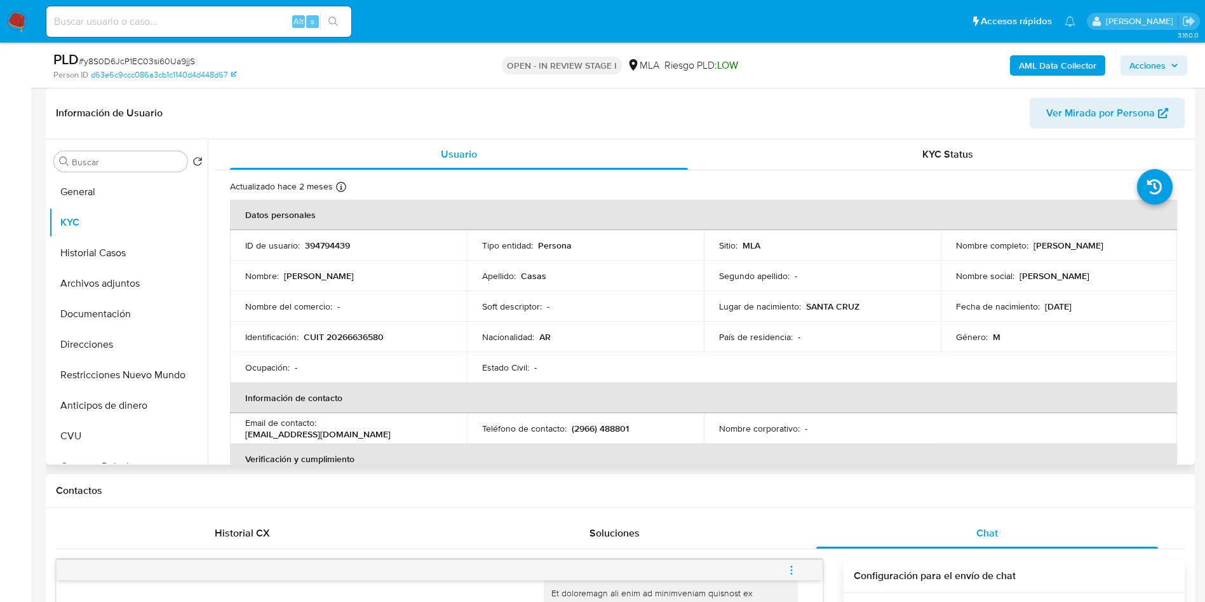
click at [343, 331] on p "CUIT 20266636580" at bounding box center [344, 336] width 80 height 11
copy p "20266636580"
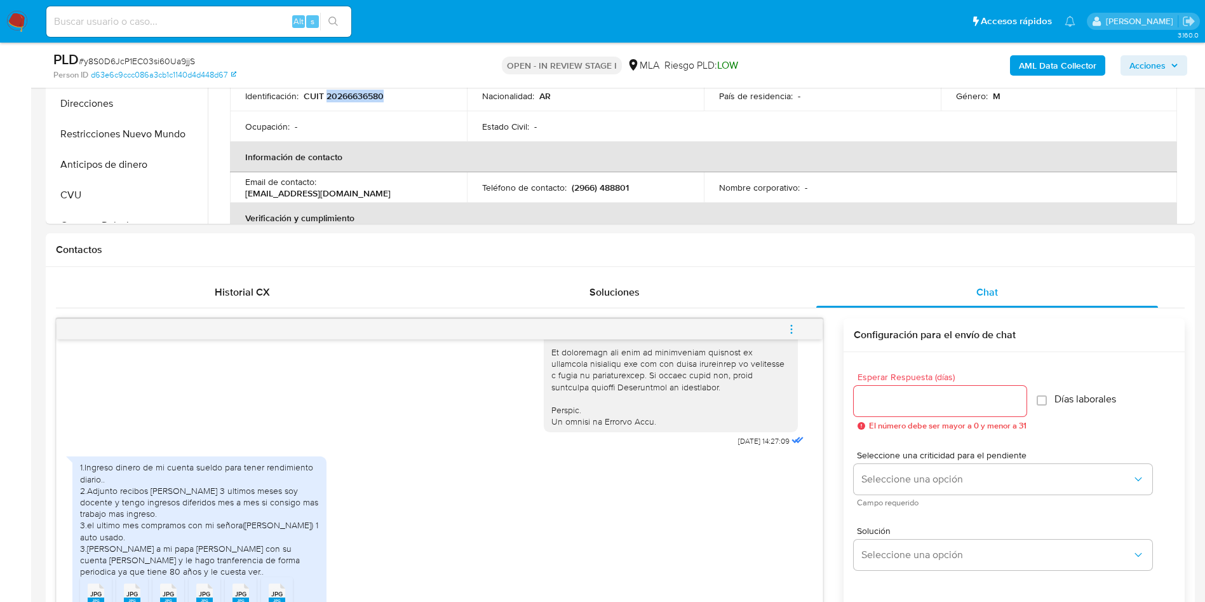
scroll to position [762, 0]
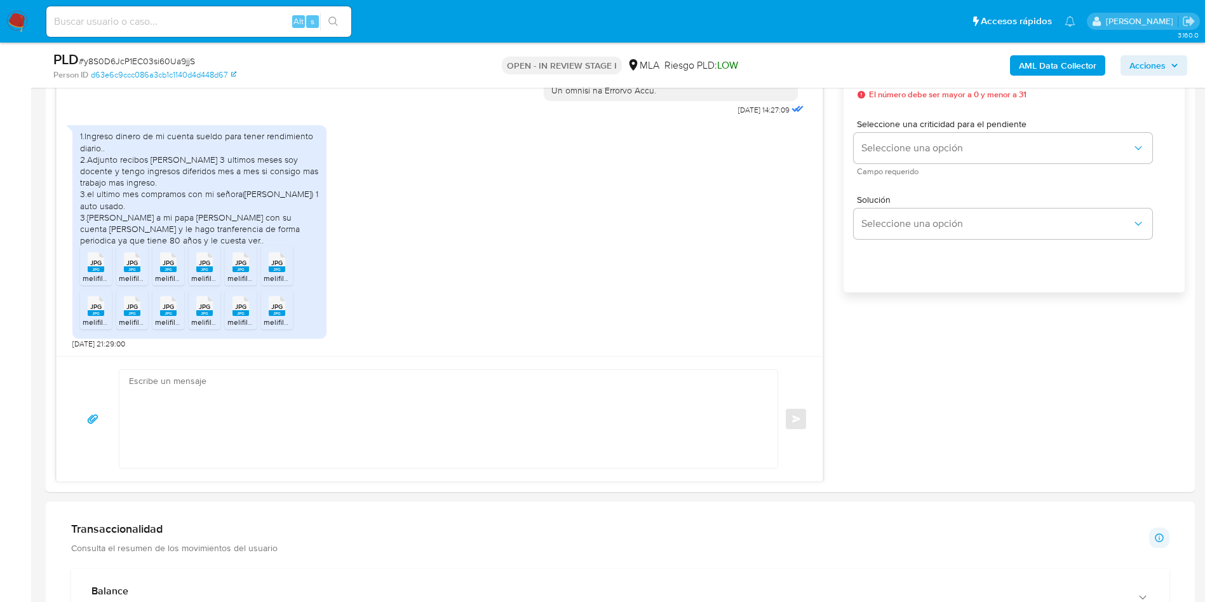
click at [0, 256] on aside "Bandeja Tablero Screening Búsqueda en Listas Watchlist Herramientas Operaciones…" at bounding box center [15, 531] width 31 height 2586
click at [89, 265] on icon at bounding box center [96, 262] width 17 height 20
click at [131, 274] on span "melifile836316815708748118.jpg" at bounding box center [173, 278] width 109 height 11
click at [160, 274] on span "melifile1513823018306507111.jpg" at bounding box center [210, 278] width 110 height 11
drag, startPoint x: 210, startPoint y: 266, endPoint x: 229, endPoint y: 267, distance: 18.5
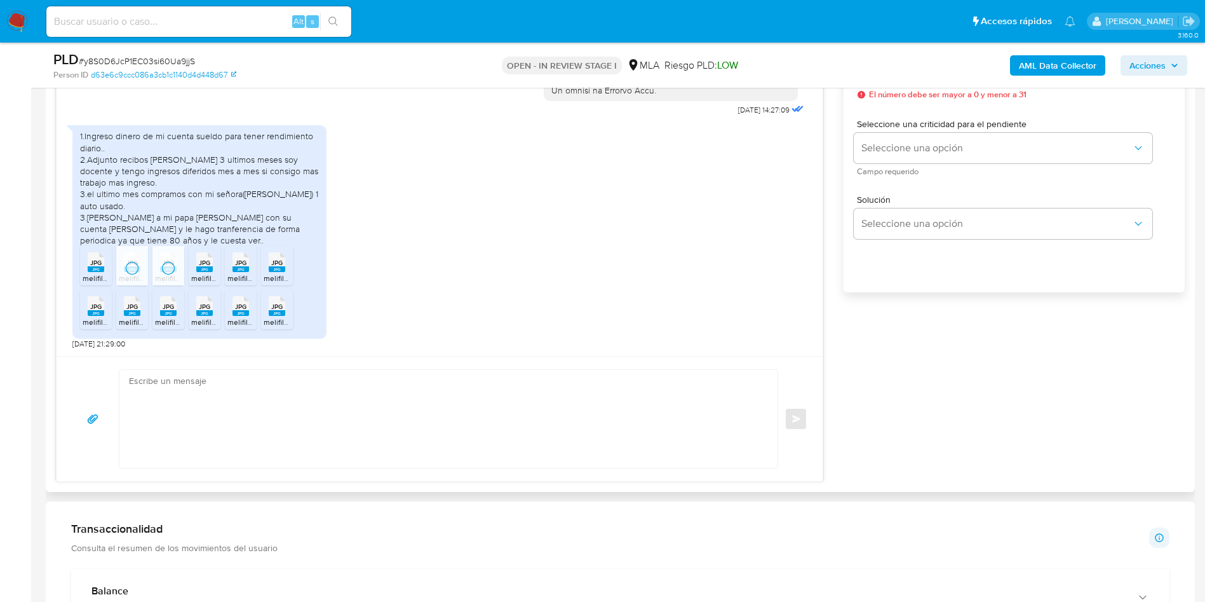
click at [213, 266] on div "JPG JPG" at bounding box center [204, 260] width 27 height 25
click at [248, 269] on rect at bounding box center [241, 269] width 17 height 6
click at [273, 269] on rect at bounding box center [277, 269] width 17 height 6
click at [91, 324] on span "melifile2148133494628212227.jpg" at bounding box center [140, 321] width 115 height 11
click at [144, 315] on div "JPG JPG" at bounding box center [132, 304] width 27 height 25
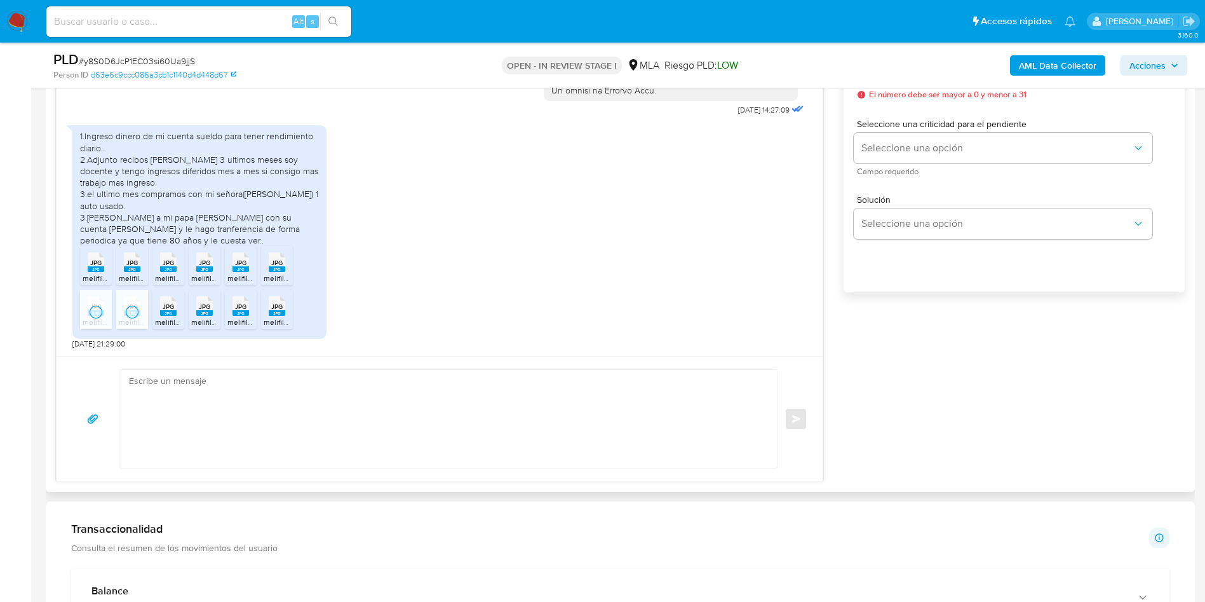
click at [172, 314] on rect at bounding box center [168, 313] width 17 height 6
click at [197, 321] on span "melifile383591579307380692.jpg" at bounding box center [248, 321] width 114 height 11
click at [235, 321] on span "melifile817488778620721387.jpg" at bounding box center [282, 321] width 110 height 11
click at [273, 317] on icon "JPG" at bounding box center [277, 306] width 17 height 22
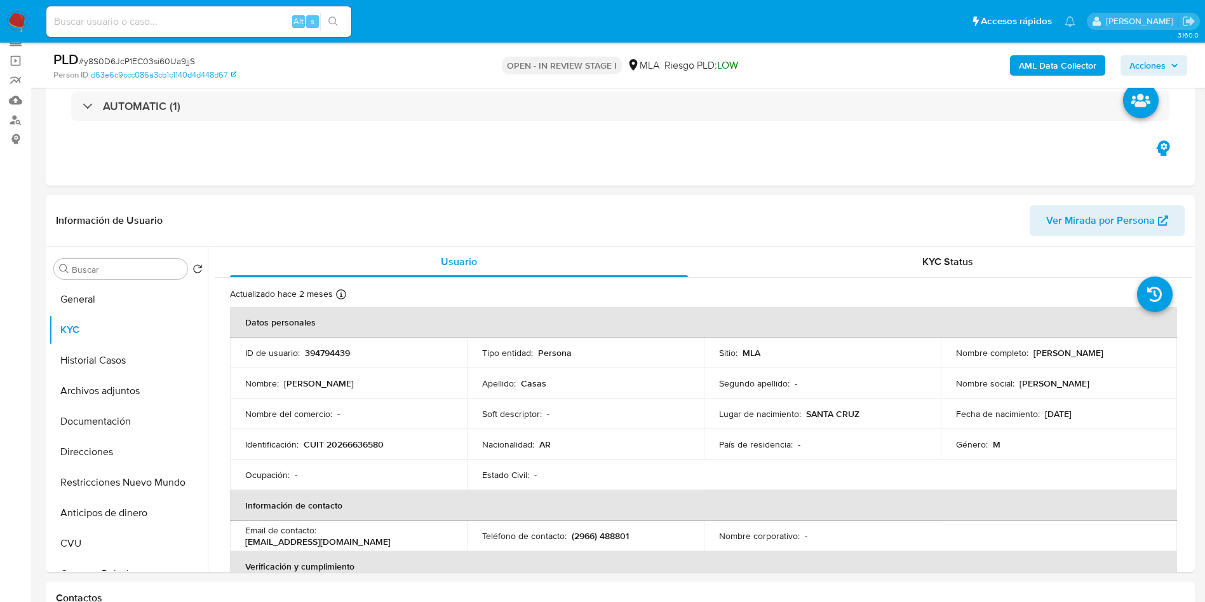
scroll to position [191, 0]
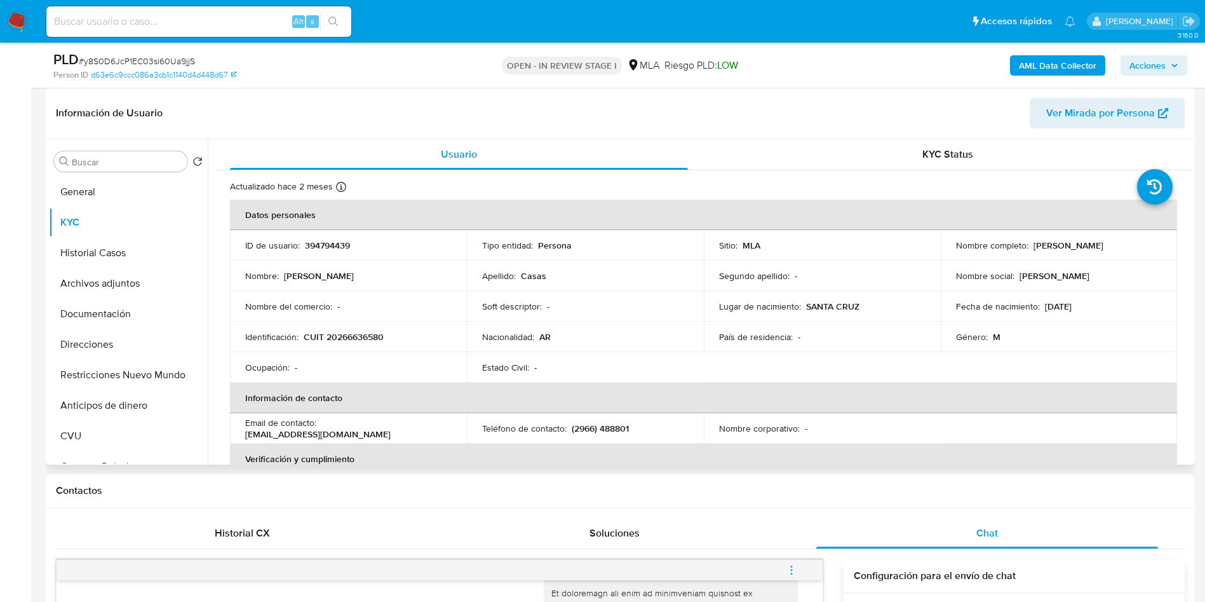
click at [363, 345] on td "Identificación : CUIT 20266636580" at bounding box center [348, 336] width 237 height 30
click at [365, 342] on p "CUIT 20266636580" at bounding box center [344, 336] width 80 height 11
copy p "20266636580"
click at [323, 245] on p "394794439" at bounding box center [327, 244] width 45 height 11
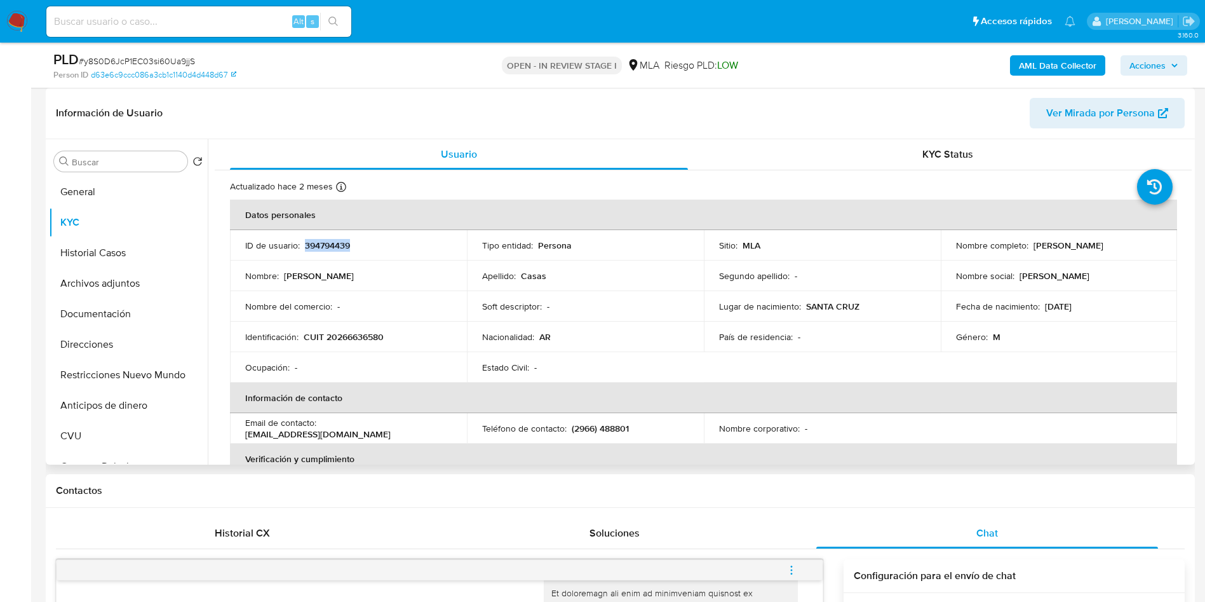
click at [323, 245] on p "394794439" at bounding box center [327, 244] width 45 height 11
copy p "394794439"
click at [358, 336] on p "CUIT 20266636580" at bounding box center [344, 336] width 80 height 11
copy p "20266636580"
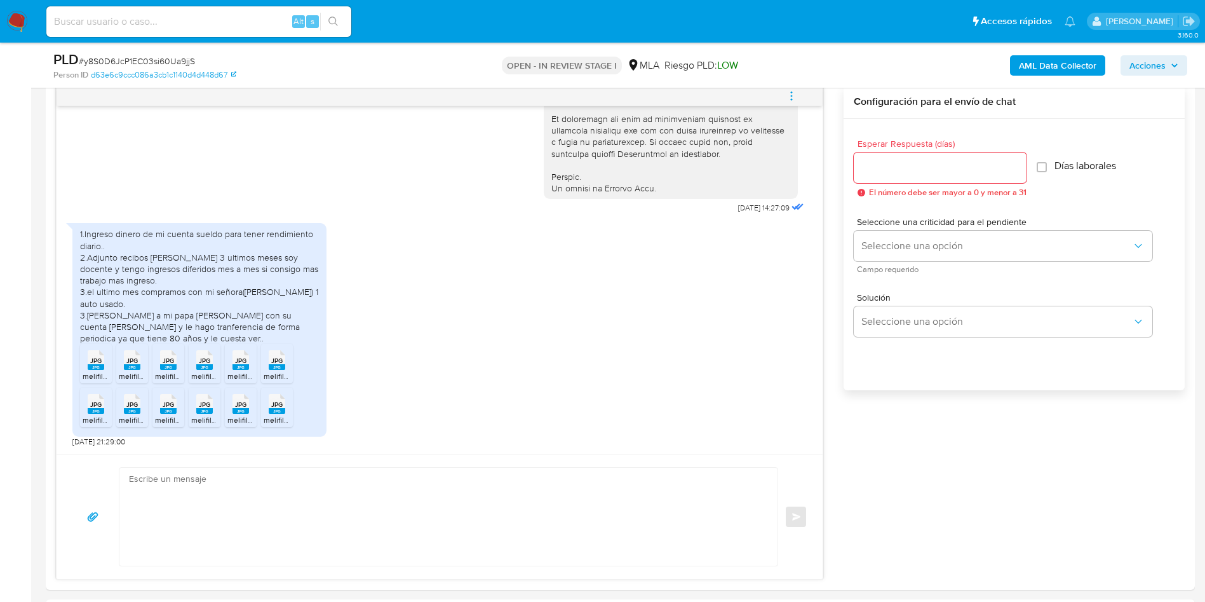
scroll to position [667, 0]
drag, startPoint x: 104, startPoint y: 295, endPoint x: 172, endPoint y: 291, distance: 68.1
click at [172, 288] on div "1.Ingreso dinero de mi cuenta sueldo para tener rendimiento diario.. 2.Adjunto …" at bounding box center [199, 284] width 239 height 116
click at [172, 293] on div "1.Ingreso dinero de mi cuenta sueldo para tener rendimiento diario.. 2.Adjunto …" at bounding box center [199, 284] width 239 height 116
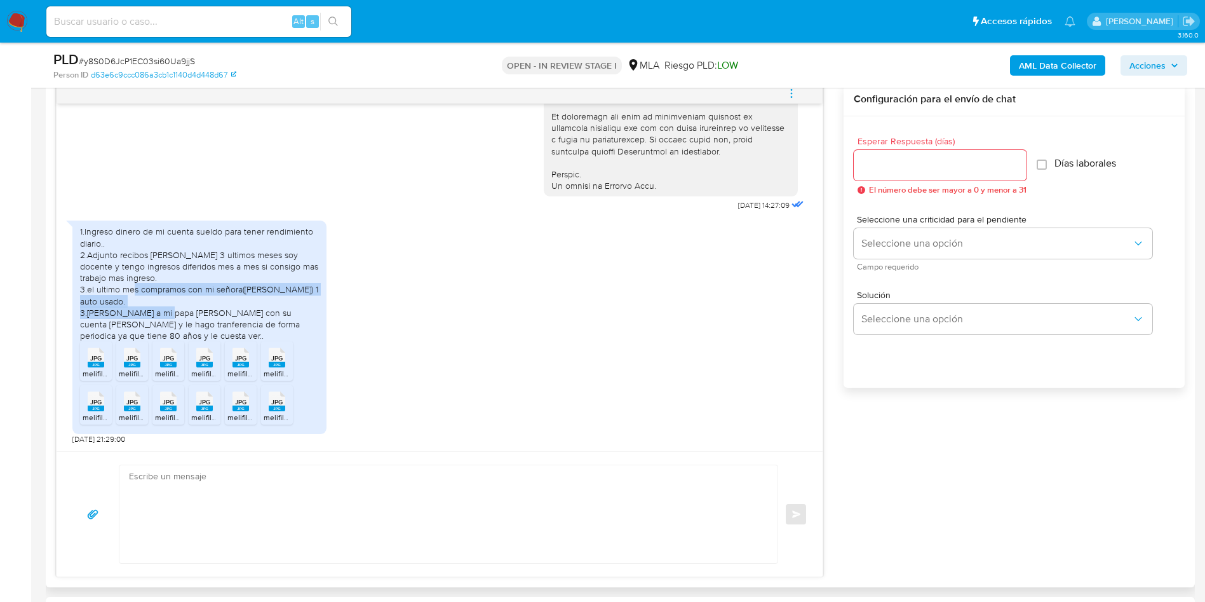
drag, startPoint x: 149, startPoint y: 287, endPoint x: 168, endPoint y: 309, distance: 29.3
click at [168, 309] on div "1.Ingreso dinero de mi cuenta sueldo para tener rendimiento diario.. 2.Adjunto …" at bounding box center [199, 284] width 239 height 116
click at [224, 296] on div "1.Ingreso dinero de mi cuenta sueldo para tener rendimiento diario.. 2.Adjunto …" at bounding box center [199, 284] width 239 height 116
drag, startPoint x: 136, startPoint y: 288, endPoint x: 139, endPoint y: 301, distance: 13.1
click at [139, 301] on div "1.Ingreso dinero de mi cuenta sueldo para tener rendimiento diario.. 2.Adjunto …" at bounding box center [199, 284] width 239 height 116
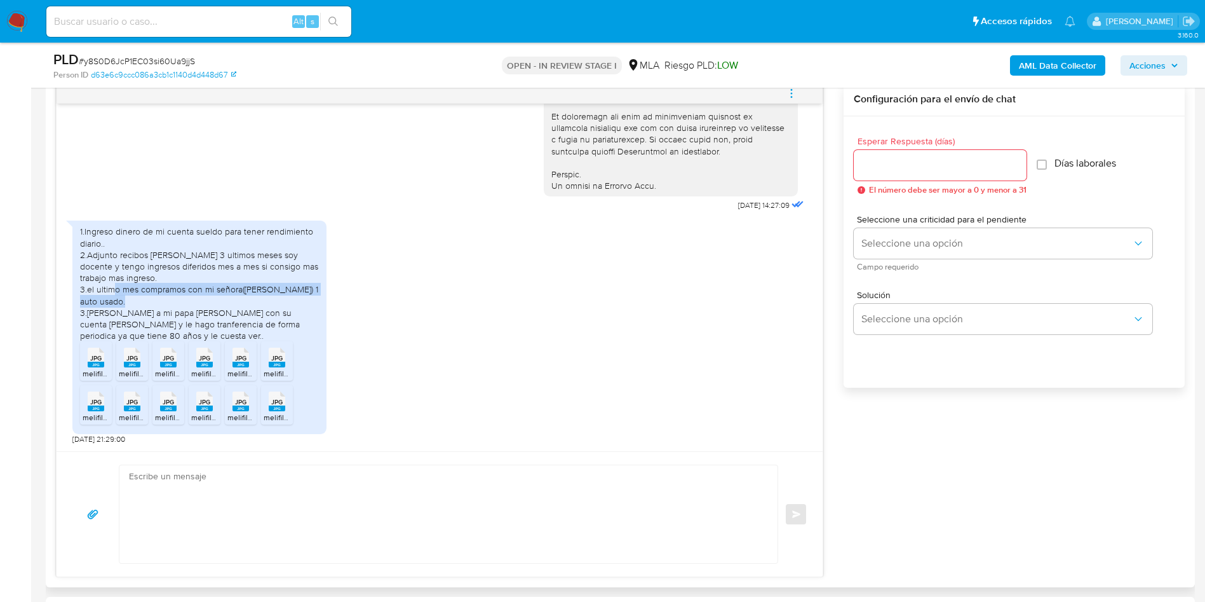
click at [139, 301] on div "1.Ingreso dinero de mi cuenta sueldo para tener rendimiento diario.. 2.Adjunto …" at bounding box center [199, 284] width 239 height 116
drag, startPoint x: 92, startPoint y: 309, endPoint x: 191, endPoint y: 313, distance: 98.5
click at [191, 313] on div "1.Ingreso dinero de mi cuenta sueldo para tener rendimiento diario.. 2.Adjunto …" at bounding box center [199, 284] width 239 height 116
drag, startPoint x: 149, startPoint y: 314, endPoint x: 231, endPoint y: 313, distance: 82.0
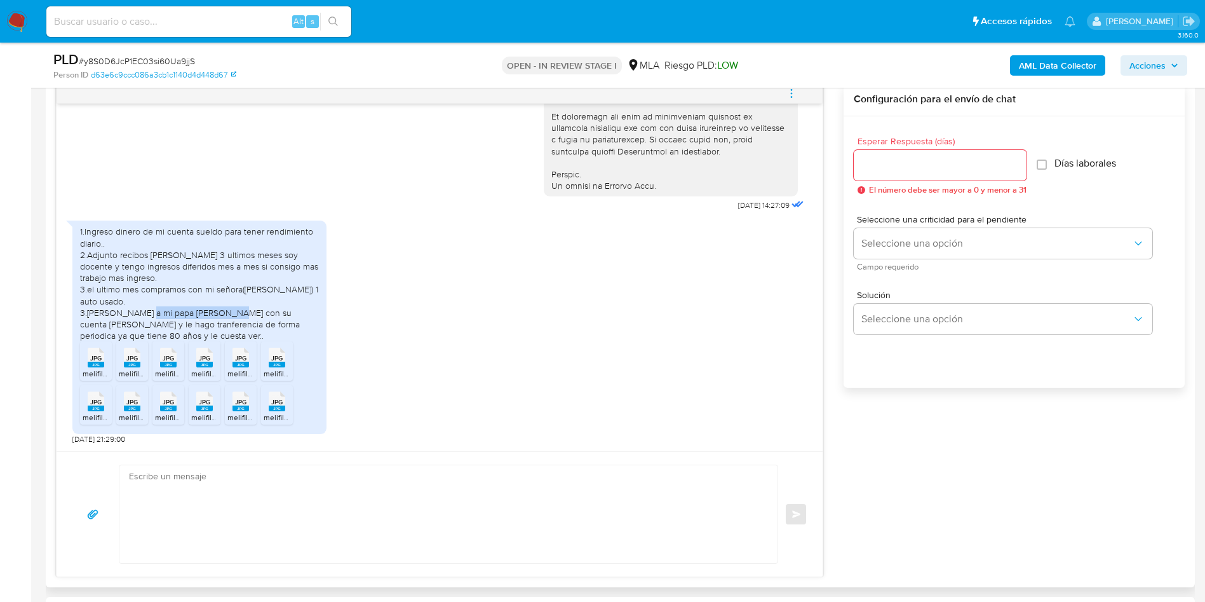
click at [231, 313] on div "1.Ingreso dinero de mi cuenta sueldo para tener rendimiento diario.. 2.Adjunto …" at bounding box center [199, 284] width 239 height 116
drag, startPoint x: 241, startPoint y: 312, endPoint x: 295, endPoint y: 314, distance: 54.7
click at [295, 314] on div "1.Ingreso dinero de mi cuenta sueldo para tener rendimiento diario.. 2.Adjunto …" at bounding box center [199, 284] width 239 height 116
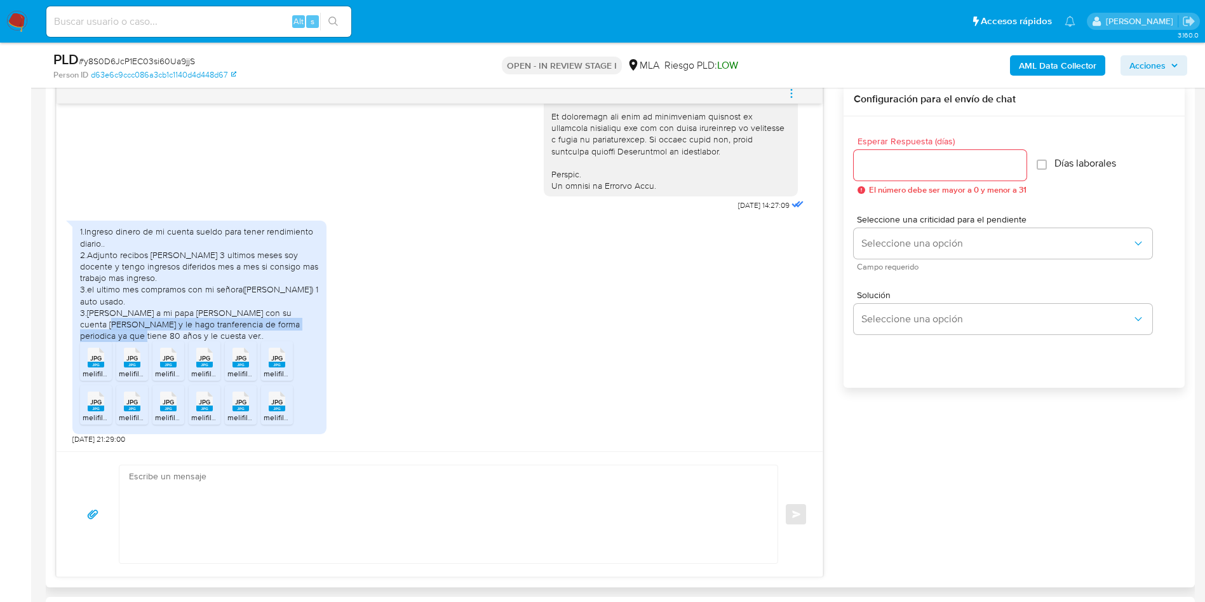
drag, startPoint x: 302, startPoint y: 314, endPoint x: 312, endPoint y: 325, distance: 14.4
click at [312, 325] on div "1.Ingreso dinero de mi cuenta sueldo para tener rendimiento diario.. 2.Adjunto …" at bounding box center [199, 284] width 239 height 116
drag, startPoint x: 89, startPoint y: 309, endPoint x: 300, endPoint y: 323, distance: 211.3
click at [300, 323] on div "1.Ingreso dinero de mi cuenta sueldo para tener rendimiento diario.. 2.Adjunto …" at bounding box center [199, 284] width 239 height 116
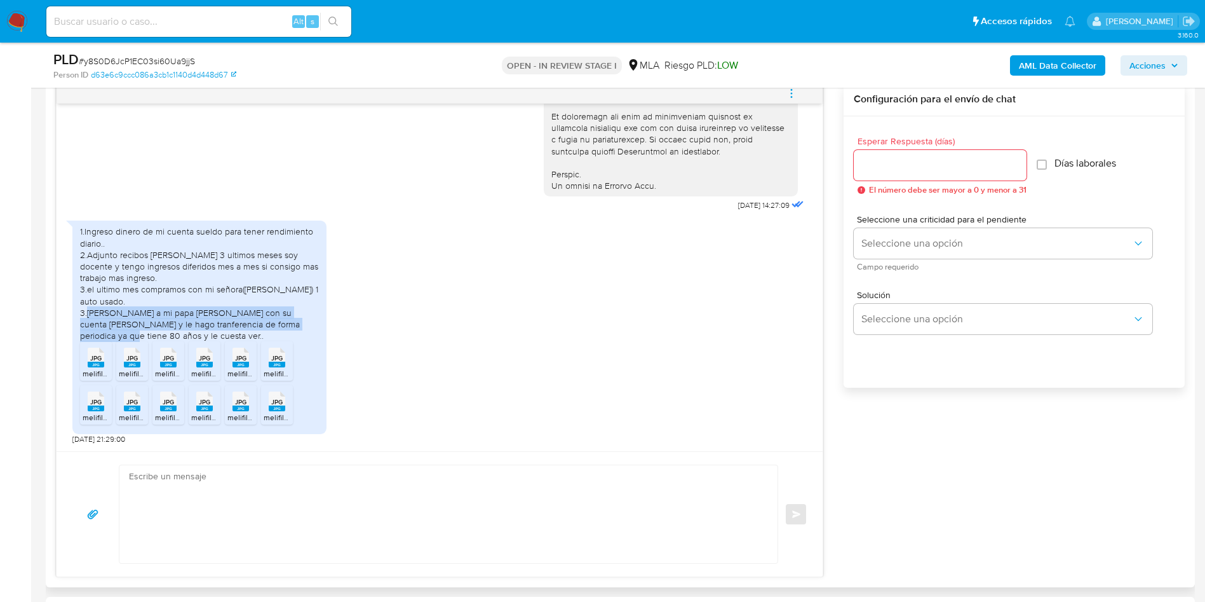
click at [300, 323] on div "1.Ingreso dinero de mi cuenta sueldo para tener rendimiento diario.. 2.Adjunto …" at bounding box center [199, 284] width 239 height 116
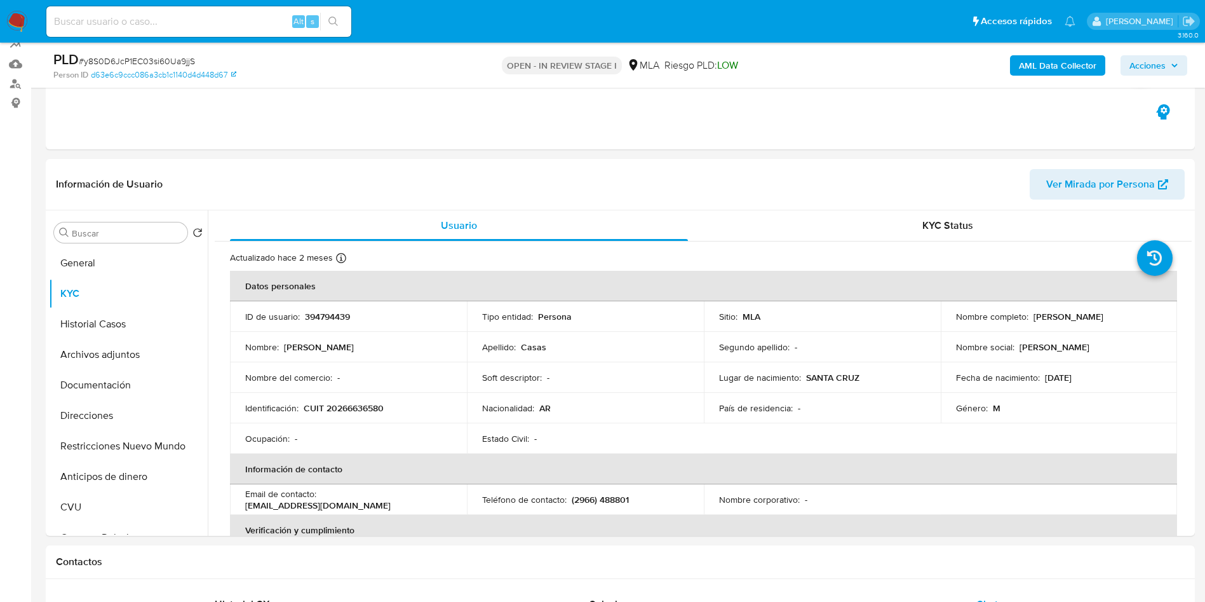
scroll to position [95, 0]
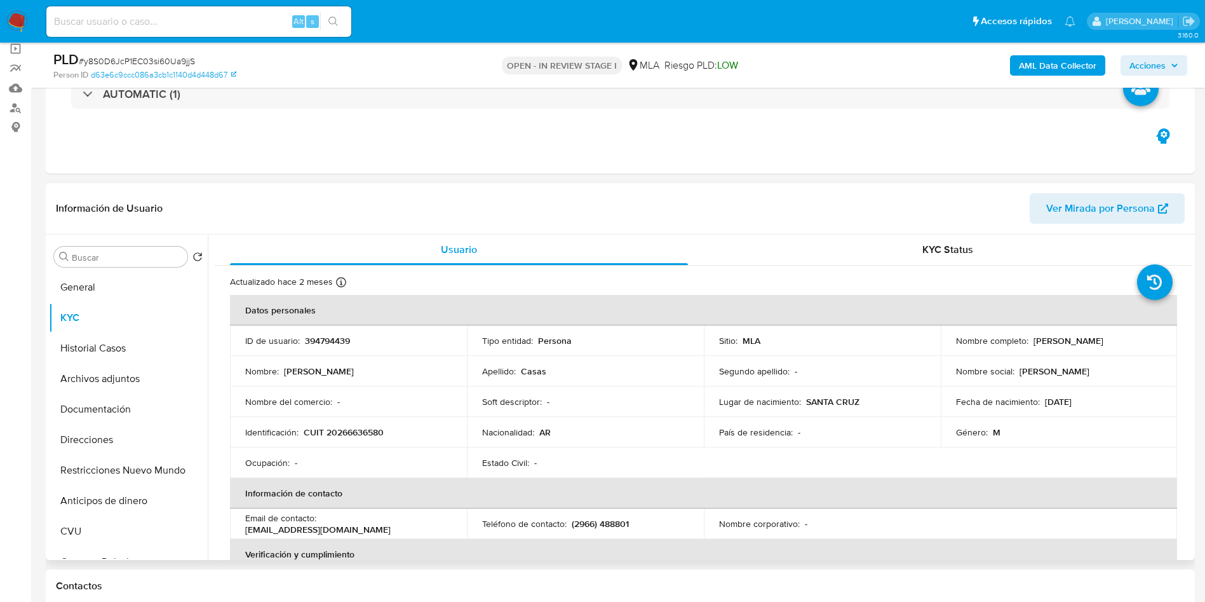
click at [360, 431] on p "CUIT 20266636580" at bounding box center [344, 431] width 80 height 11
copy p "20266636580"
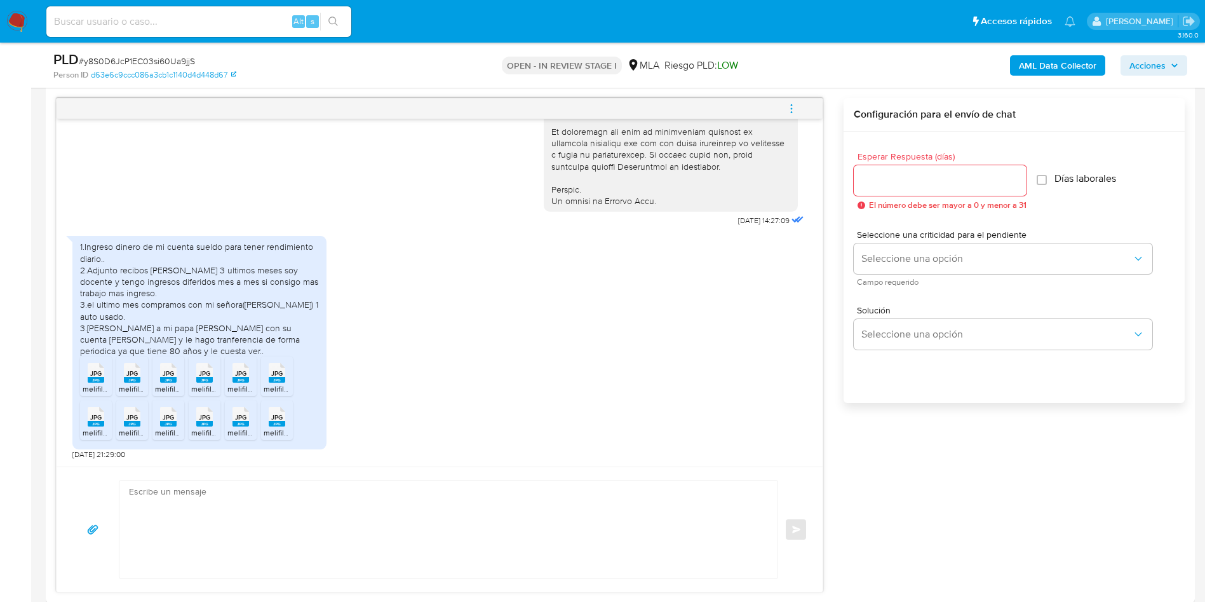
scroll to position [191, 0]
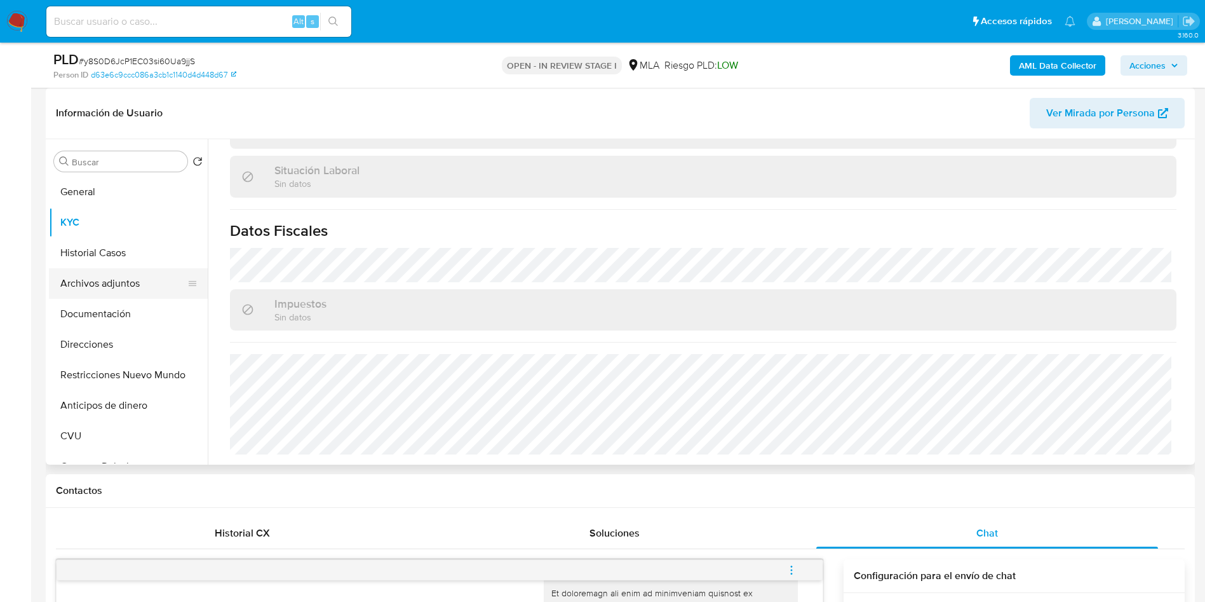
click at [112, 290] on button "Archivos adjuntos" at bounding box center [123, 283] width 149 height 30
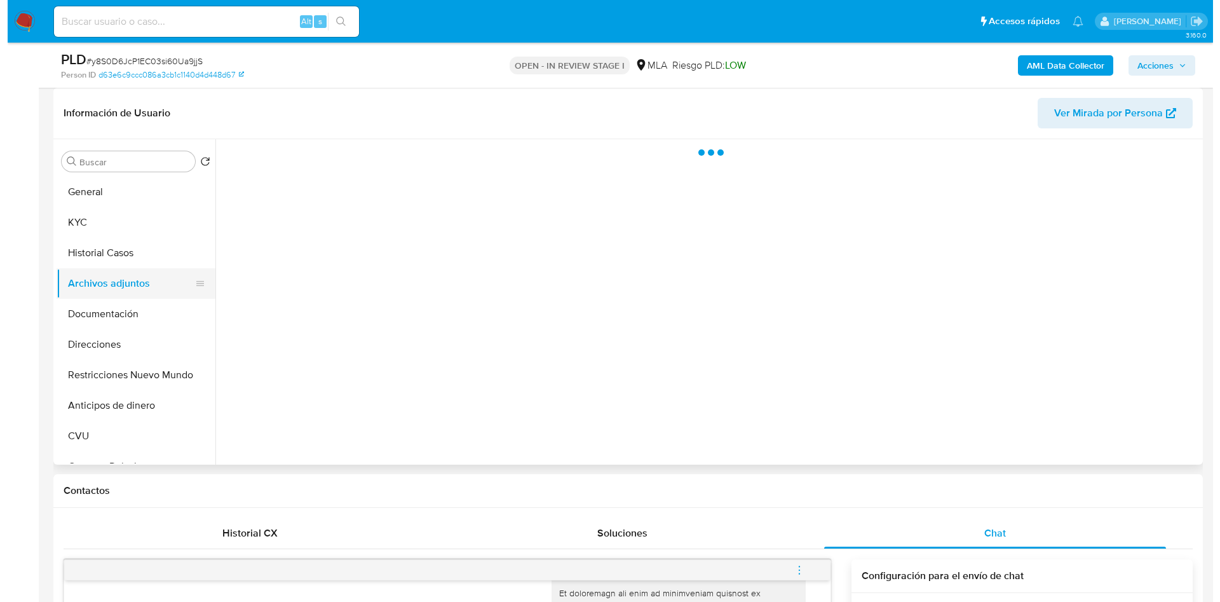
scroll to position [0, 0]
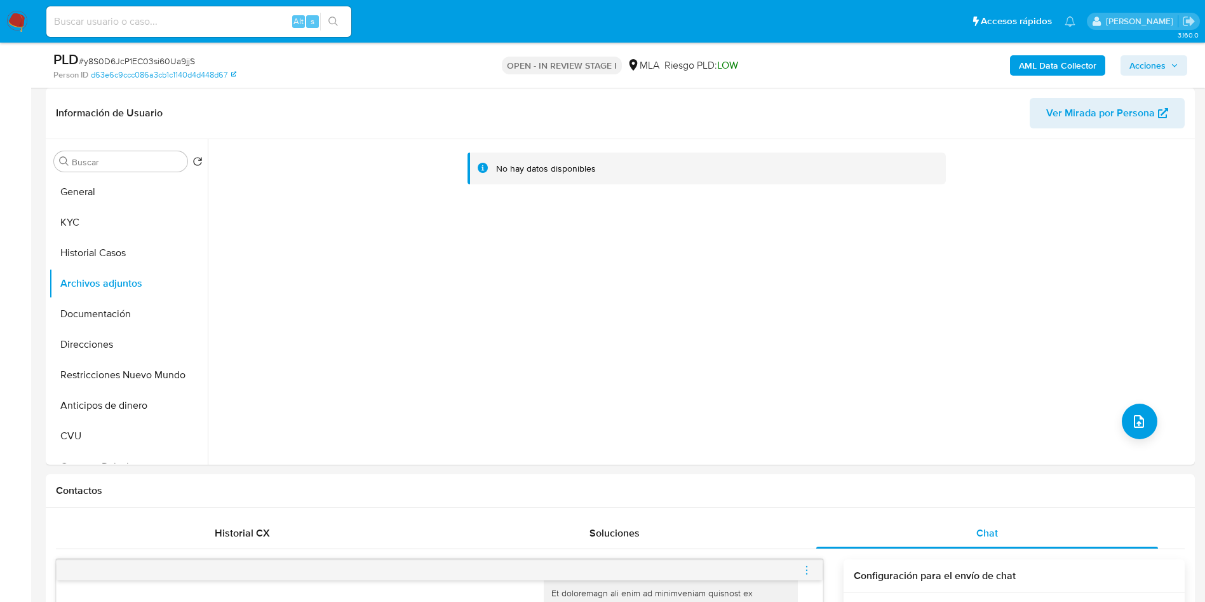
click at [1086, 69] on b "AML Data Collector" at bounding box center [1058, 65] width 78 height 20
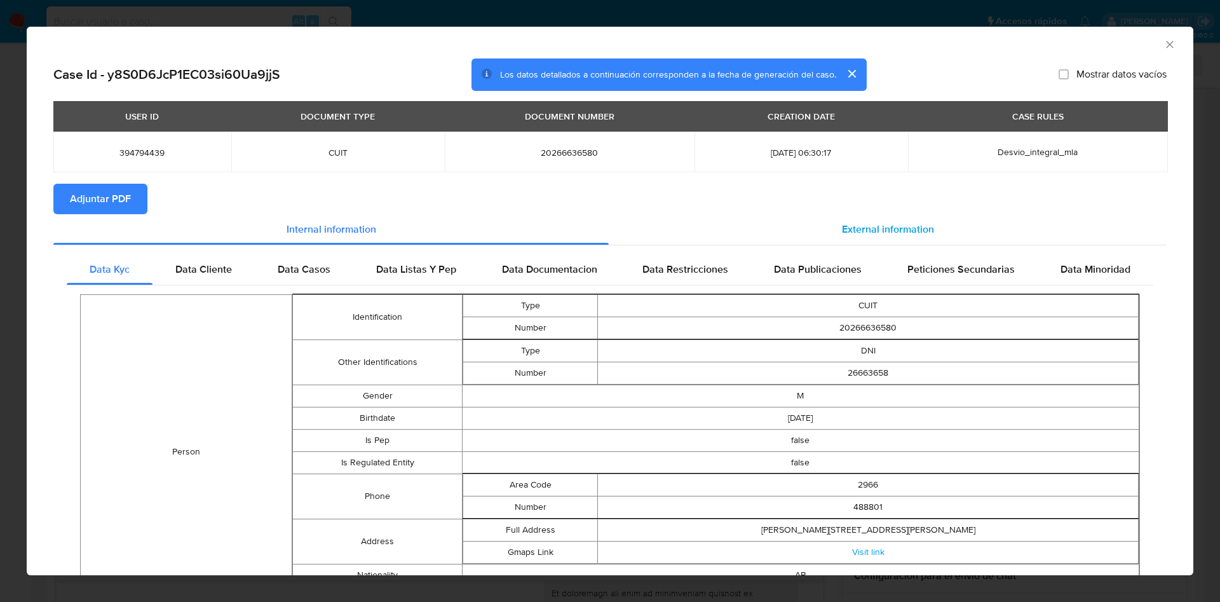
click at [881, 222] on span "External information" at bounding box center [888, 229] width 92 height 15
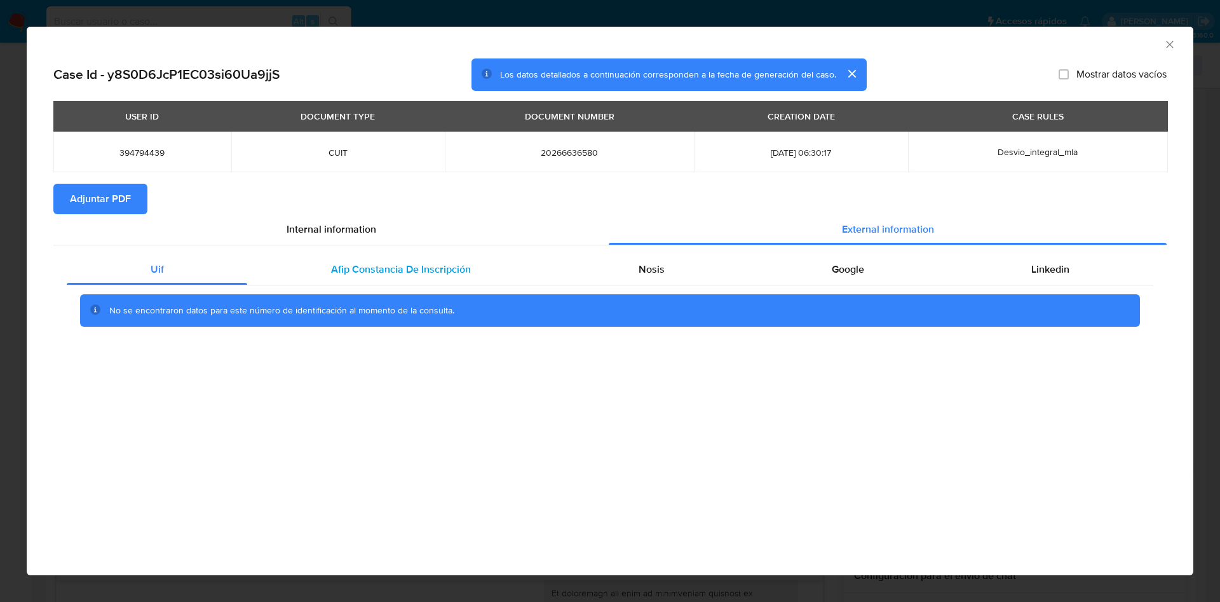
click at [456, 269] on span "Afip Constancia De Inscripción" at bounding box center [401, 269] width 140 height 15
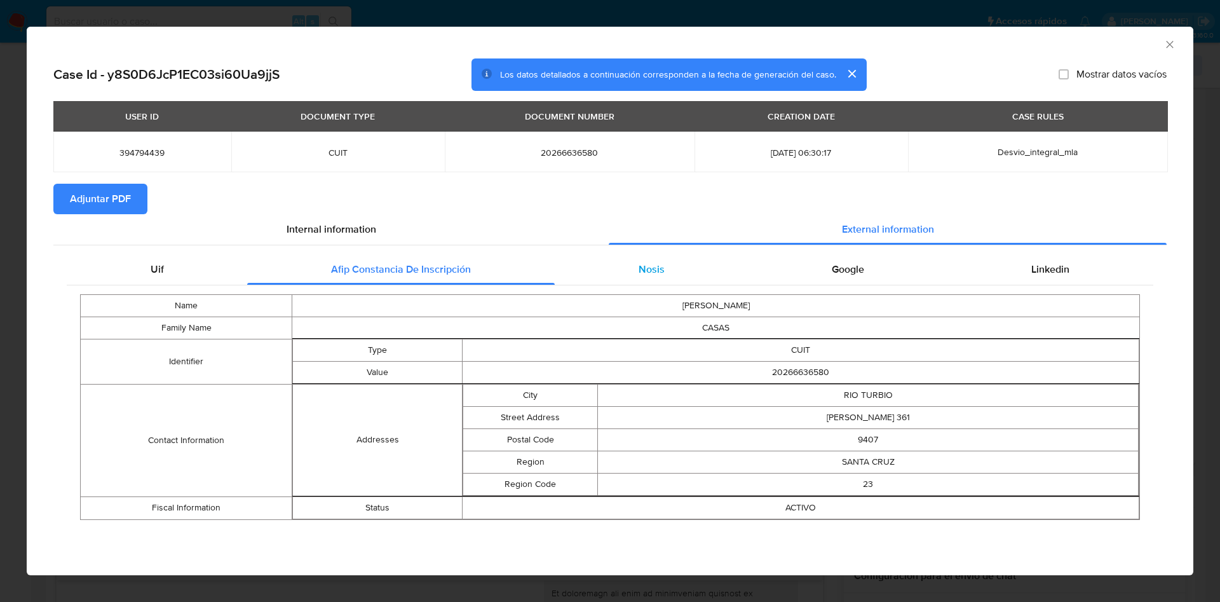
click at [629, 260] on div "Nosis" at bounding box center [651, 269] width 193 height 30
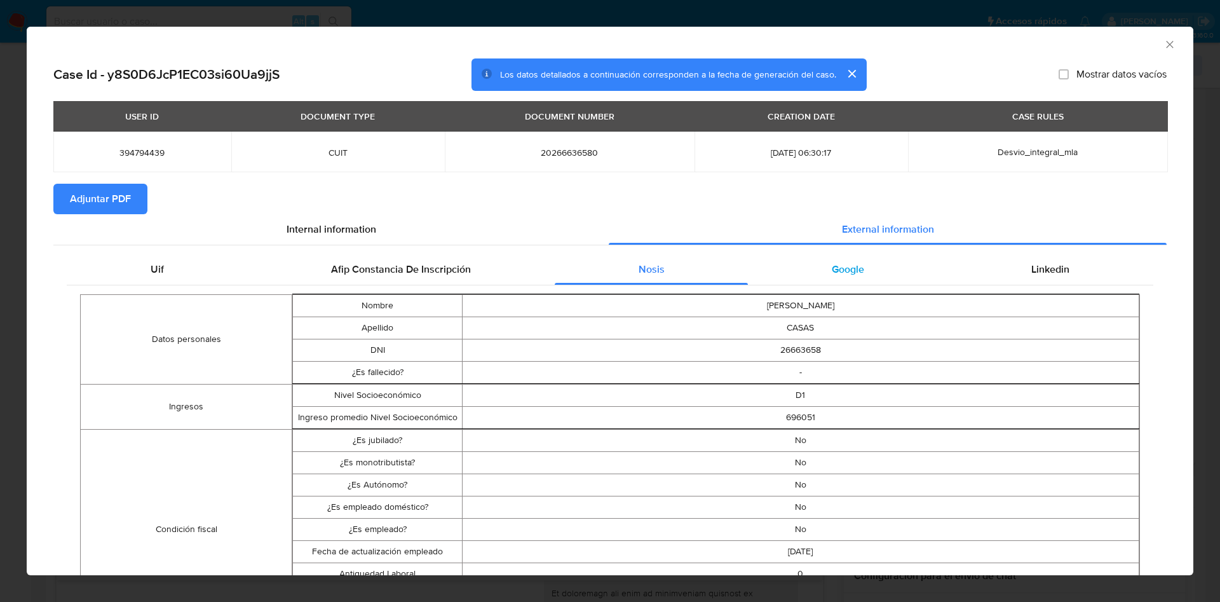
click at [855, 273] on div "Google" at bounding box center [847, 269] width 199 height 30
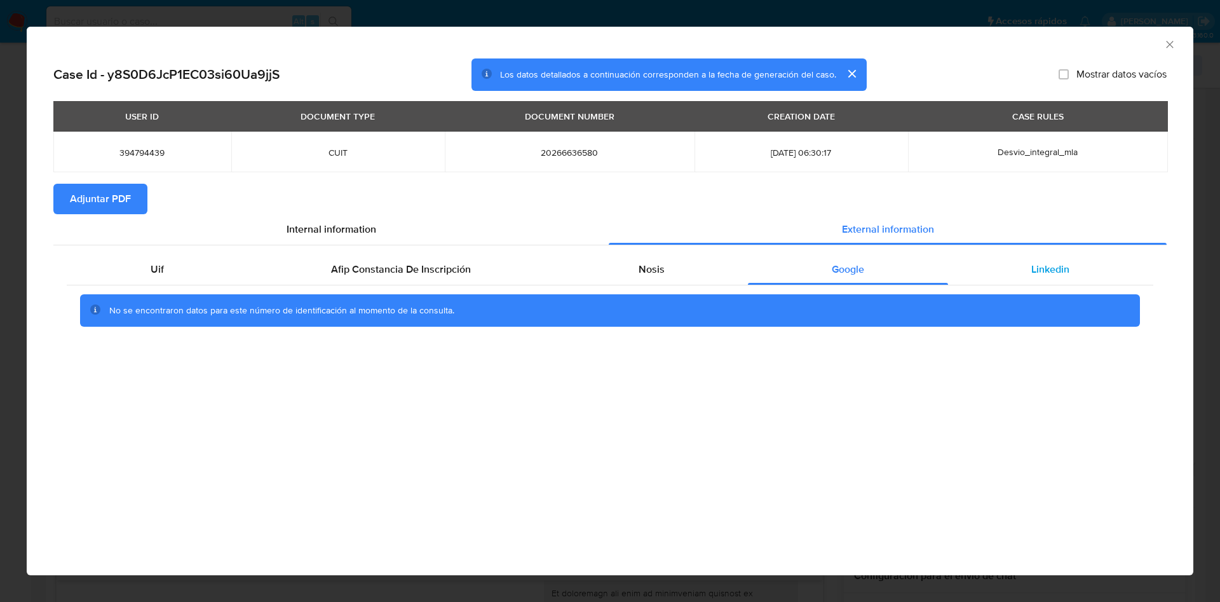
click at [1025, 273] on div "Linkedin" at bounding box center [1050, 269] width 205 height 30
click at [107, 204] on span "Adjuntar PDF" at bounding box center [100, 199] width 61 height 28
click at [1171, 44] on icon "Cerrar ventana" at bounding box center [1169, 44] width 13 height 13
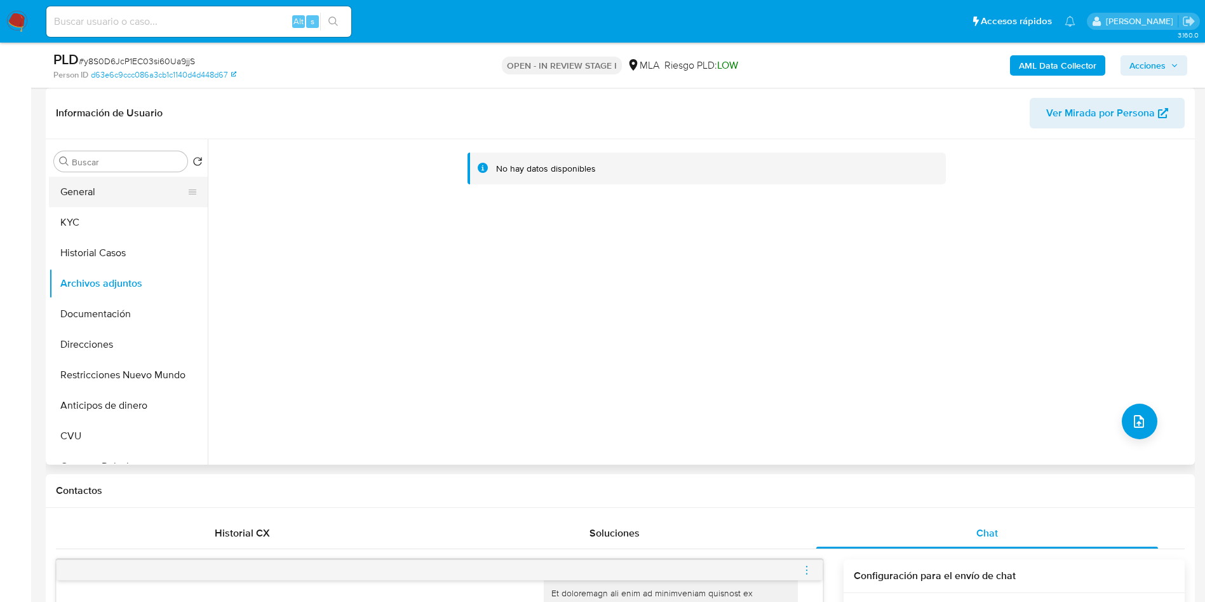
click at [88, 192] on button "General" at bounding box center [123, 192] width 149 height 30
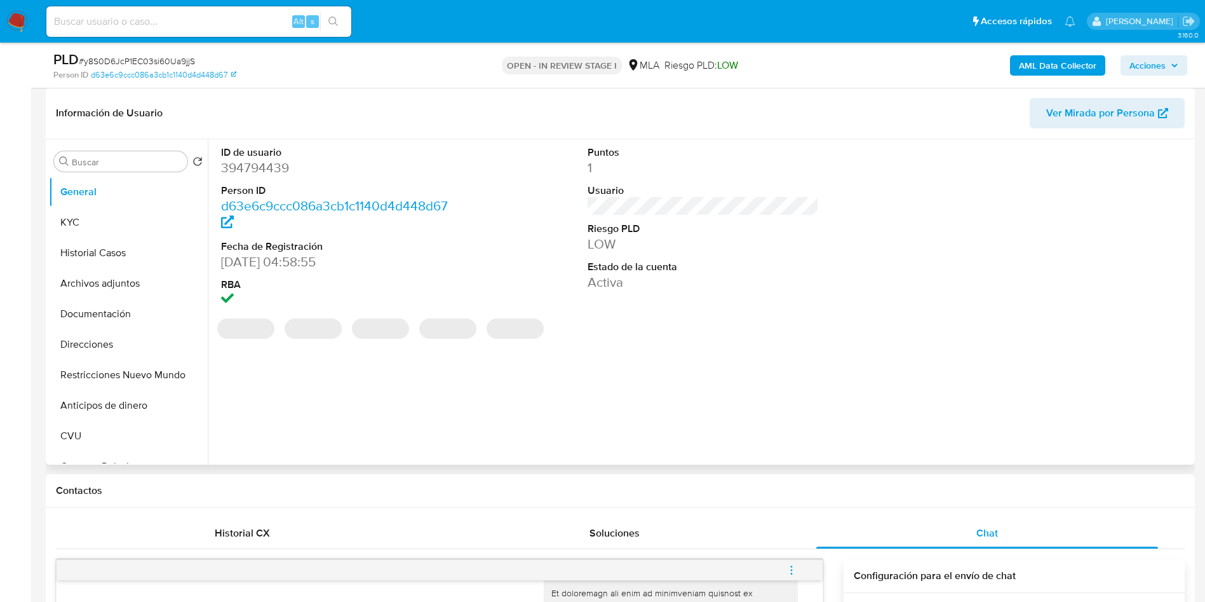
click at [252, 167] on dd "394794439" at bounding box center [337, 168] width 232 height 18
copy dd "394794439"
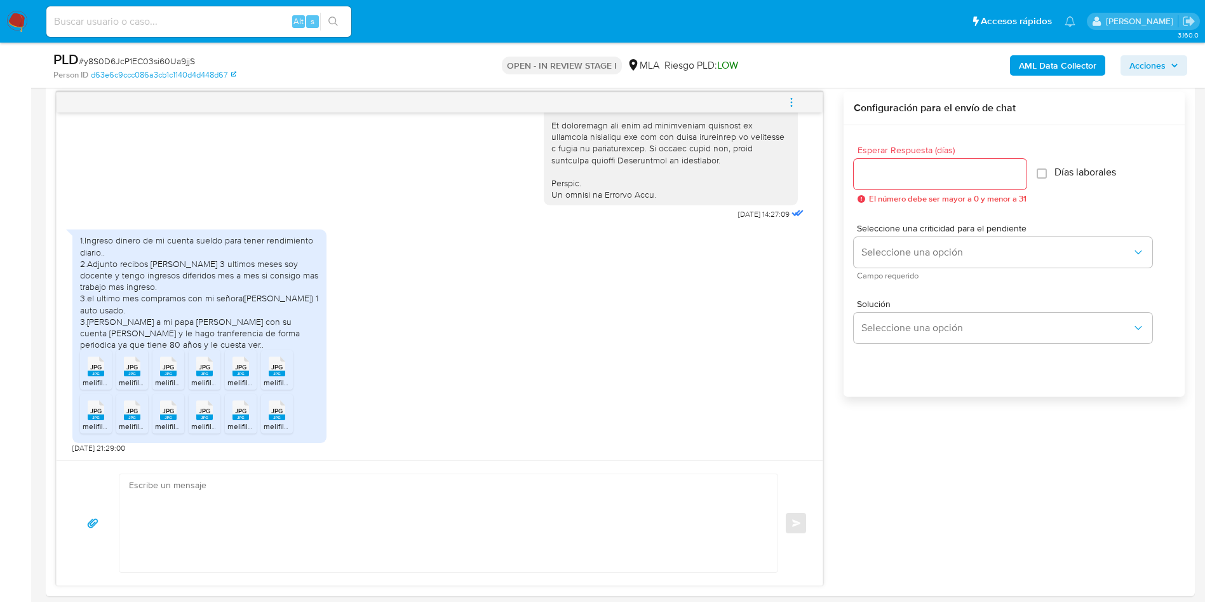
scroll to position [762, 0]
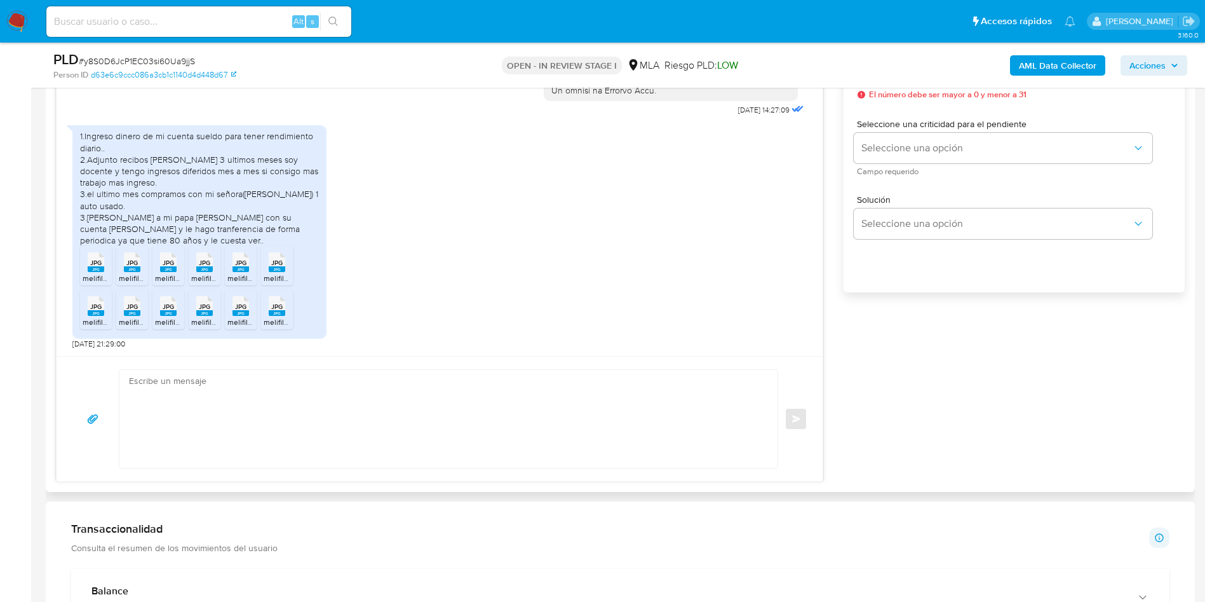
click at [353, 402] on textarea at bounding box center [445, 419] width 633 height 98
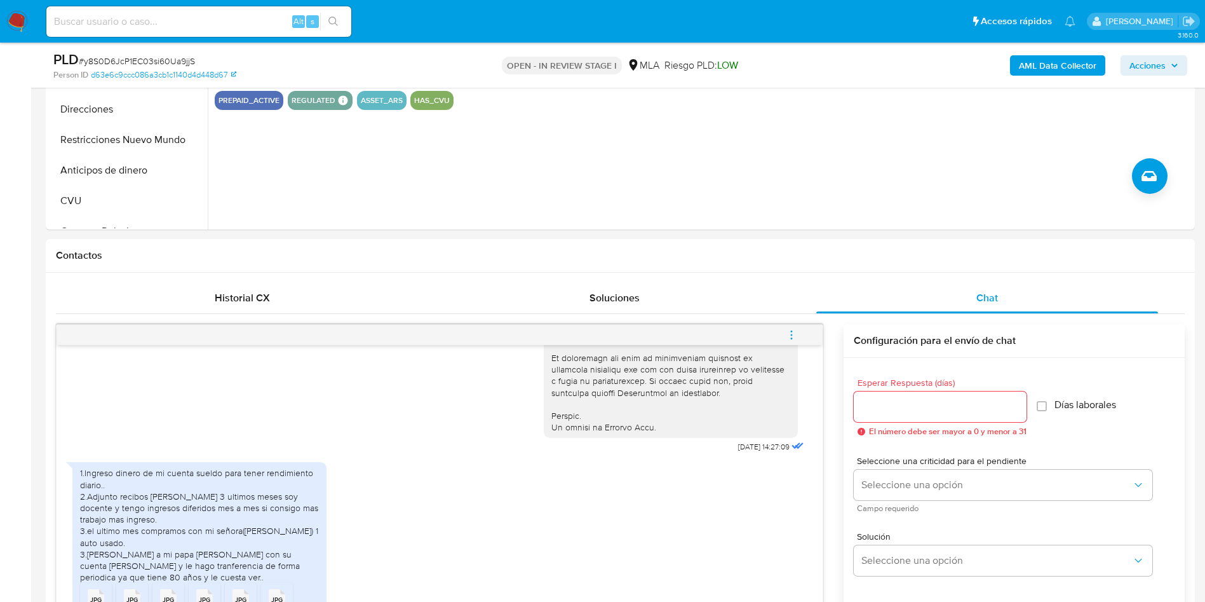
scroll to position [95, 0]
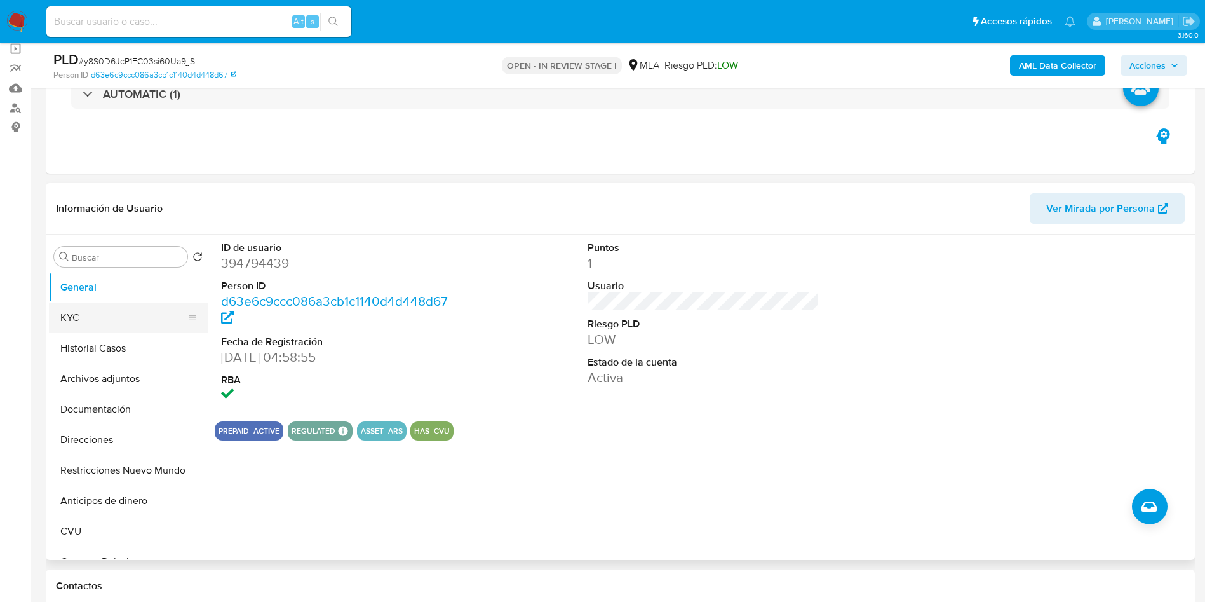
click at [94, 311] on button "KYC" at bounding box center [123, 317] width 149 height 30
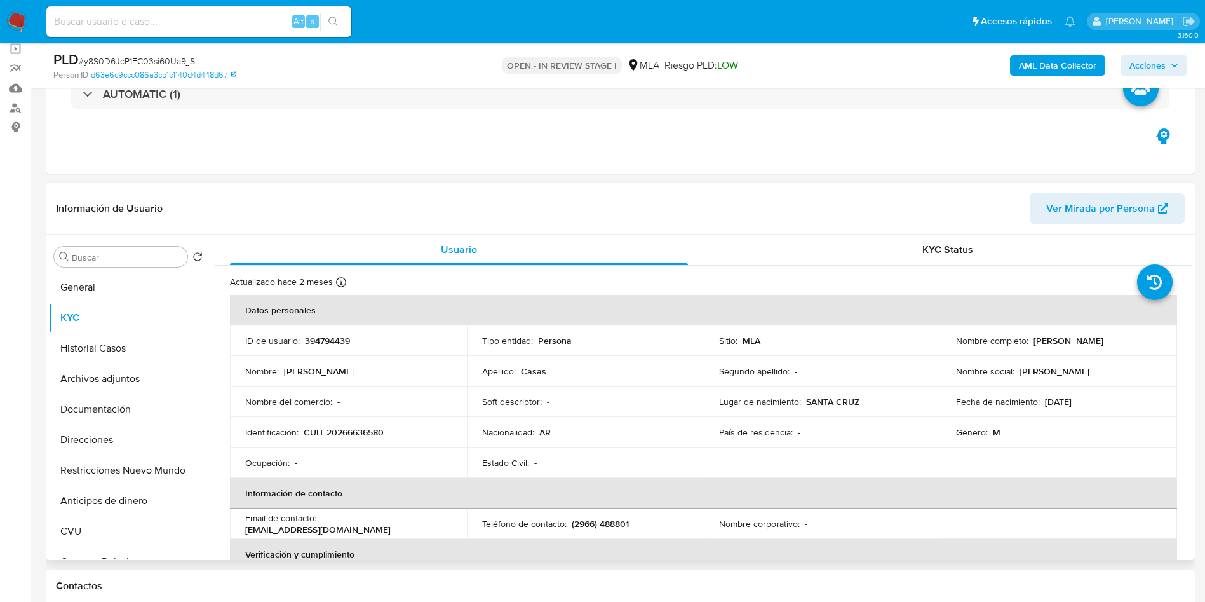
drag, startPoint x: 1028, startPoint y: 341, endPoint x: 1130, endPoint y: 323, distance: 103.1
click at [1130, 323] on table "Datos personales ID de usuario : 394794439 Tipo entidad : Persona Sitio : MLA N…" at bounding box center [703, 523] width 947 height 457
copy table "ID de usuario : 394794439 Tipo entidad : Persona Sitio : MLA Nombre completo :"
click at [1063, 337] on p "Humberto Javier Casas" at bounding box center [1069, 340] width 70 height 11
drag, startPoint x: 1028, startPoint y: 342, endPoint x: 1135, endPoint y: 334, distance: 106.4
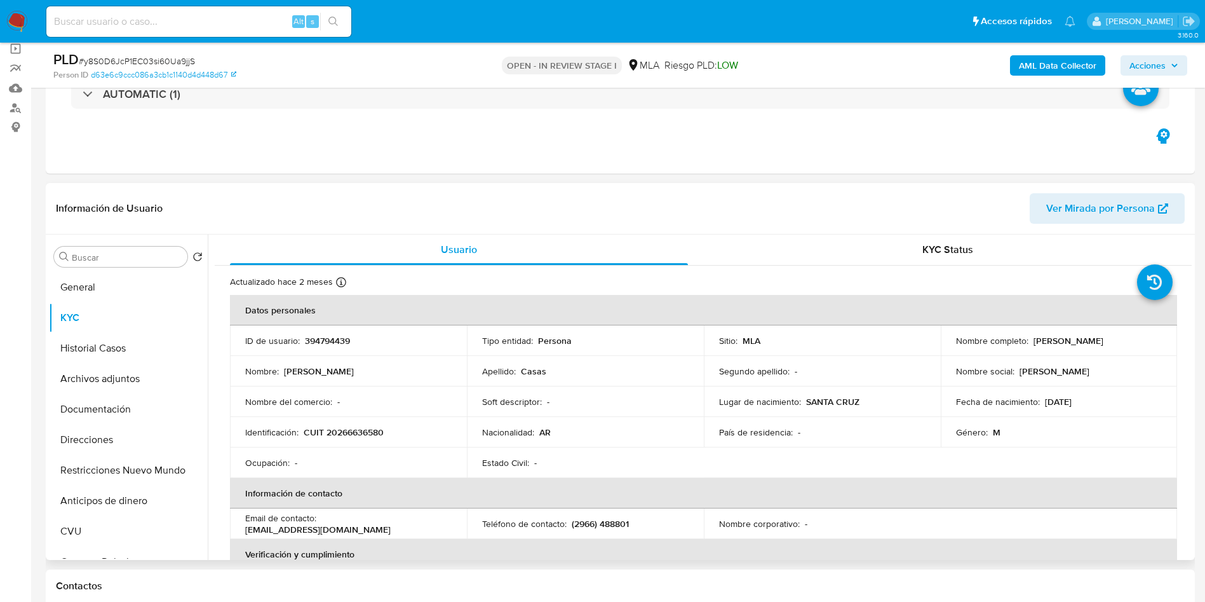
click at [1135, 335] on div "Nombre completo : Humberto Javier Casas" at bounding box center [1059, 340] width 206 height 11
copy p "Humberto Javier Casas"
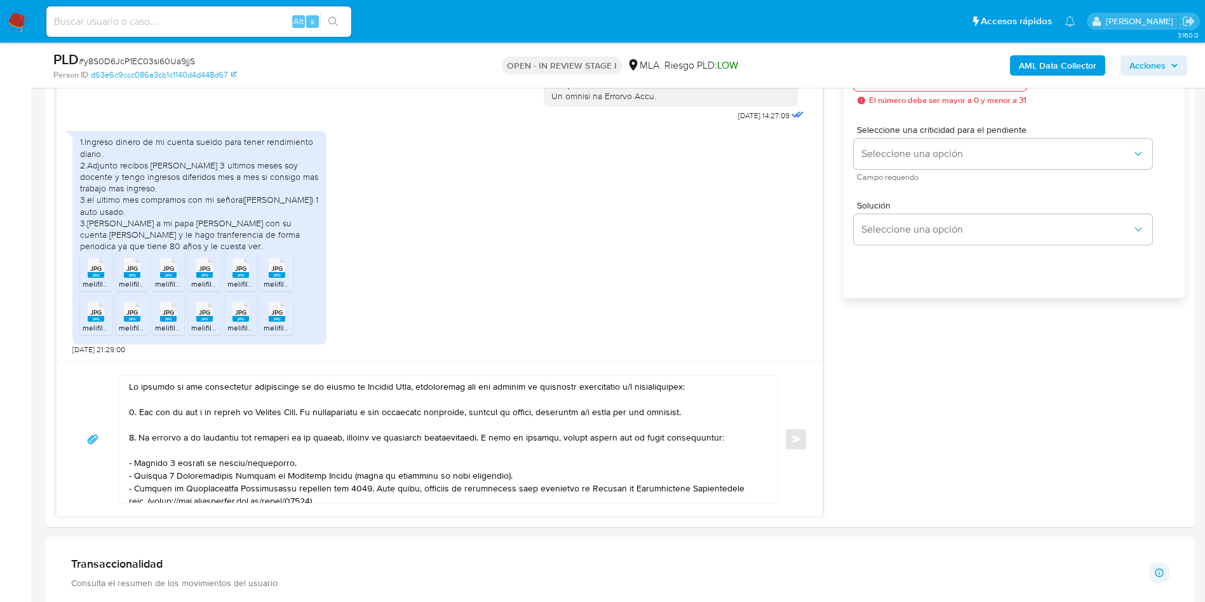
scroll to position [762, 0]
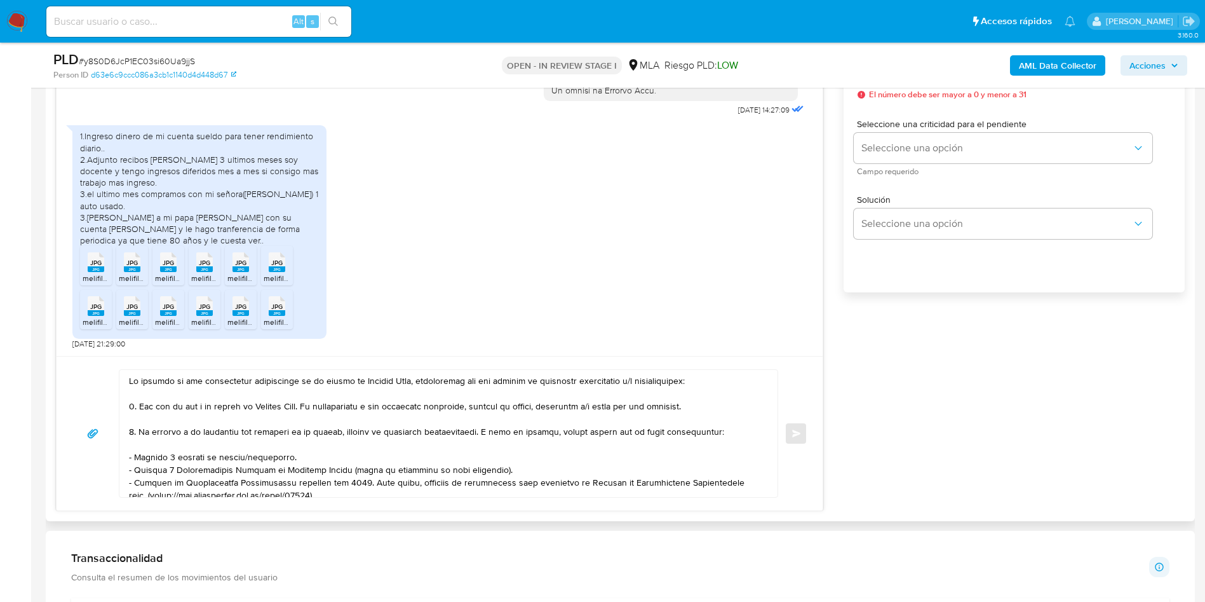
click at [125, 385] on div at bounding box center [445, 433] width 652 height 127
click at [128, 379] on div at bounding box center [445, 433] width 652 height 127
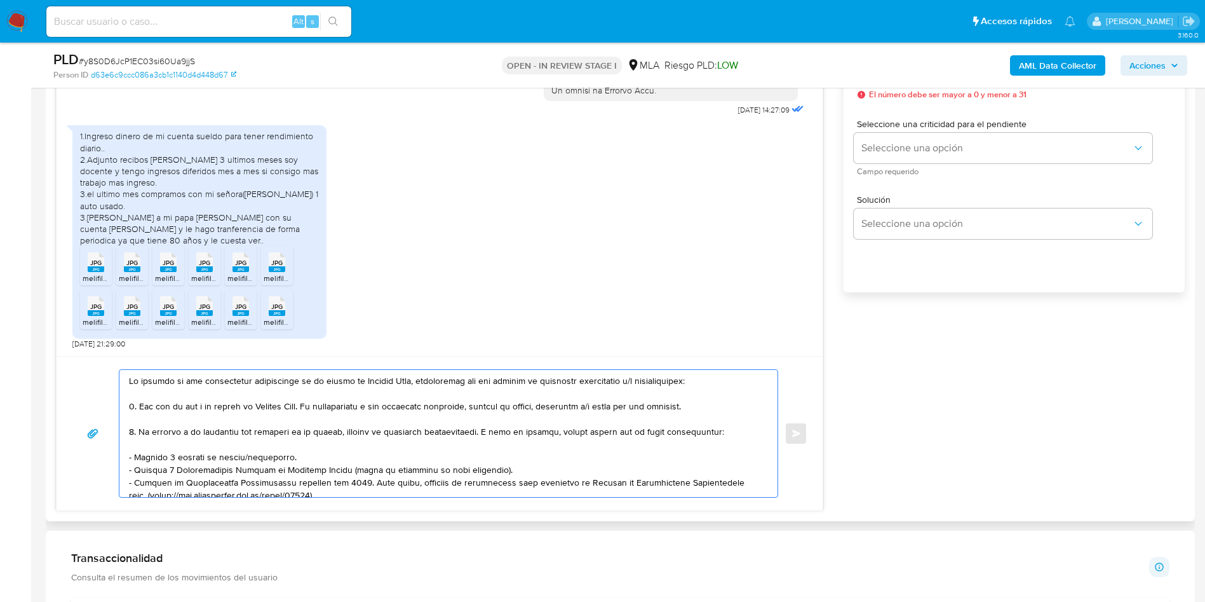
click at [131, 377] on textarea at bounding box center [445, 433] width 633 height 127
paste textarea "Humberto Javier Casas"
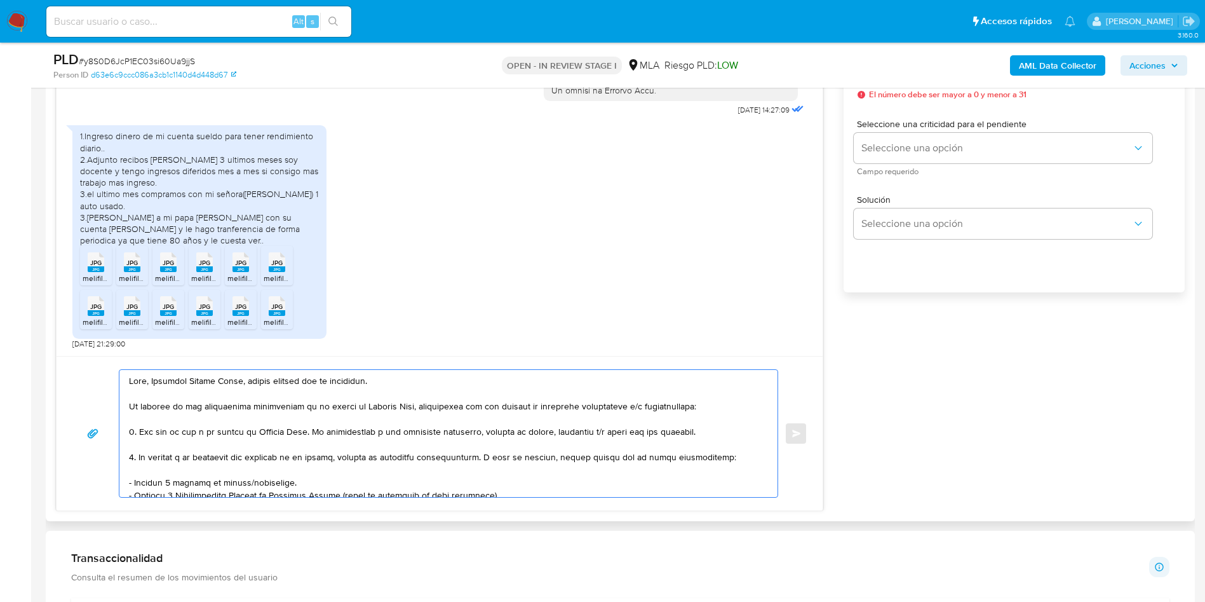
click at [297, 384] on textarea at bounding box center [445, 433] width 633 height 127
click at [283, 381] on textarea at bounding box center [445, 433] width 633 height 127
click at [0, 0] on lt-strong "ac" at bounding box center [0, 0] width 0 height 0
click at [138, 431] on textarea at bounding box center [445, 433] width 633 height 127
drag, startPoint x: 140, startPoint y: 435, endPoint x: 729, endPoint y: 436, distance: 589.5
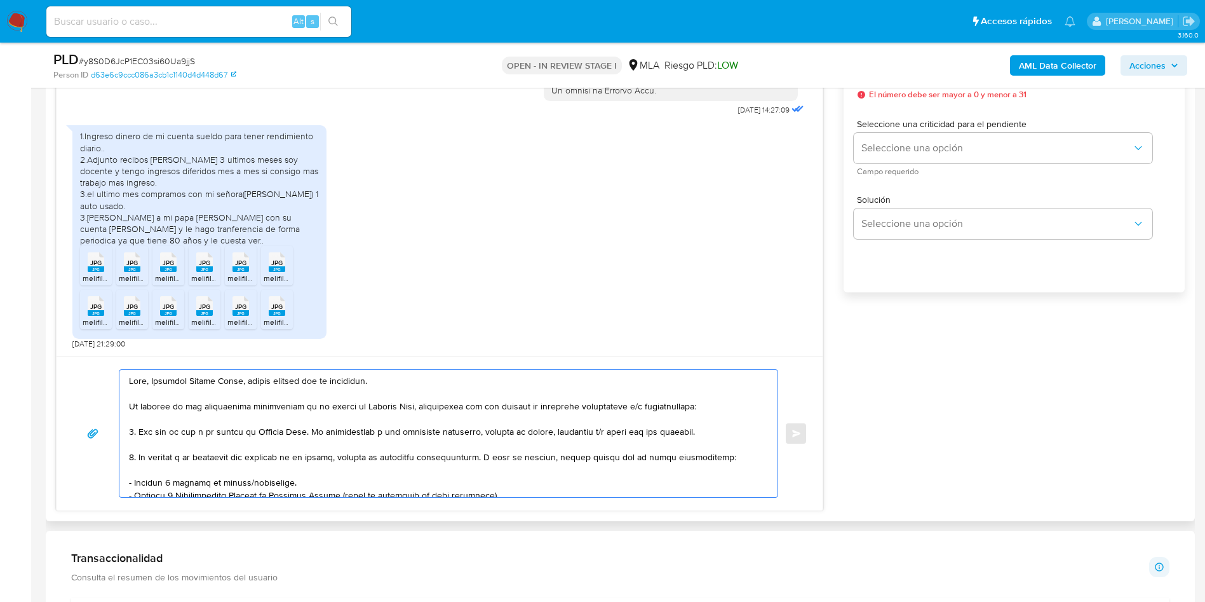
click at [729, 436] on textarea at bounding box center [445, 433] width 633 height 127
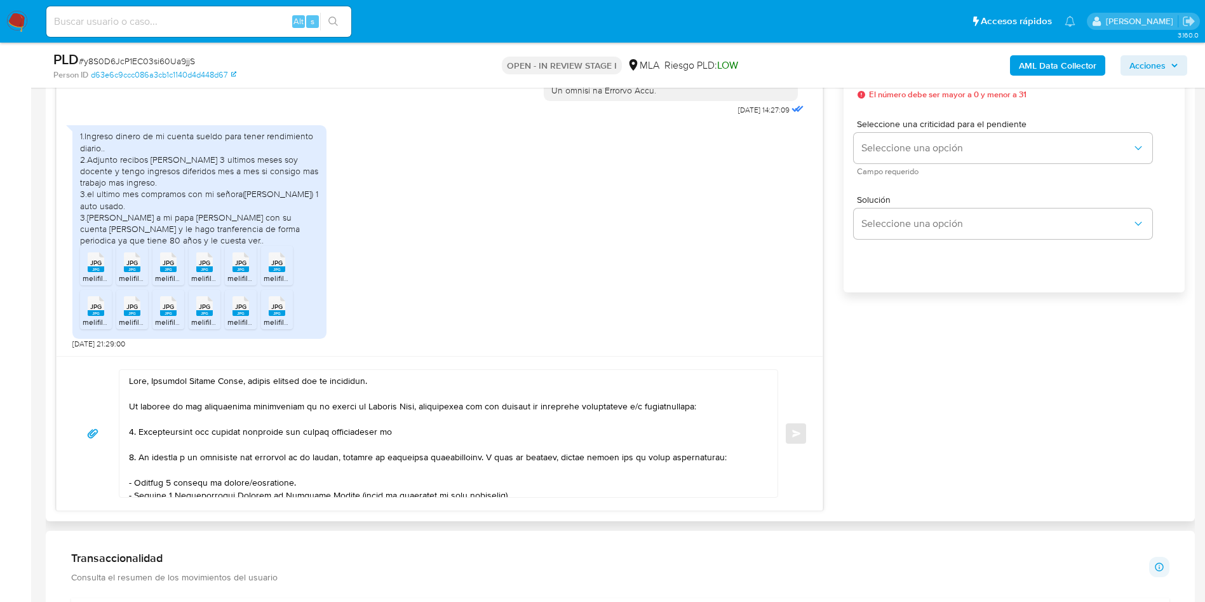
click at [648, 404] on textarea at bounding box center [445, 433] width 633 height 127
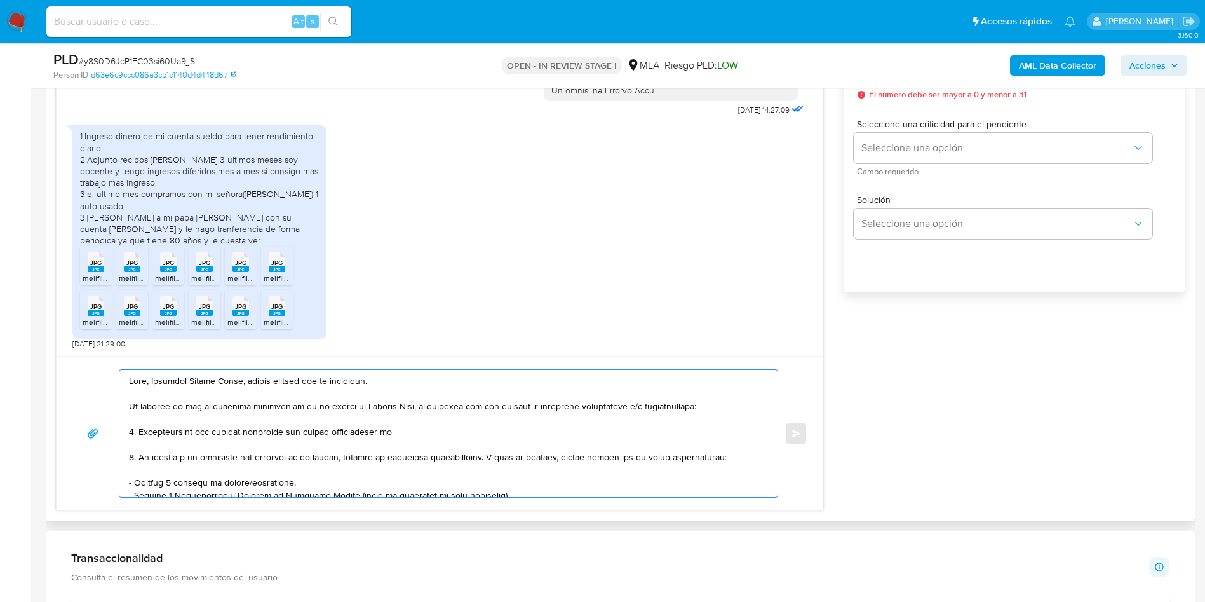
click at [409, 435] on textarea at bounding box center [445, 433] width 633 height 127
paste textarea "Cecilia Susana Rebolledo - CUIL 27241523174"
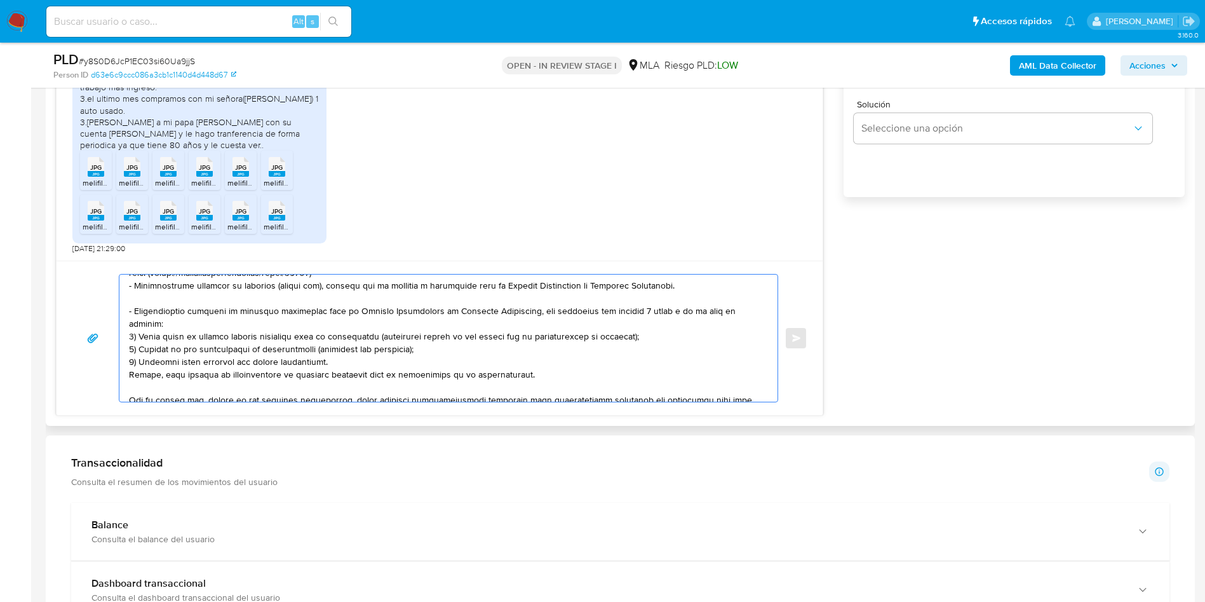
scroll to position [191, 0]
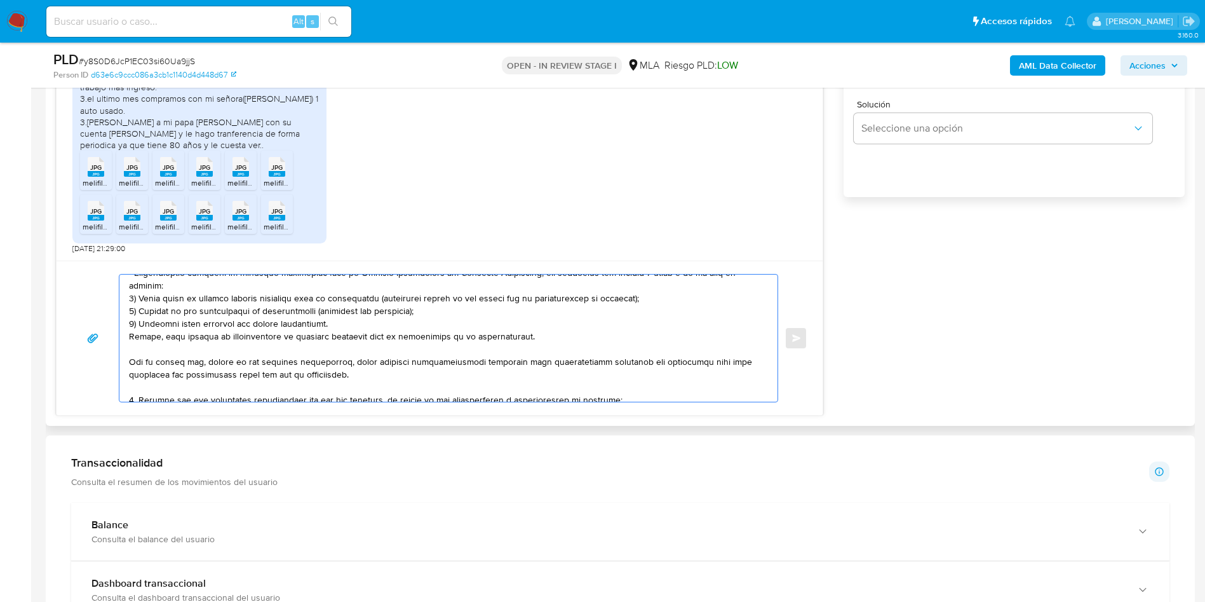
drag, startPoint x: 140, startPoint y: 362, endPoint x: 418, endPoint y: 367, distance: 278.3
click at [418, 367] on textarea at bounding box center [445, 337] width 633 height 127
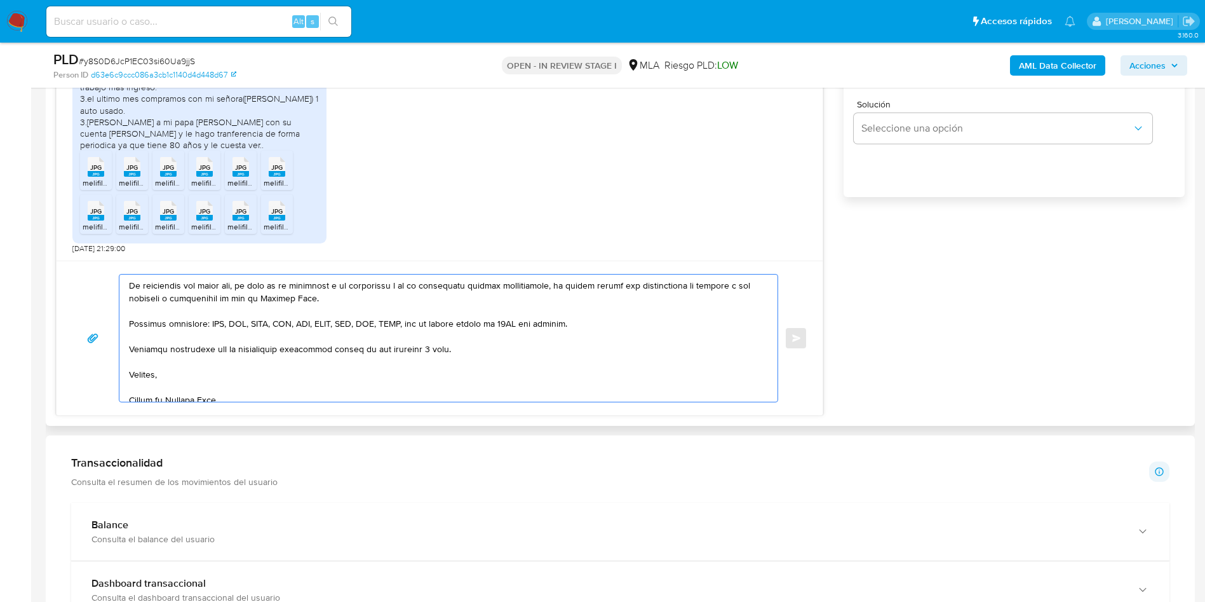
scroll to position [0, 0]
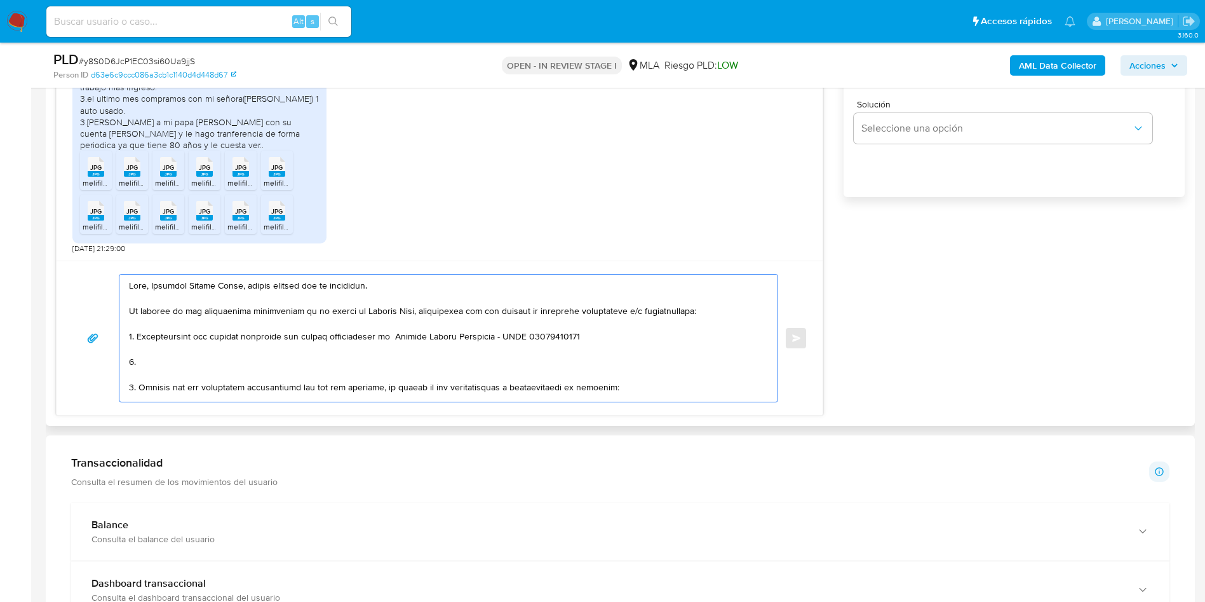
click at [142, 389] on textarea at bounding box center [445, 337] width 633 height 127
click at [137, 385] on textarea at bounding box center [445, 337] width 633 height 127
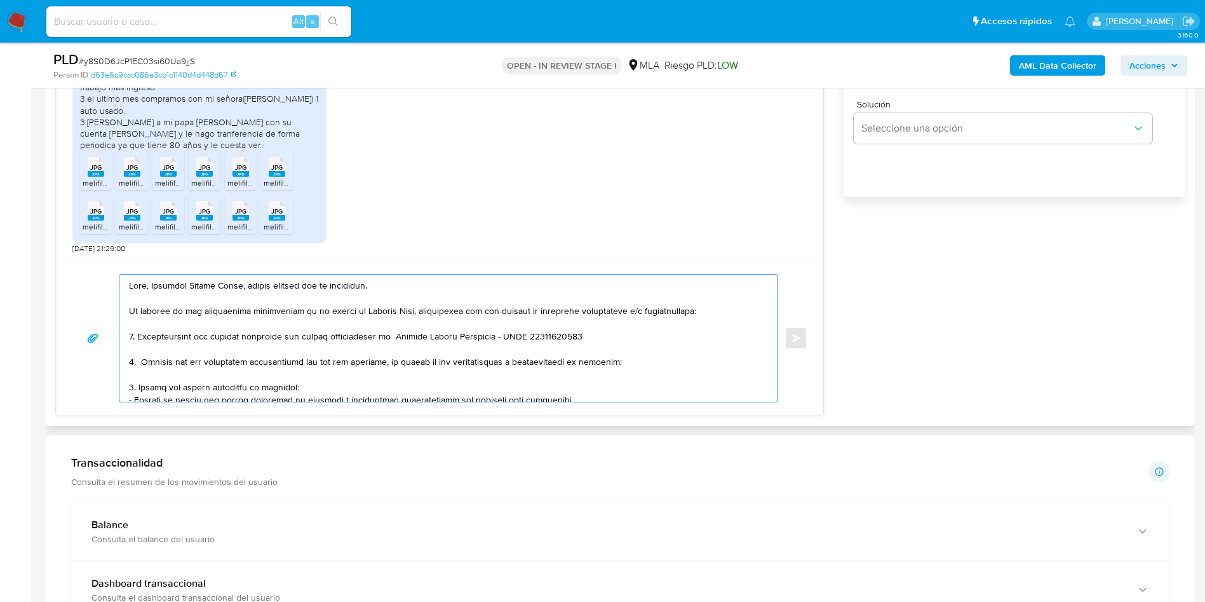
click at [641, 361] on textarea at bounding box center [445, 337] width 633 height 127
paste textarea "- Calderon Manrrique Jose Luis - CUIT 20943441244 (SIN ACTIVIDAD) , a quien le …"
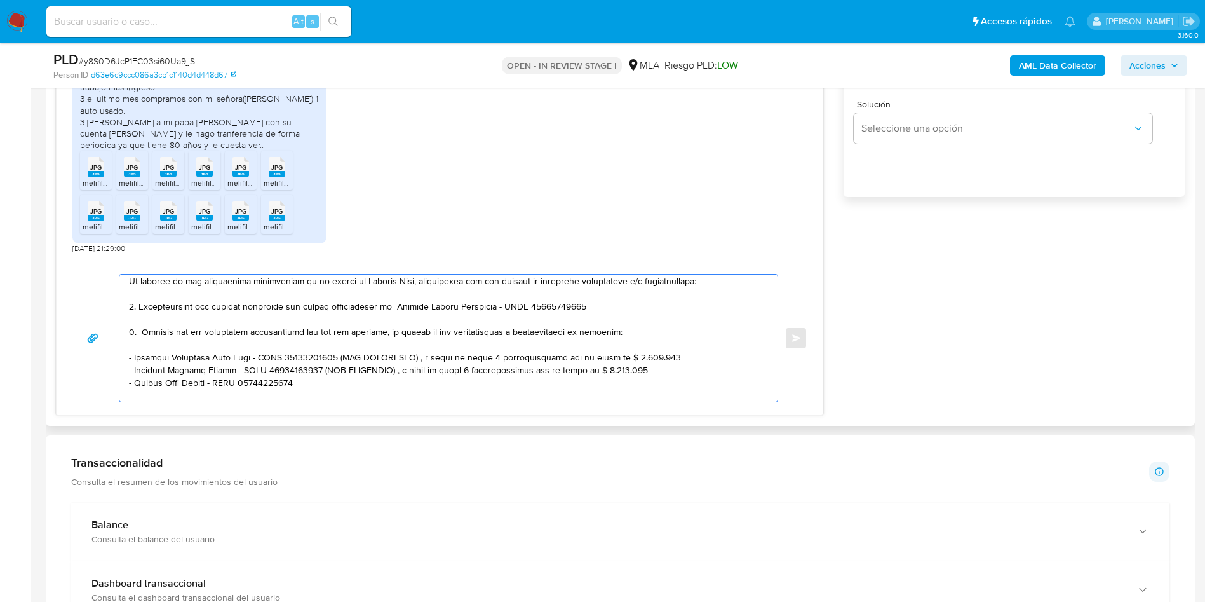
drag, startPoint x: 335, startPoint y: 356, endPoint x: 657, endPoint y: 357, distance: 322.1
click at [657, 357] on textarea at bounding box center [445, 337] width 633 height 127
click at [313, 369] on textarea at bounding box center [445, 337] width 633 height 127
drag, startPoint x: 311, startPoint y: 369, endPoint x: 634, endPoint y: 365, distance: 323.4
click at [634, 365] on textarea at bounding box center [445, 337] width 633 height 127
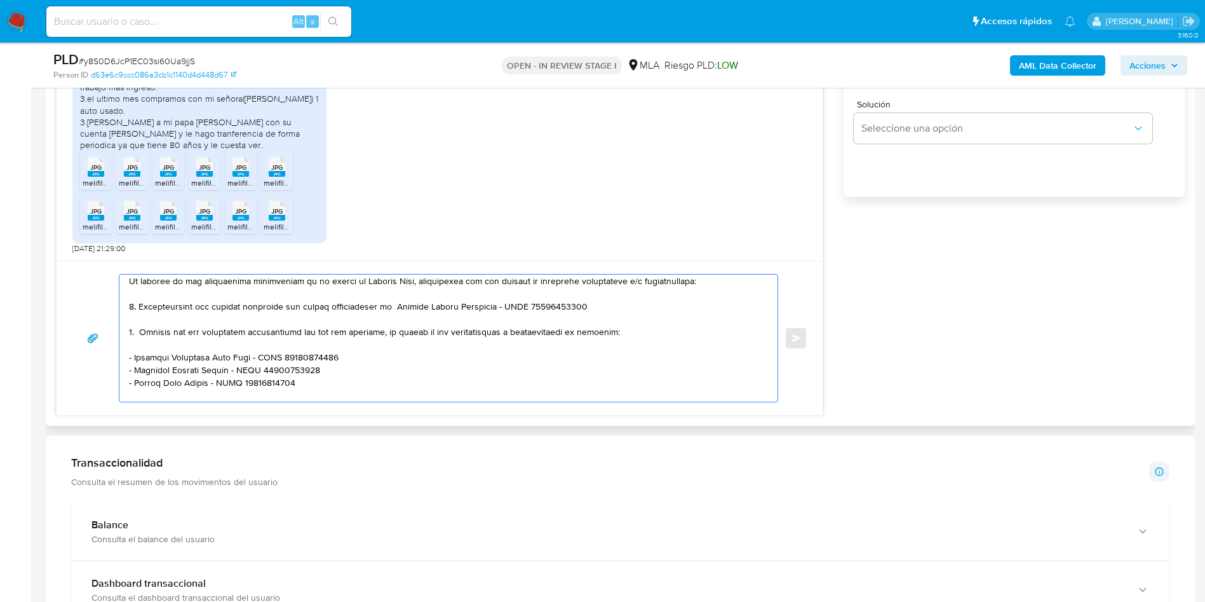
scroll to position [125, 0]
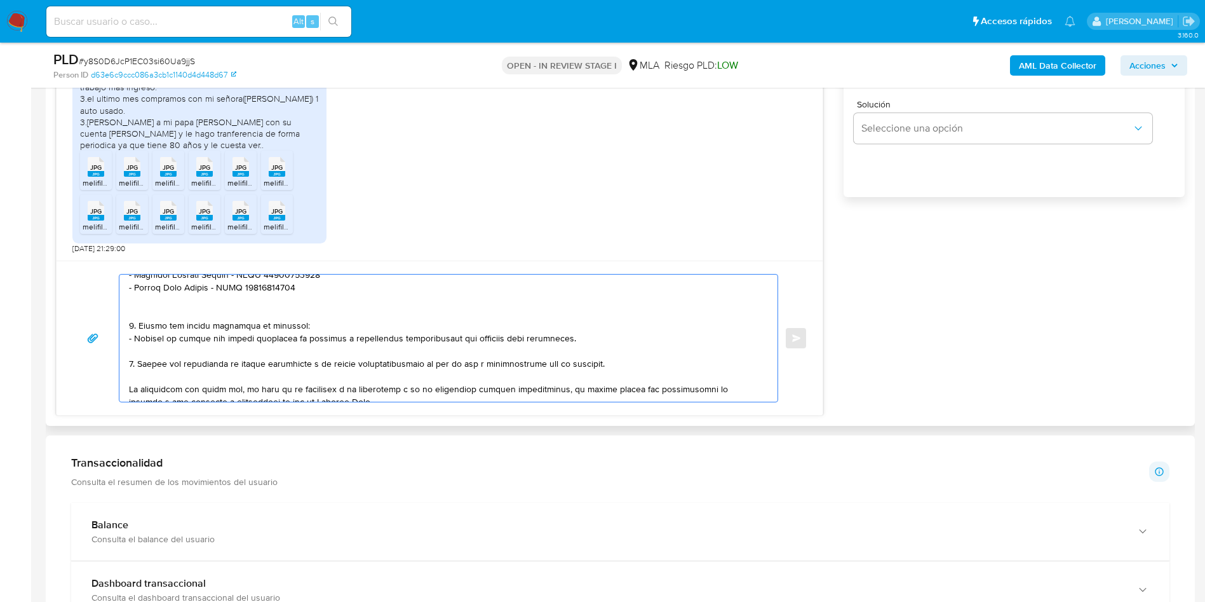
click at [214, 313] on textarea at bounding box center [445, 337] width 633 height 127
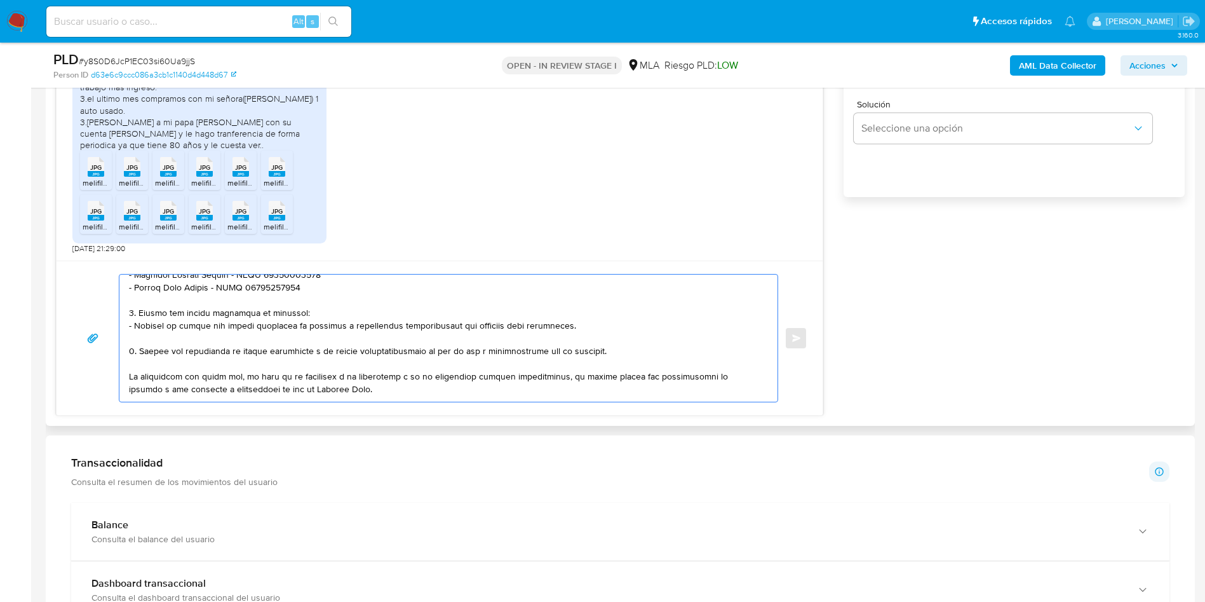
drag, startPoint x: 137, startPoint y: 322, endPoint x: 138, endPoint y: 350, distance: 28.0
click at [138, 350] on textarea at bounding box center [445, 337] width 633 height 127
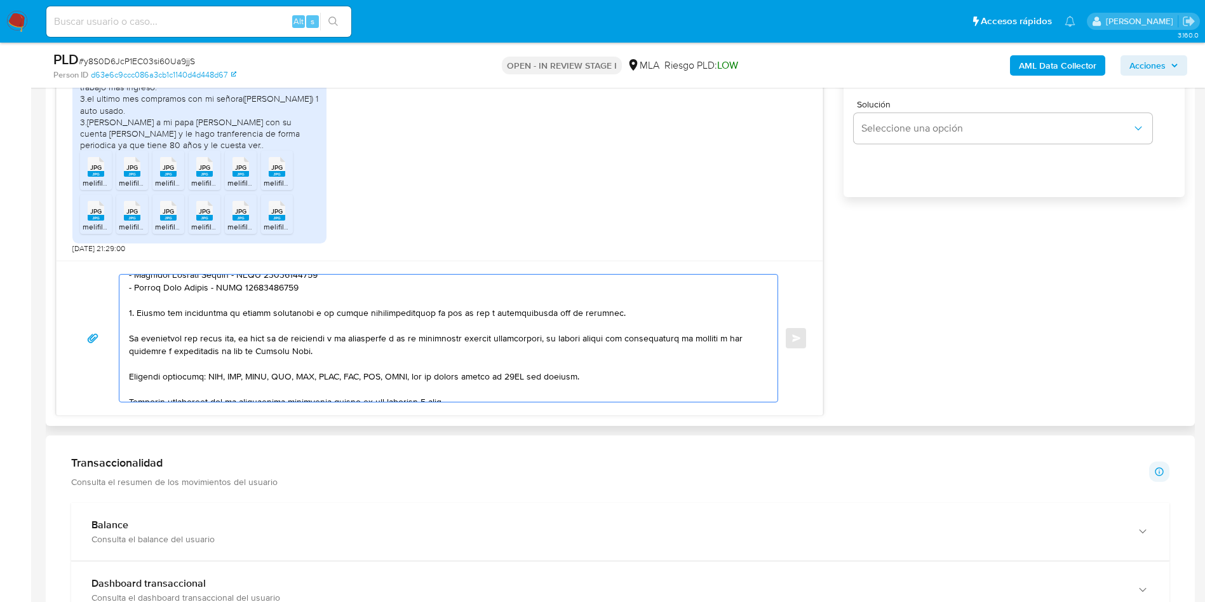
click at [134, 314] on textarea at bounding box center [445, 337] width 633 height 127
click at [487, 316] on textarea at bounding box center [445, 337] width 633 height 127
click at [476, 313] on textarea at bounding box center [445, 337] width 633 height 127
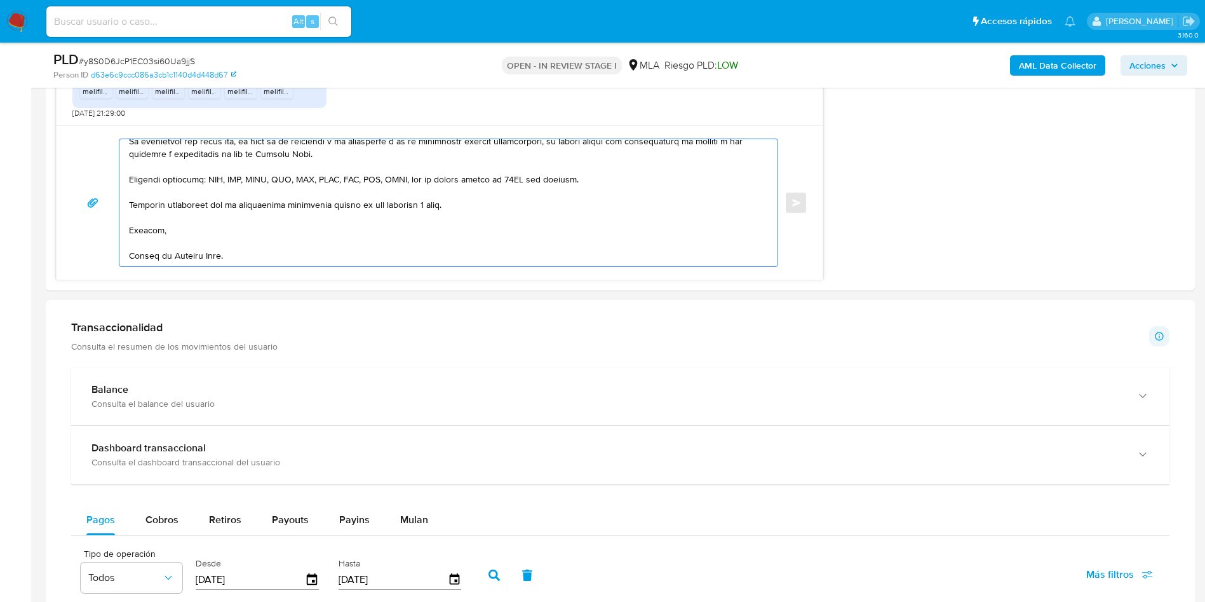
scroll to position [762, 0]
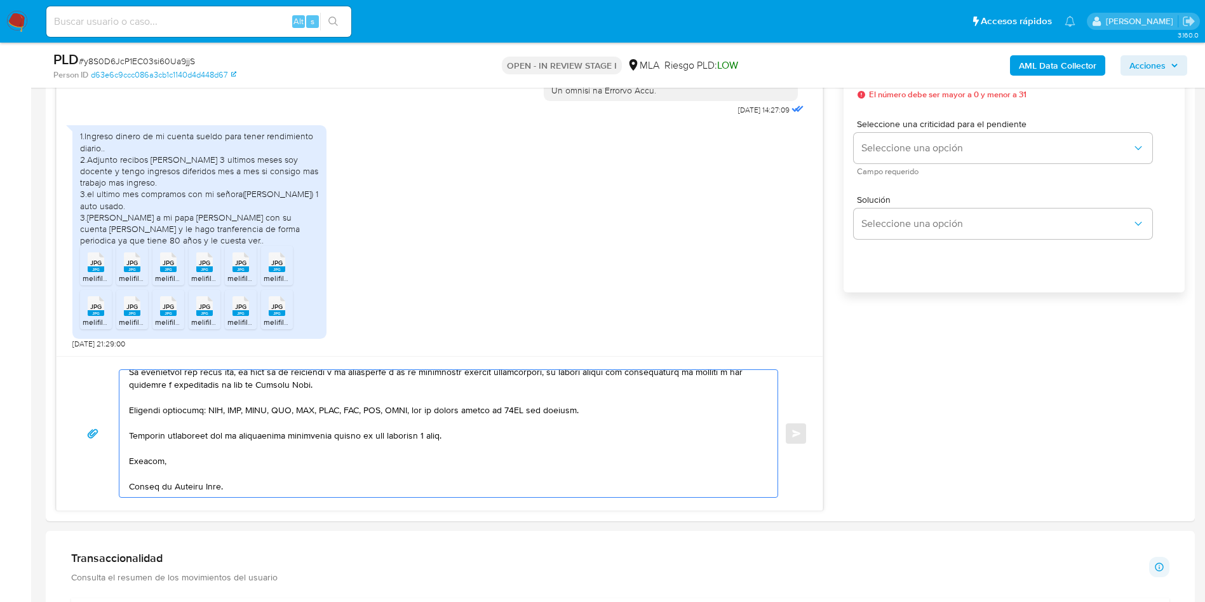
type textarea "Hola, Humberto Javier Casas, muchas gracias por tu respuesta. En función de las…"
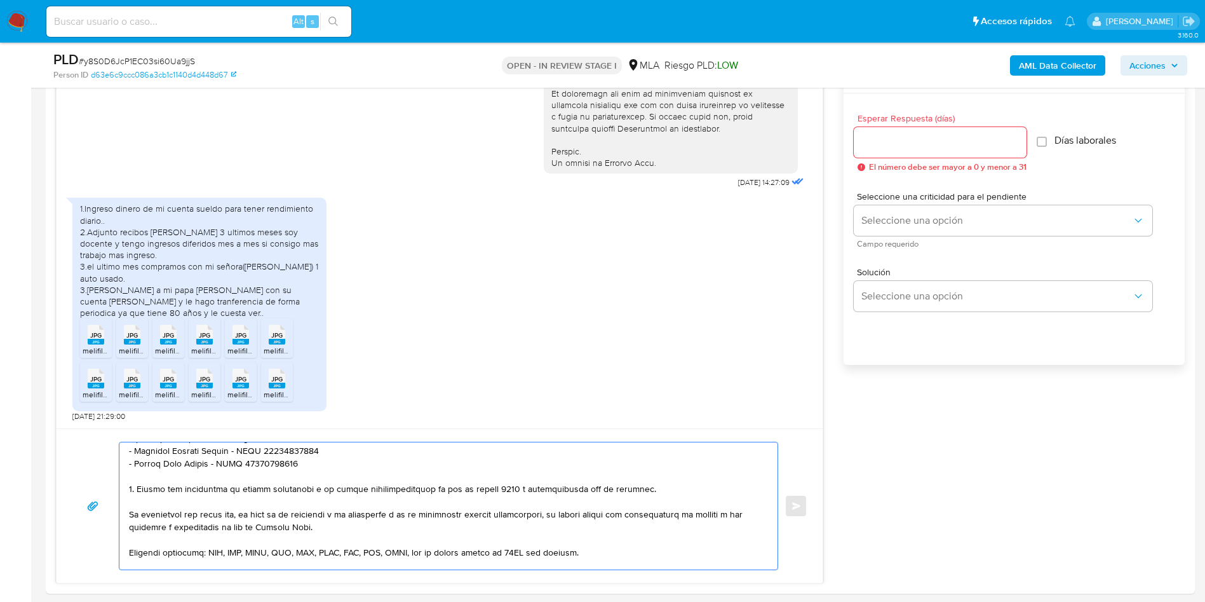
scroll to position [572, 0]
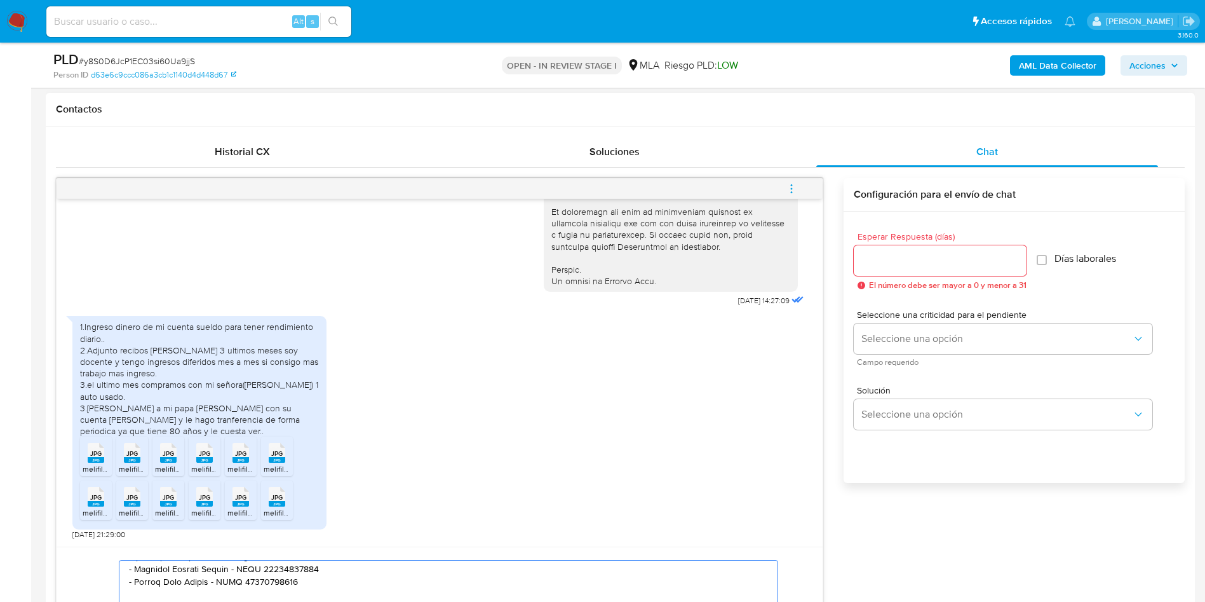
click at [941, 263] on input "Esperar Respuesta (días)" at bounding box center [940, 260] width 173 height 17
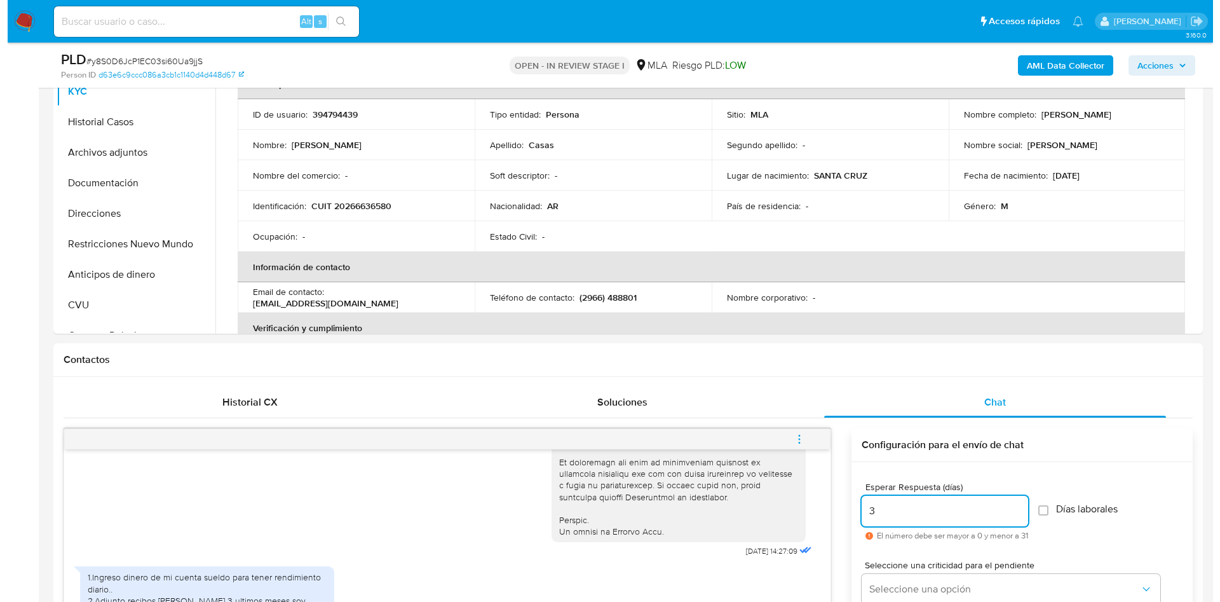
scroll to position [95, 0]
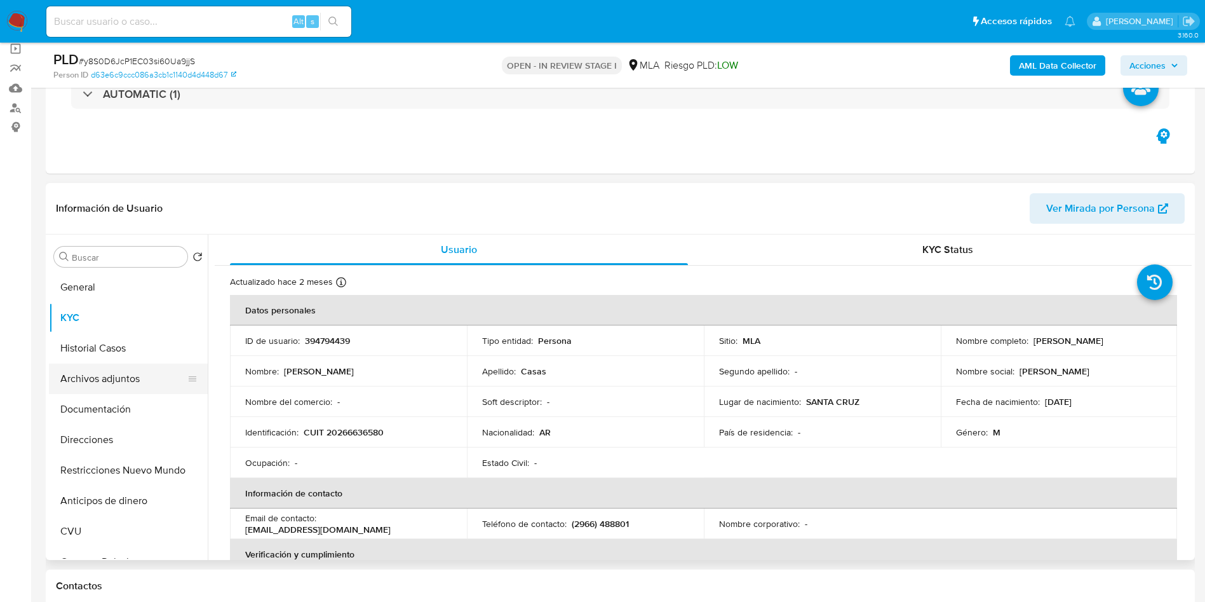
type input "3"
click at [84, 380] on button "Archivos adjuntos" at bounding box center [123, 378] width 149 height 30
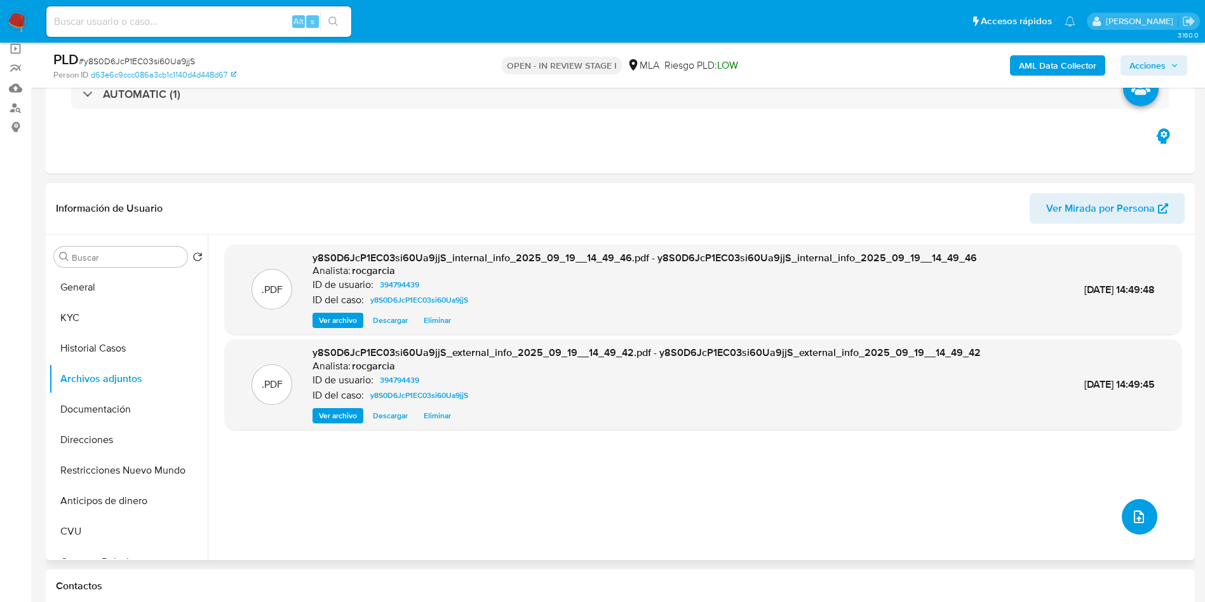
click at [1135, 517] on icon "upload-file" at bounding box center [1138, 516] width 15 height 15
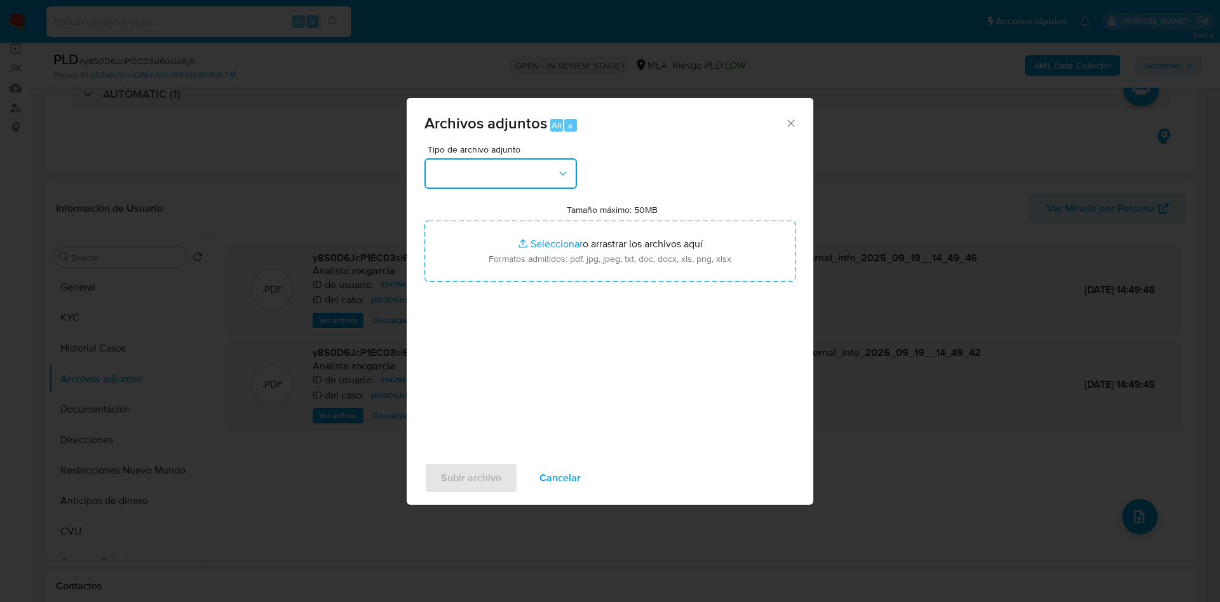
click at [506, 171] on button "button" at bounding box center [500, 173] width 152 height 30
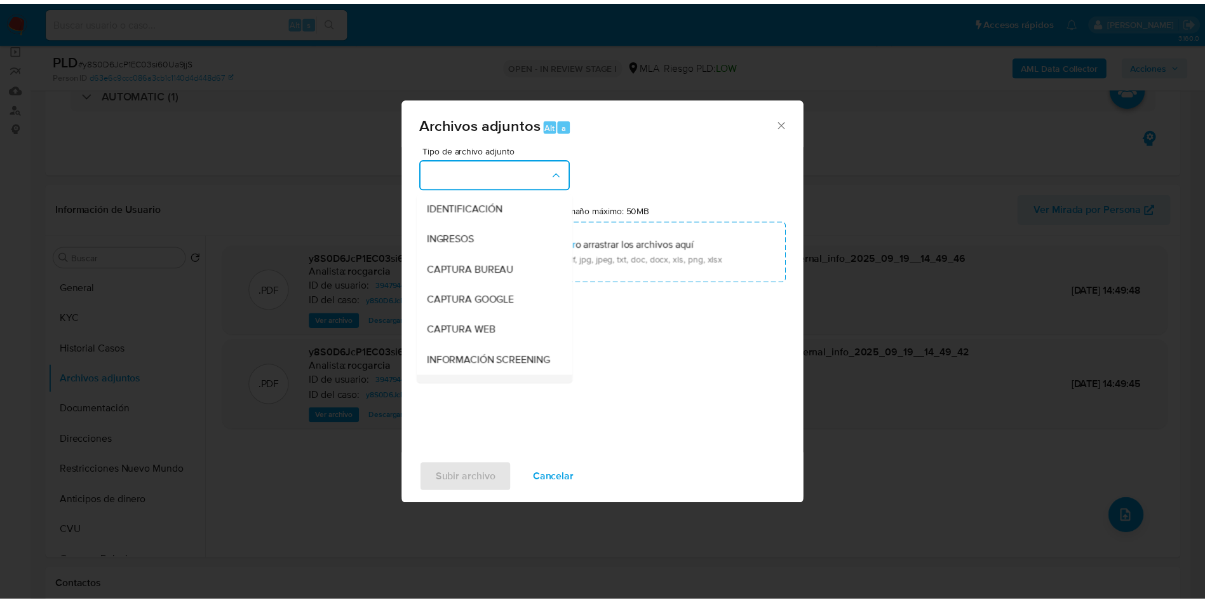
scroll to position [191, 0]
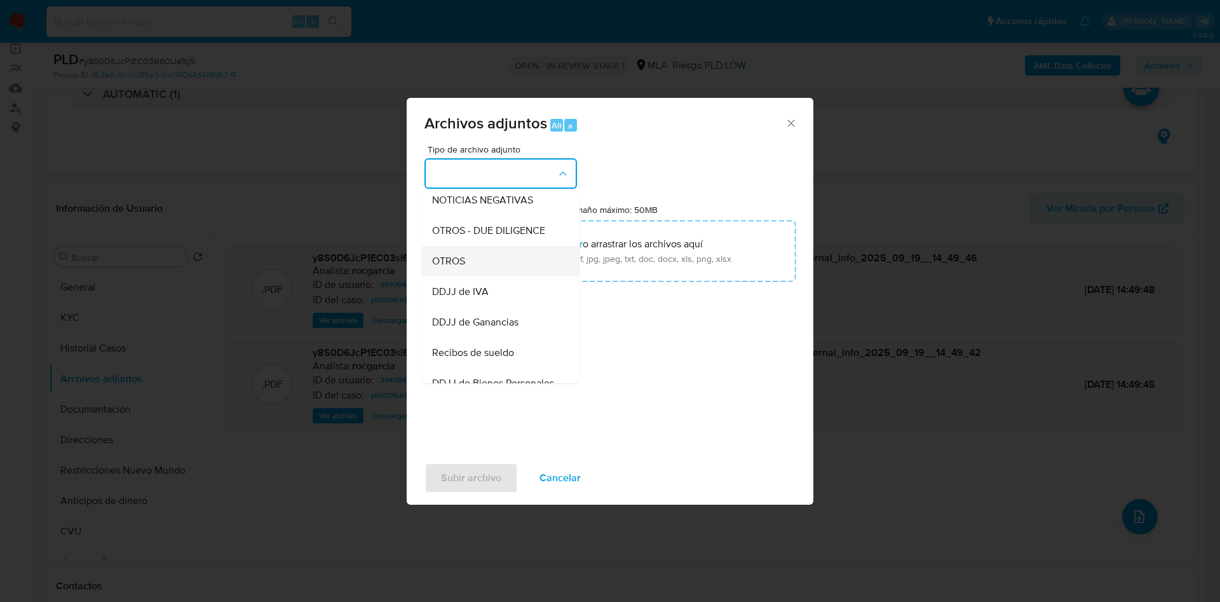
click at [479, 276] on div "OTROS" at bounding box center [497, 261] width 130 height 30
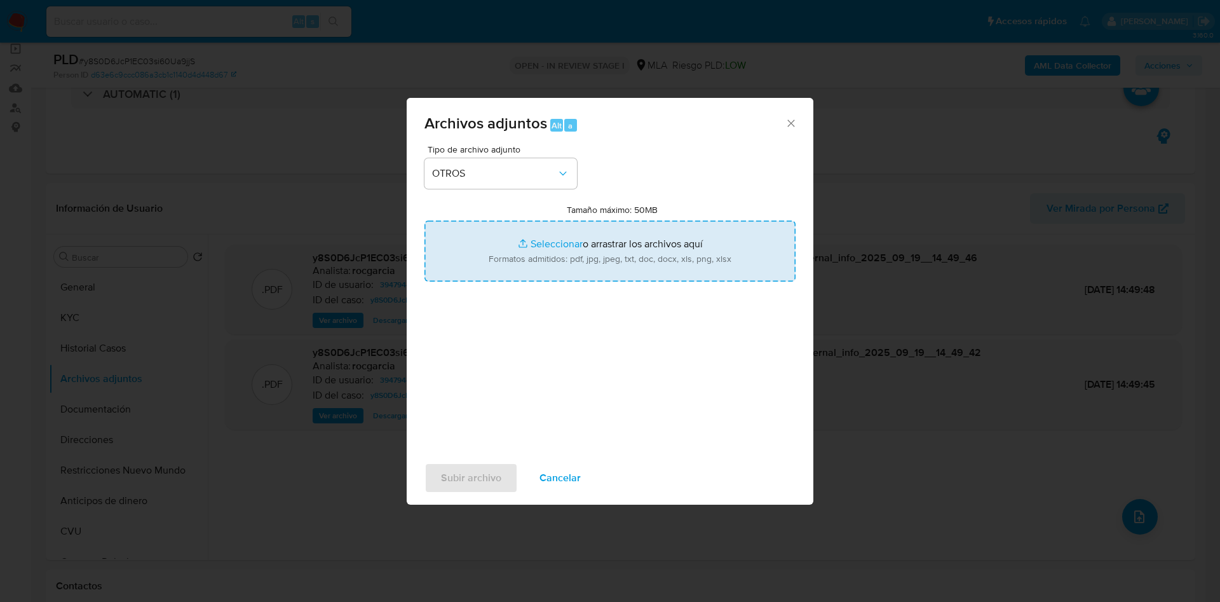
click at [496, 260] on input "Tamaño máximo: 50MB Seleccionar archivos" at bounding box center [609, 250] width 371 height 61
type input "C:\fakepath\Movimientos 394794439.xlsx"
click at [513, 247] on input "Tamaño máximo: 50MB Seleccionar archivos" at bounding box center [609, 250] width 371 height 61
type input "C:\fakepath\documentación.pdf"
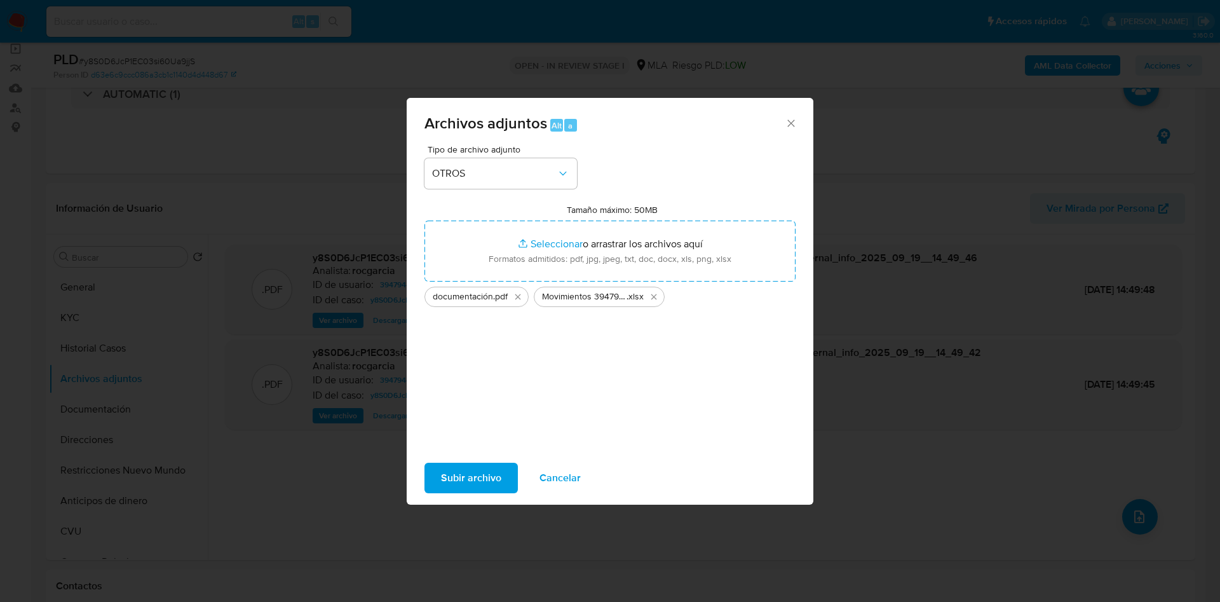
click at [445, 480] on span "Subir archivo" at bounding box center [471, 478] width 60 height 28
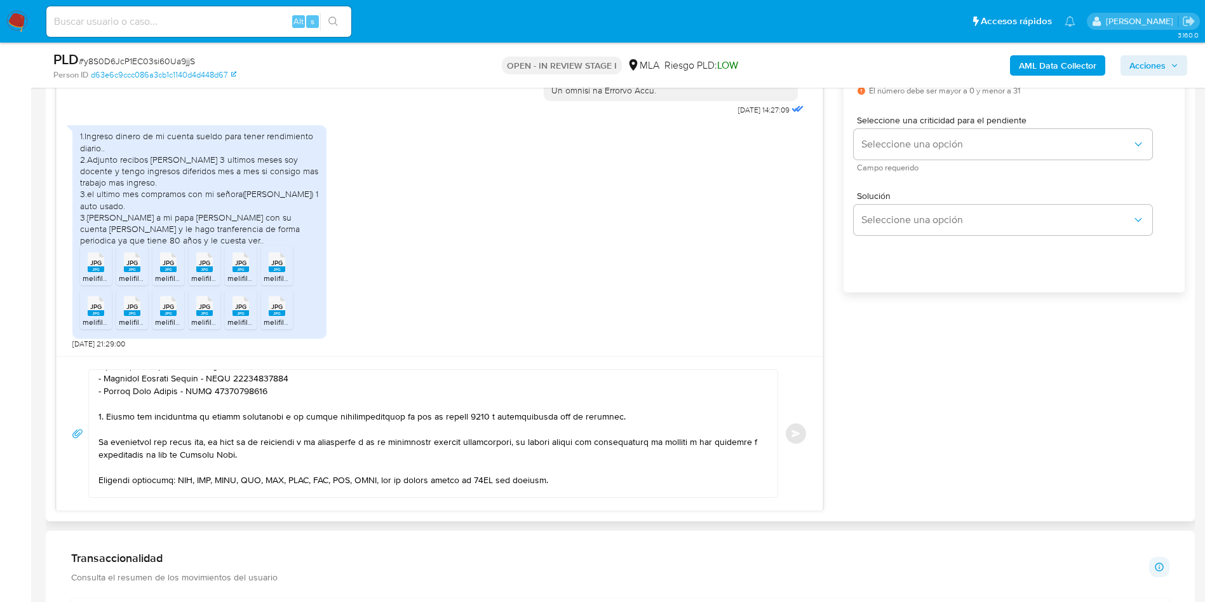
scroll to position [667, 0]
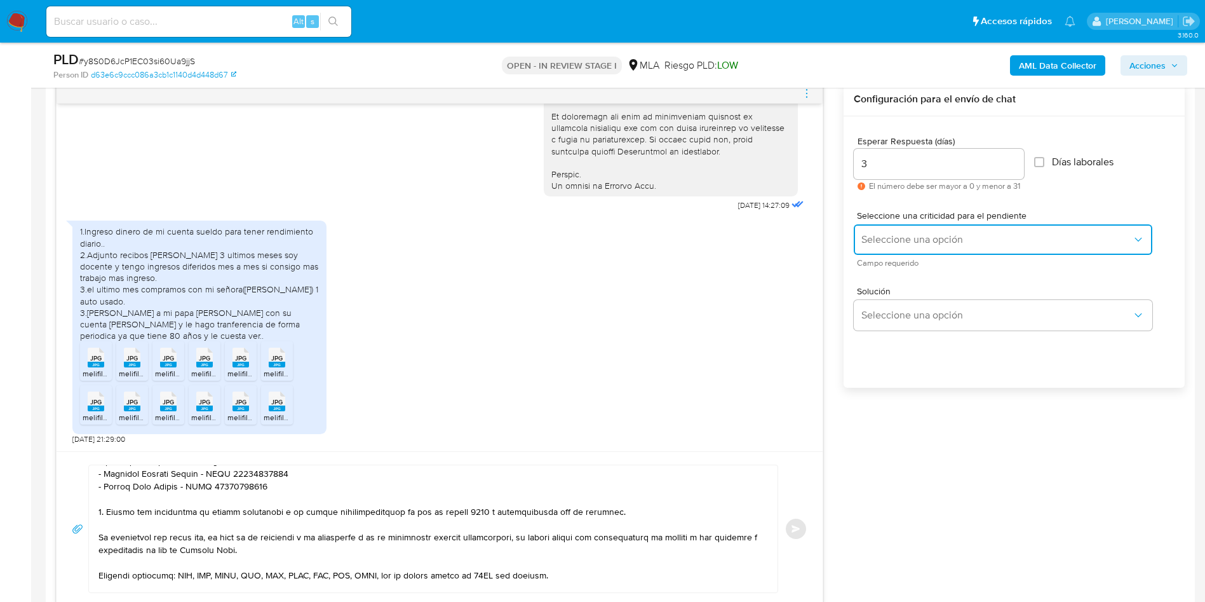
click at [918, 242] on span "Seleccione una opción" at bounding box center [996, 239] width 271 height 13
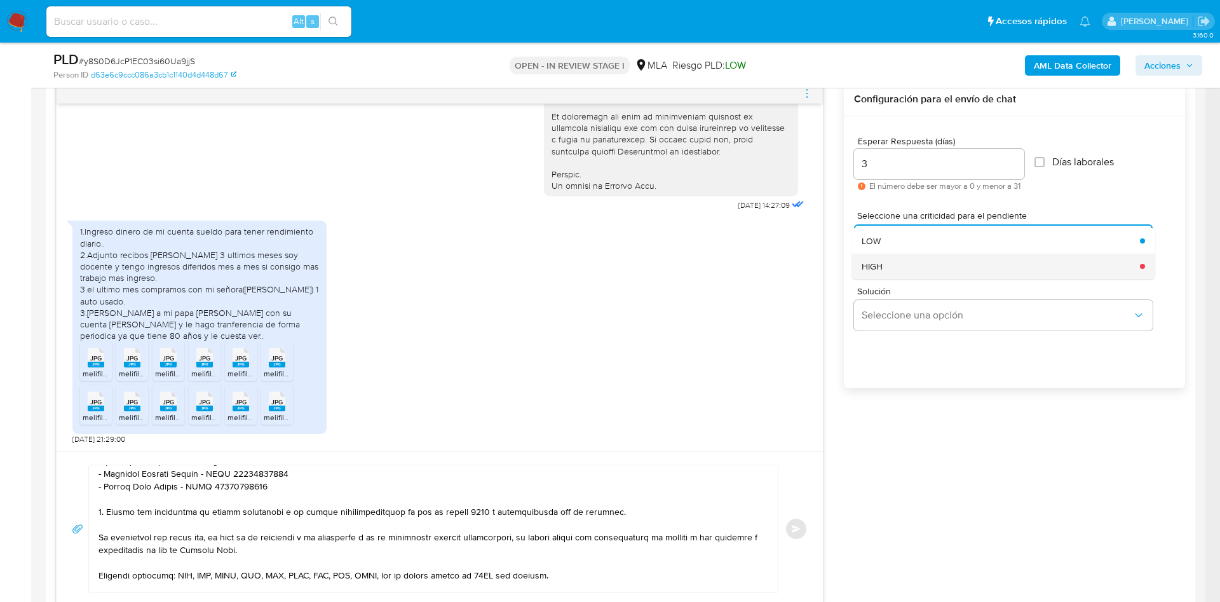
click at [923, 277] on div "HIGH" at bounding box center [996, 265] width 271 height 25
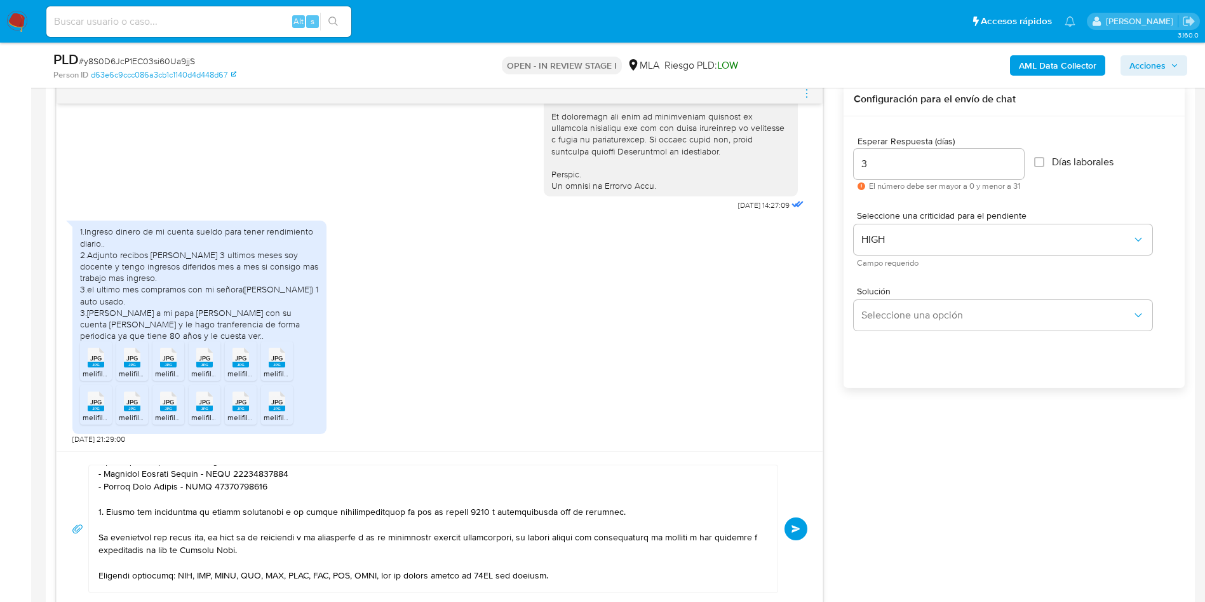
click at [797, 527] on span "Enviar" at bounding box center [796, 529] width 9 height 8
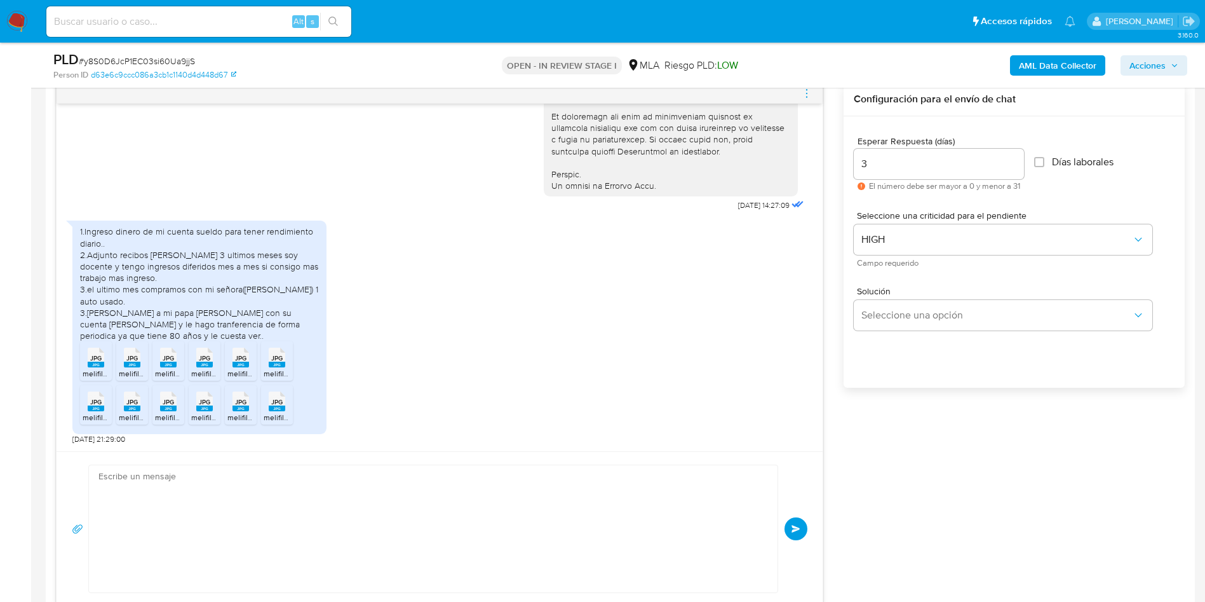
scroll to position [1090, 0]
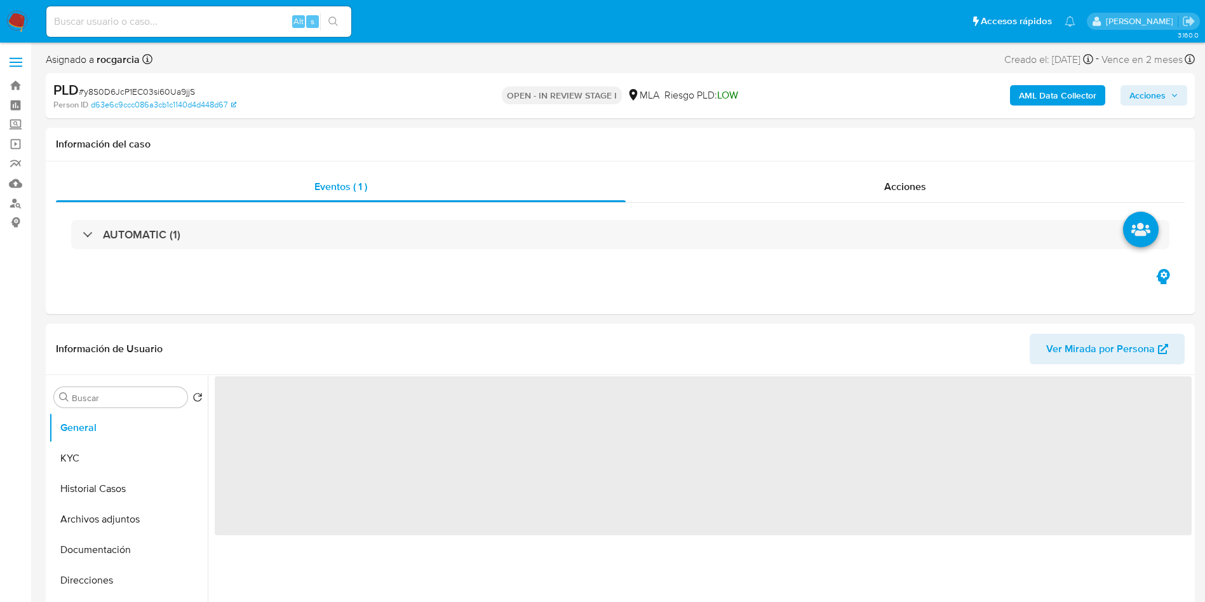
select select "10"
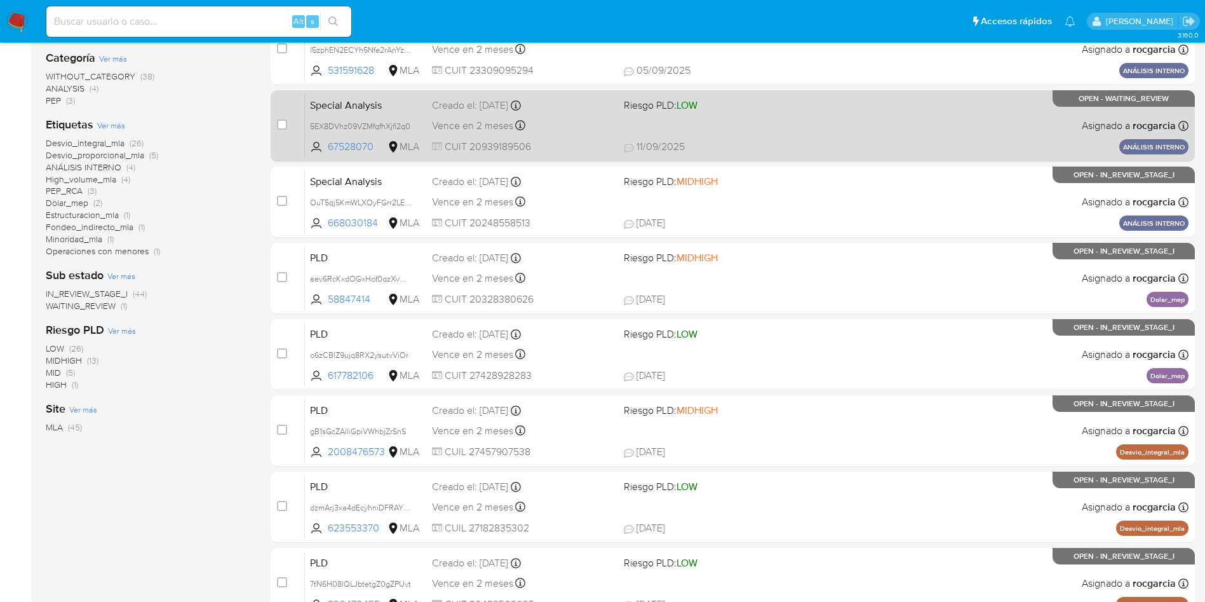
scroll to position [447, 0]
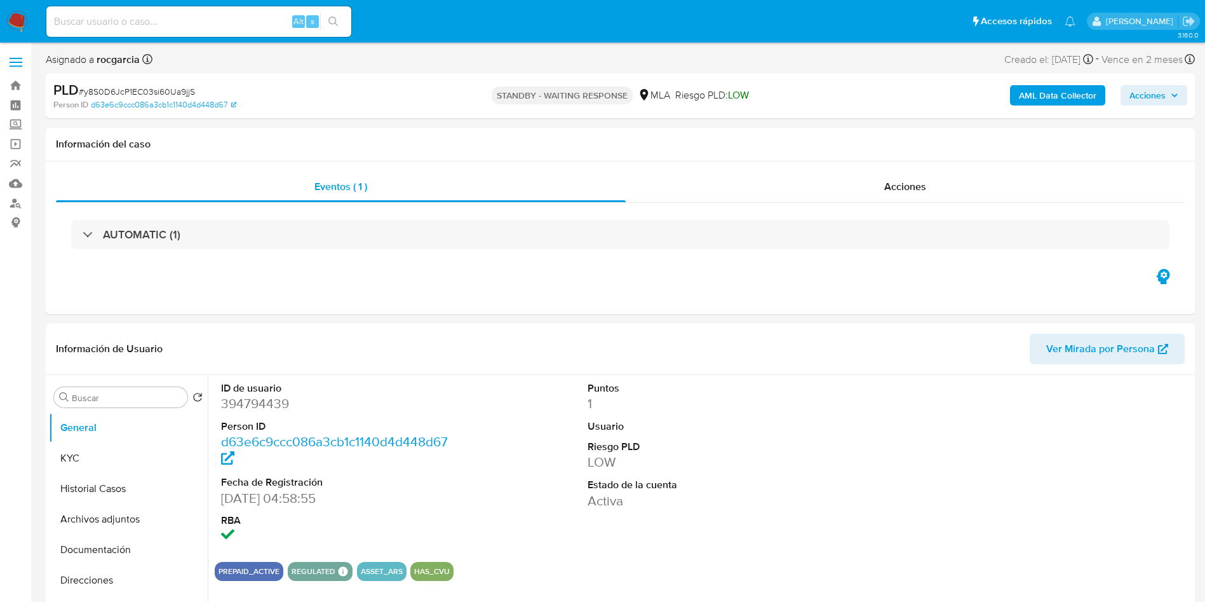
select select "10"
